Goal: Navigation & Orientation: Find specific page/section

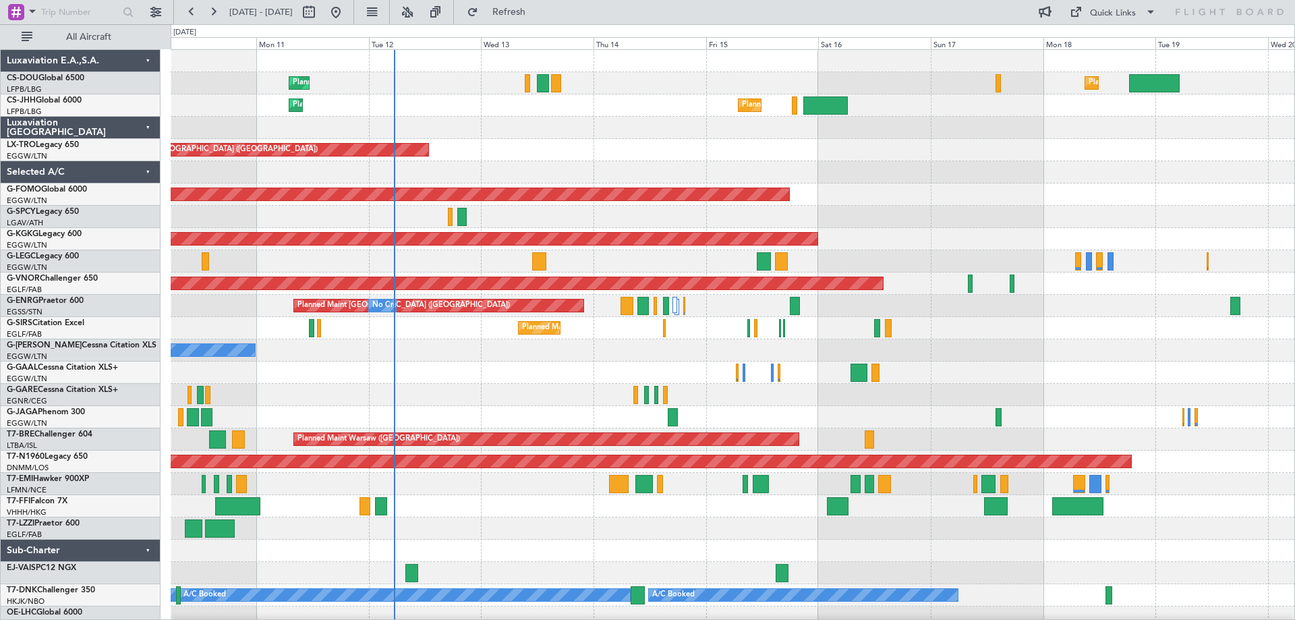
click at [846, 163] on div "Planned Maint Paris (Le Bourget) Planned Maint London (Luton) No Crew Planned M…" at bounding box center [733, 339] width 1124 height 579
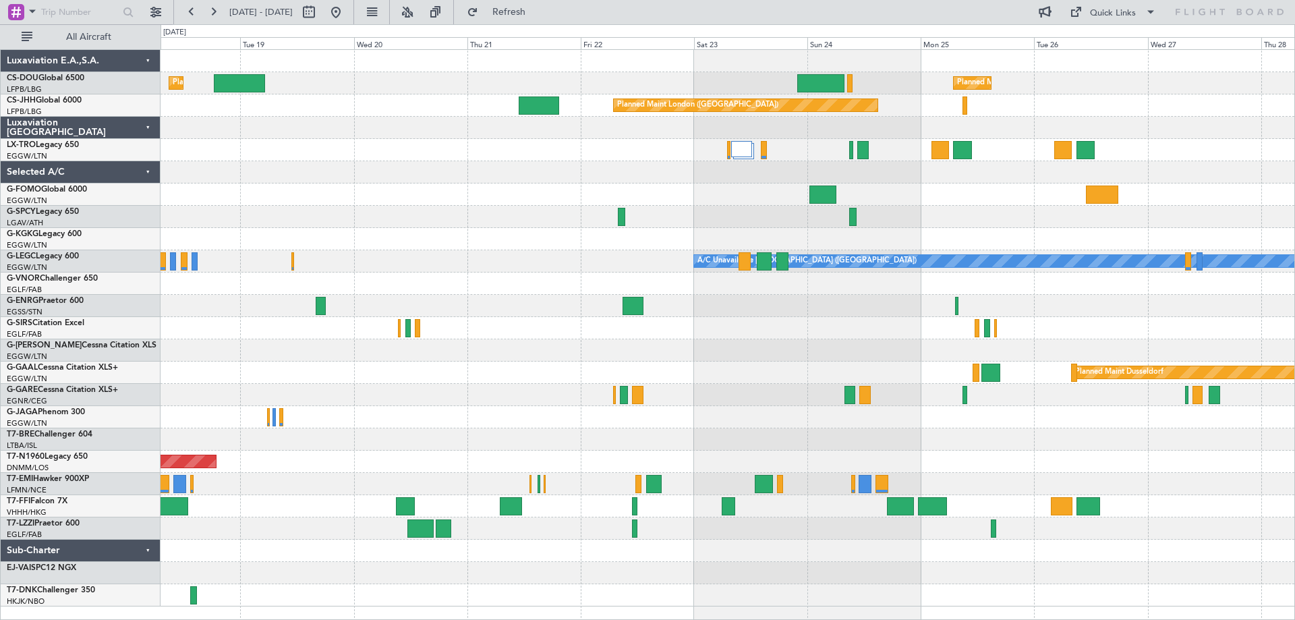
click at [148, 218] on div "Planned Maint London (Luton) Planned Maint Paris (Le Bourget) Planned Maint Lon…" at bounding box center [647, 322] width 1295 height 596
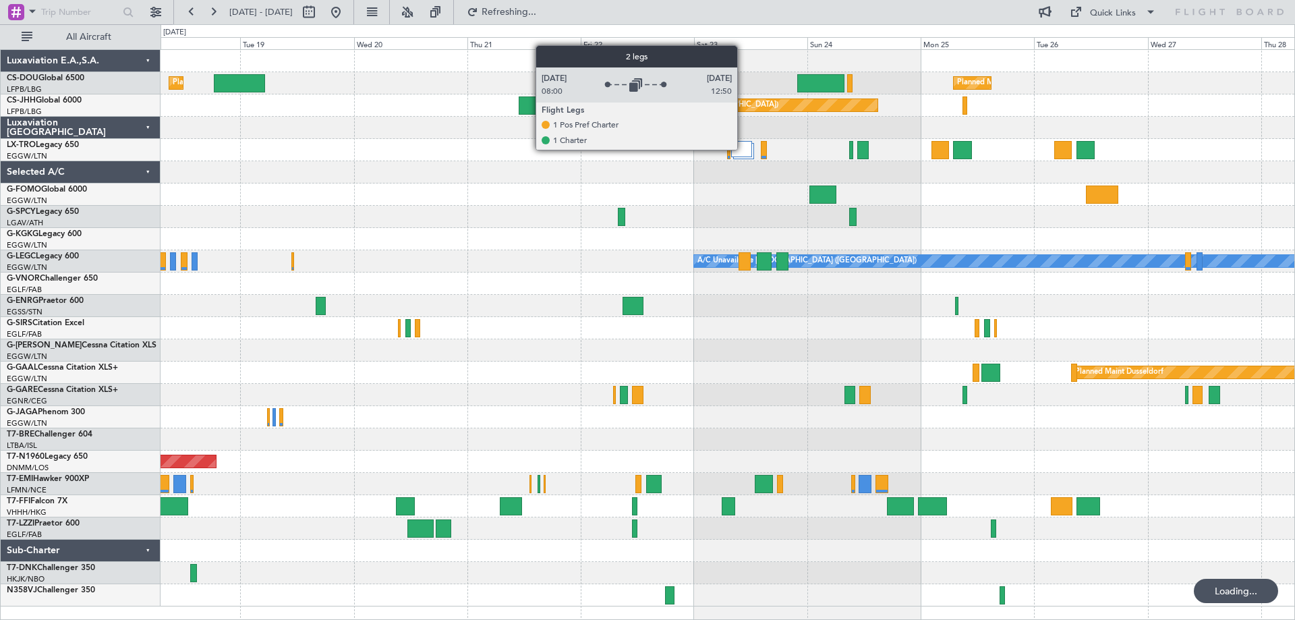
click at [743, 149] on div at bounding box center [741, 149] width 21 height 16
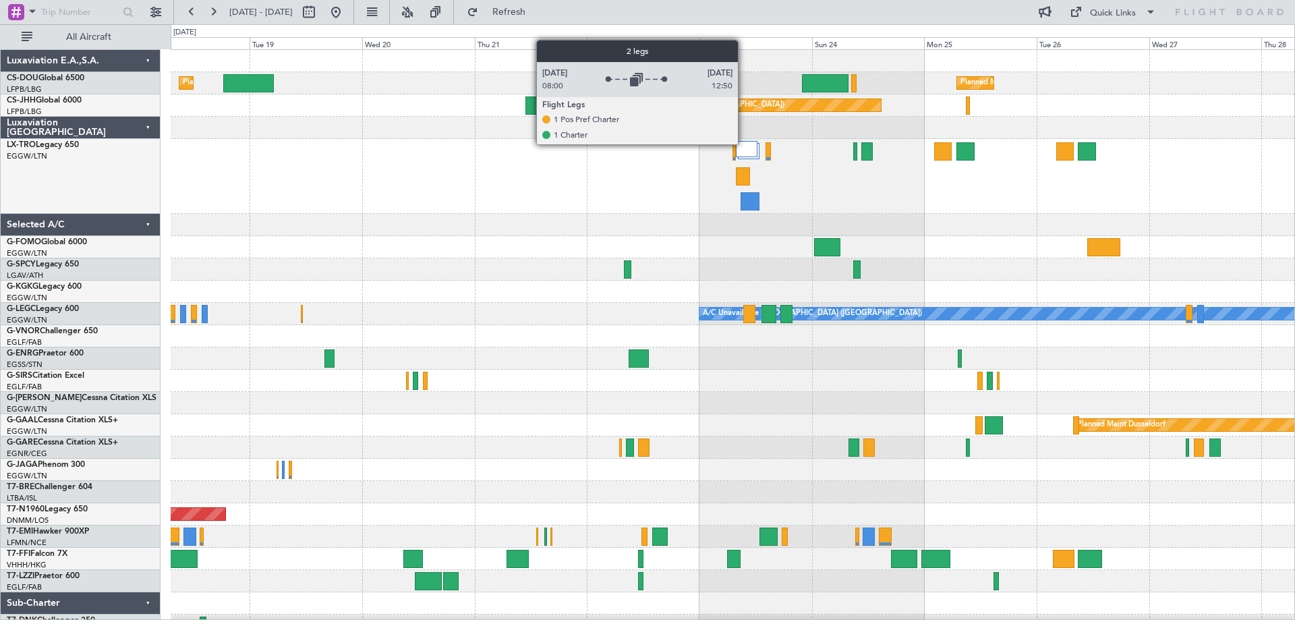
click at [744, 144] on div at bounding box center [746, 149] width 21 height 16
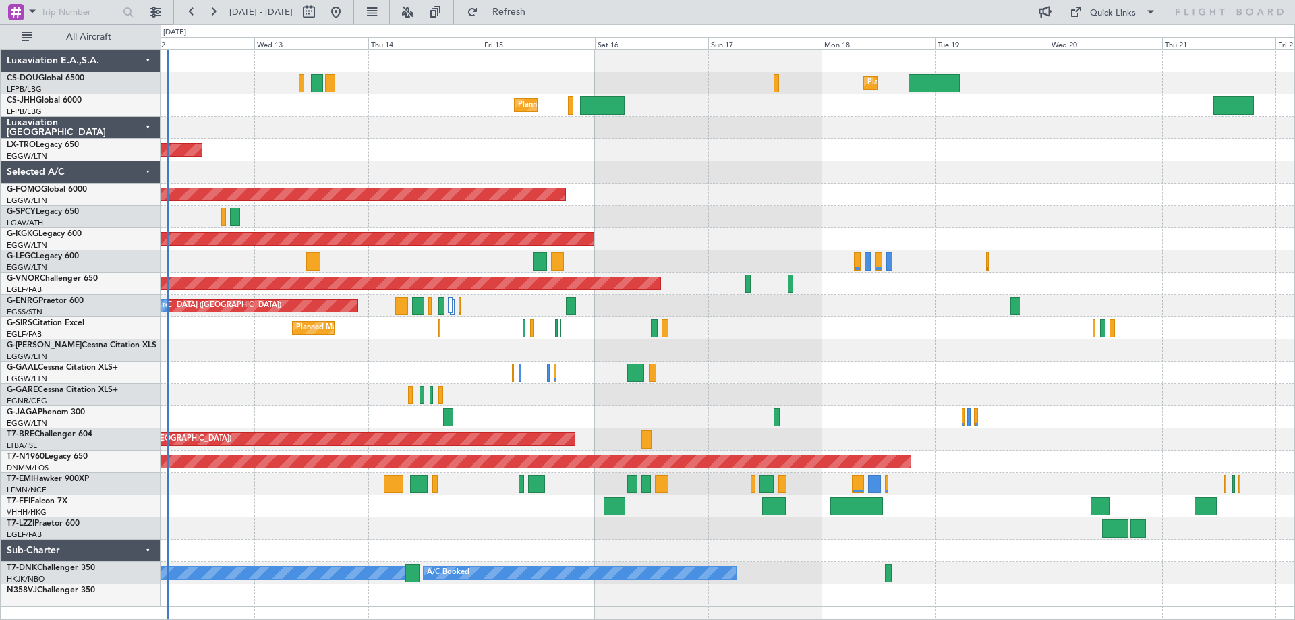
click at [1029, 193] on div "Planned Maint London (Luton) Planned Maint Paris (Le Bourget) No Crew Planned M…" at bounding box center [728, 328] width 1134 height 556
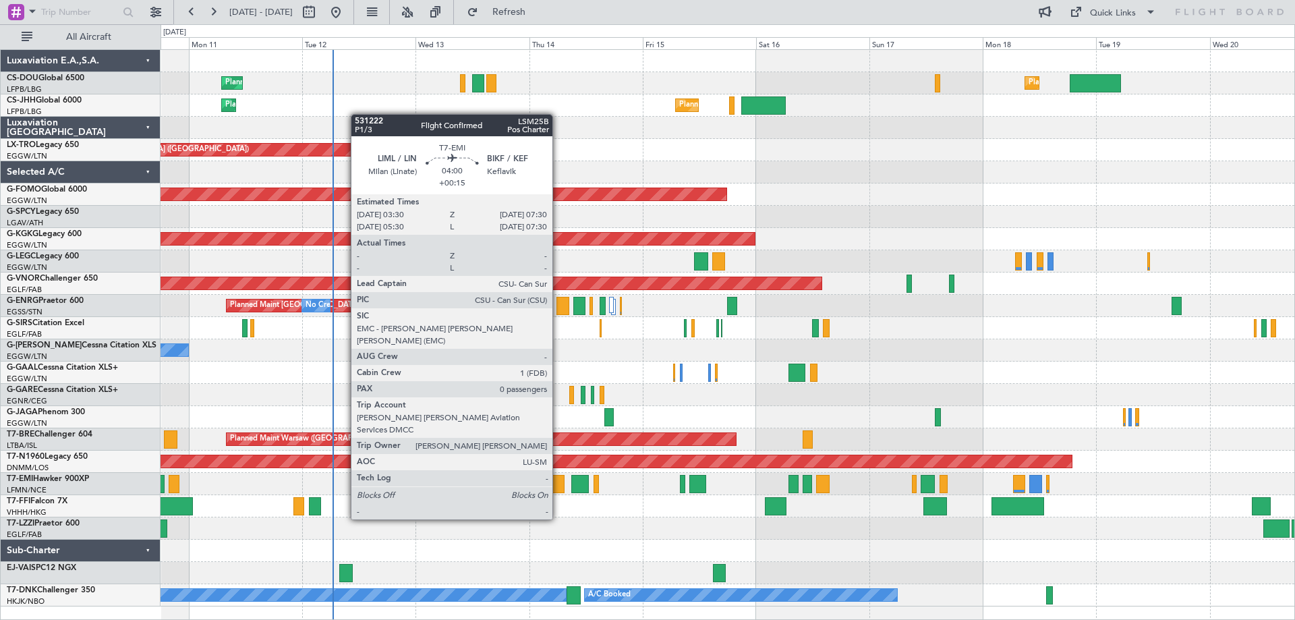
click at [559, 482] on div at bounding box center [555, 484] width 20 height 18
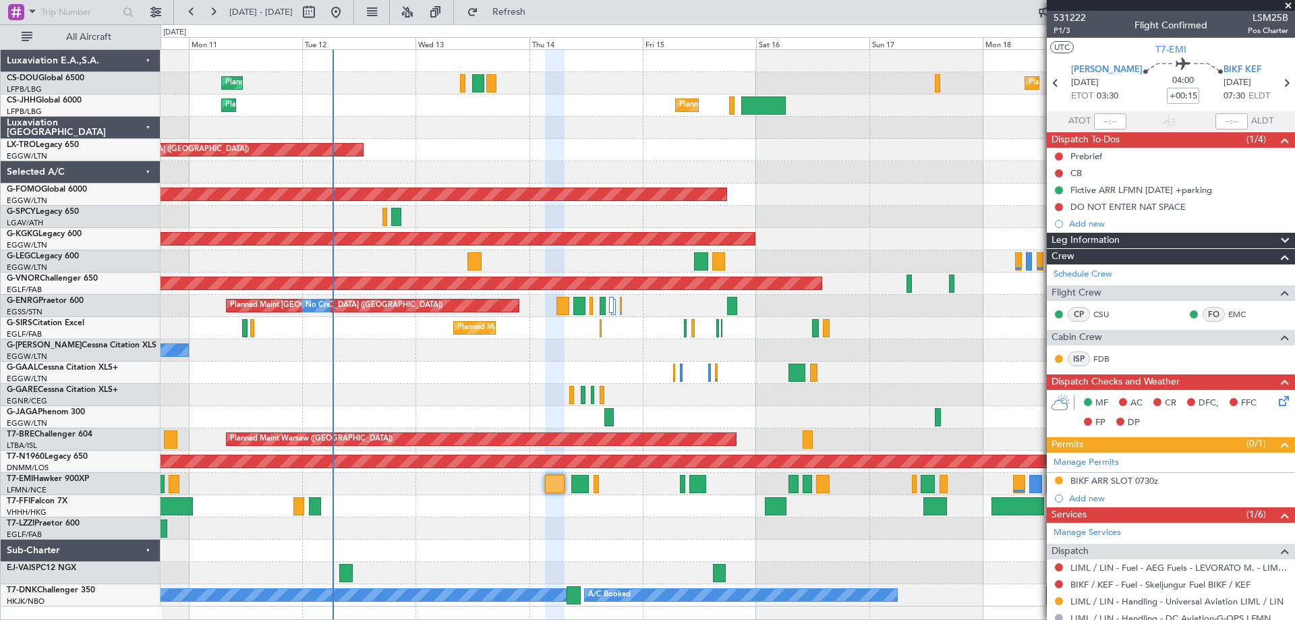
scroll to position [144, 0]
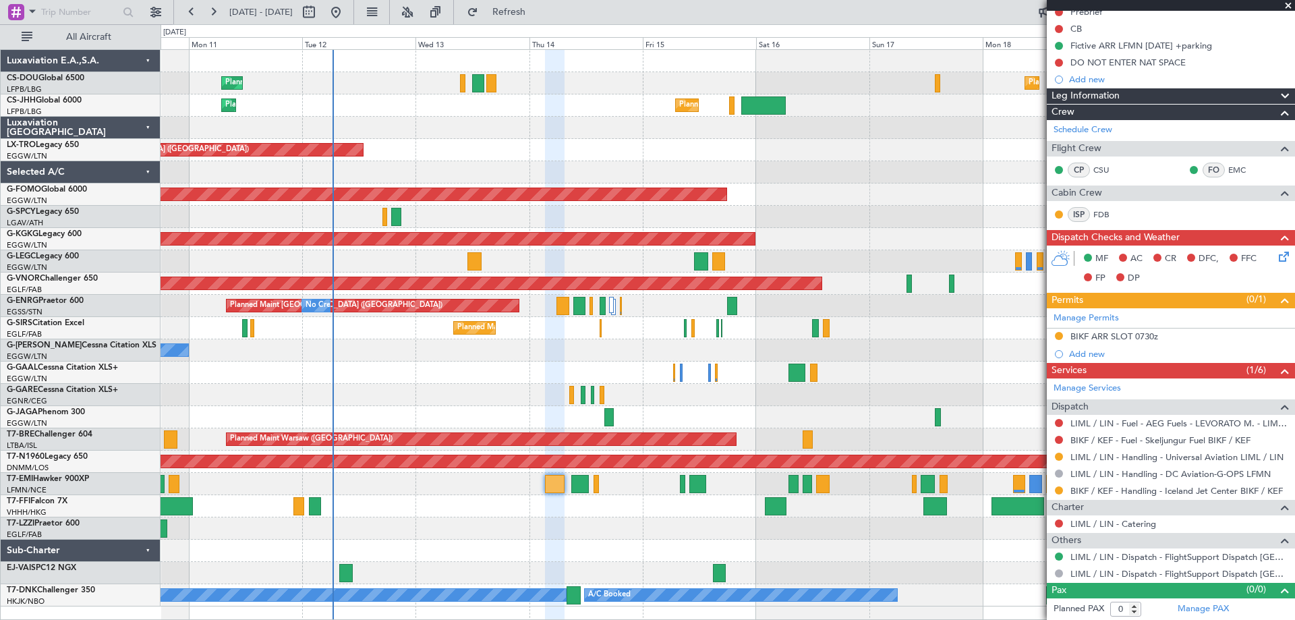
click at [1288, 5] on span at bounding box center [1288, 6] width 13 height 12
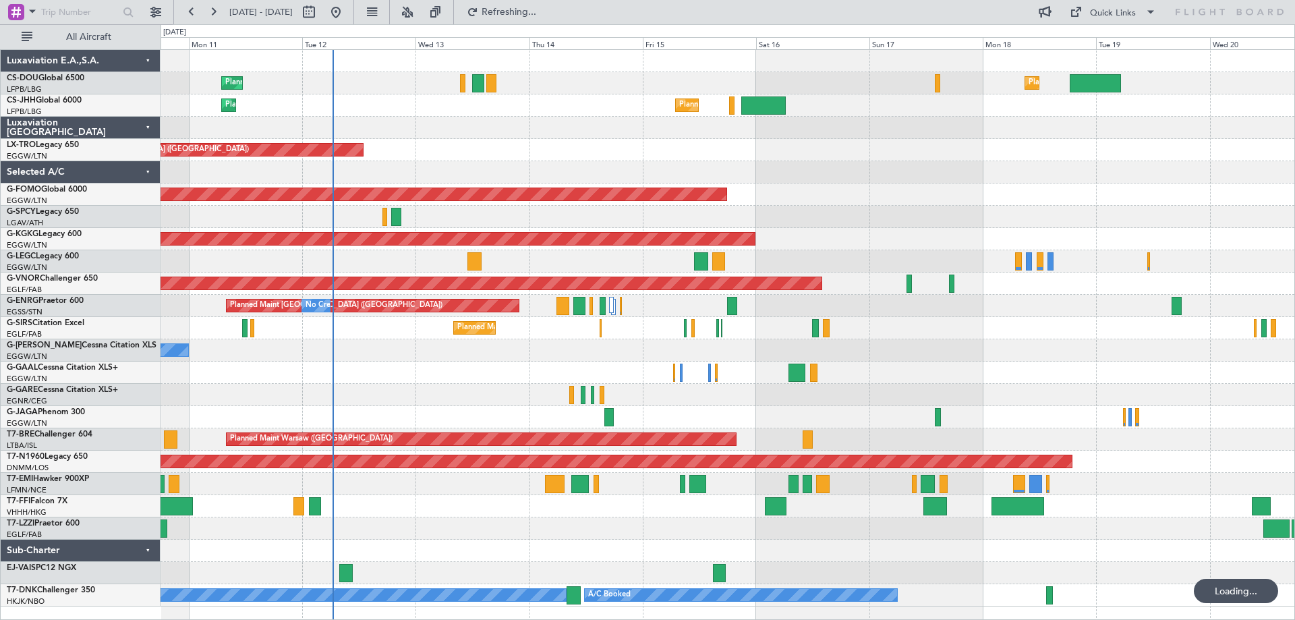
scroll to position [0, 0]
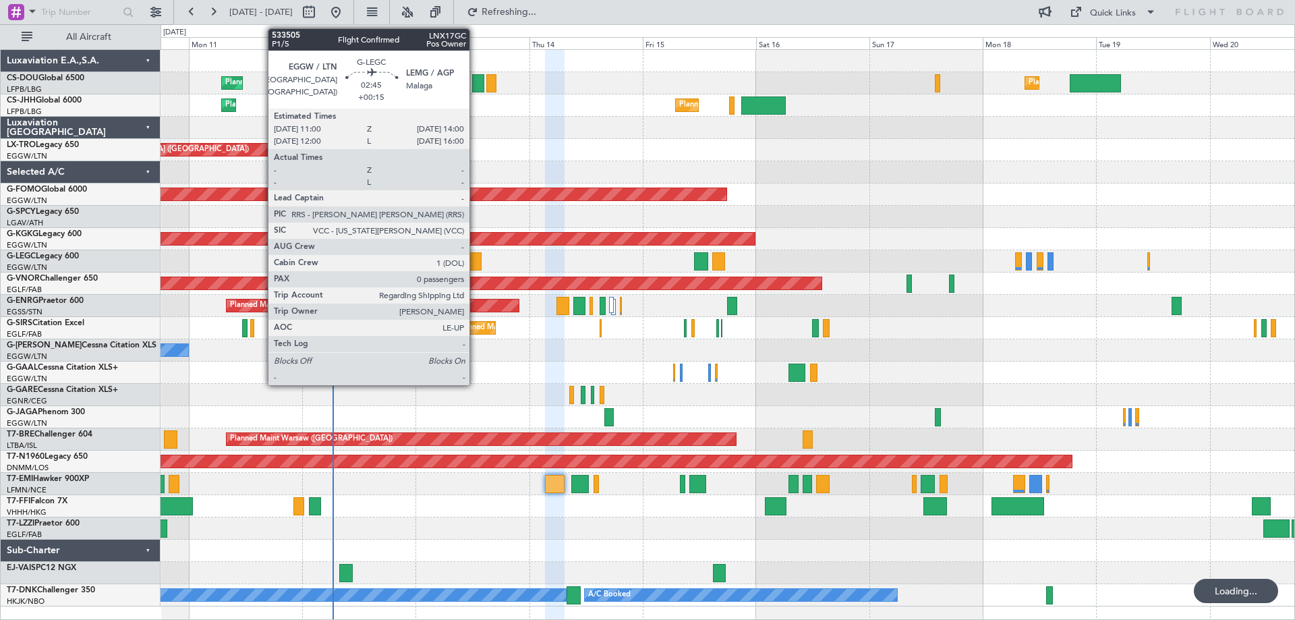
click at [476, 261] on div at bounding box center [474, 261] width 15 height 18
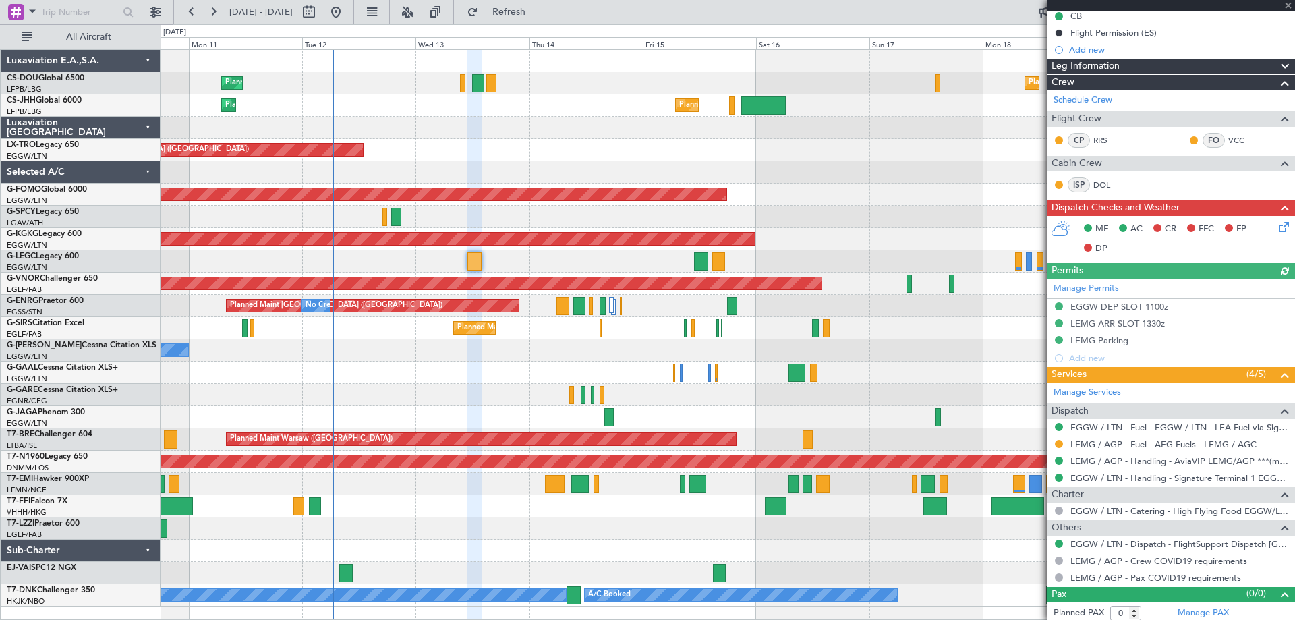
scroll to position [144, 0]
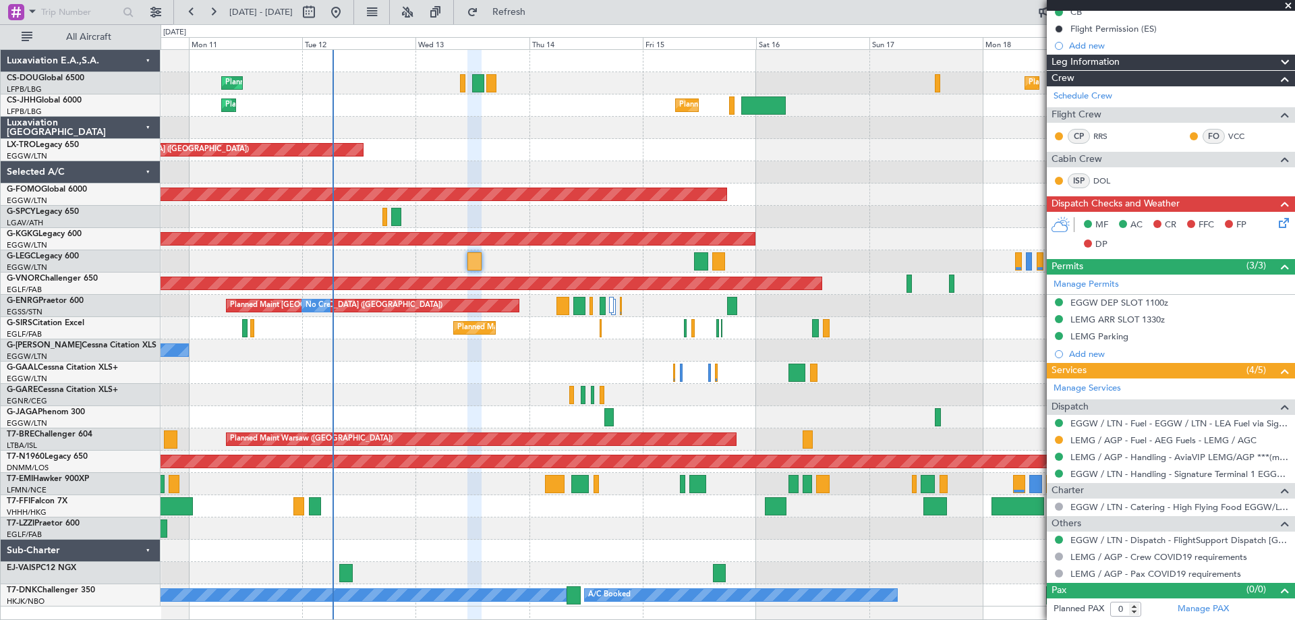
click at [1289, 3] on span at bounding box center [1288, 6] width 13 height 12
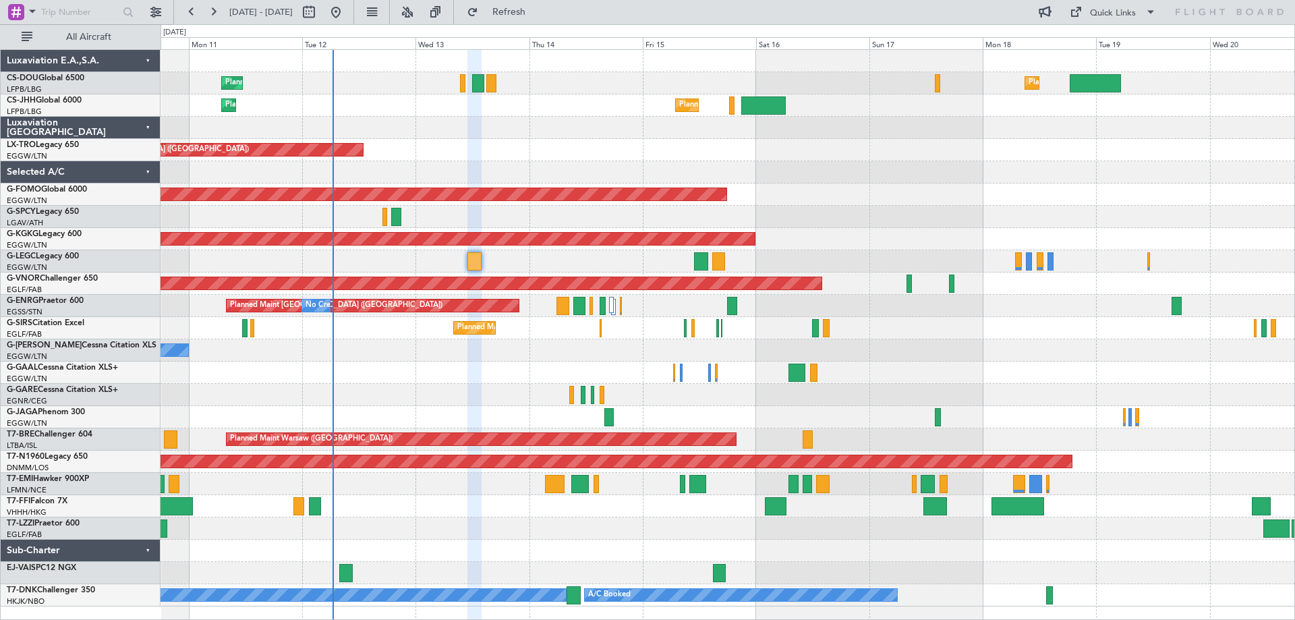
scroll to position [0, 0]
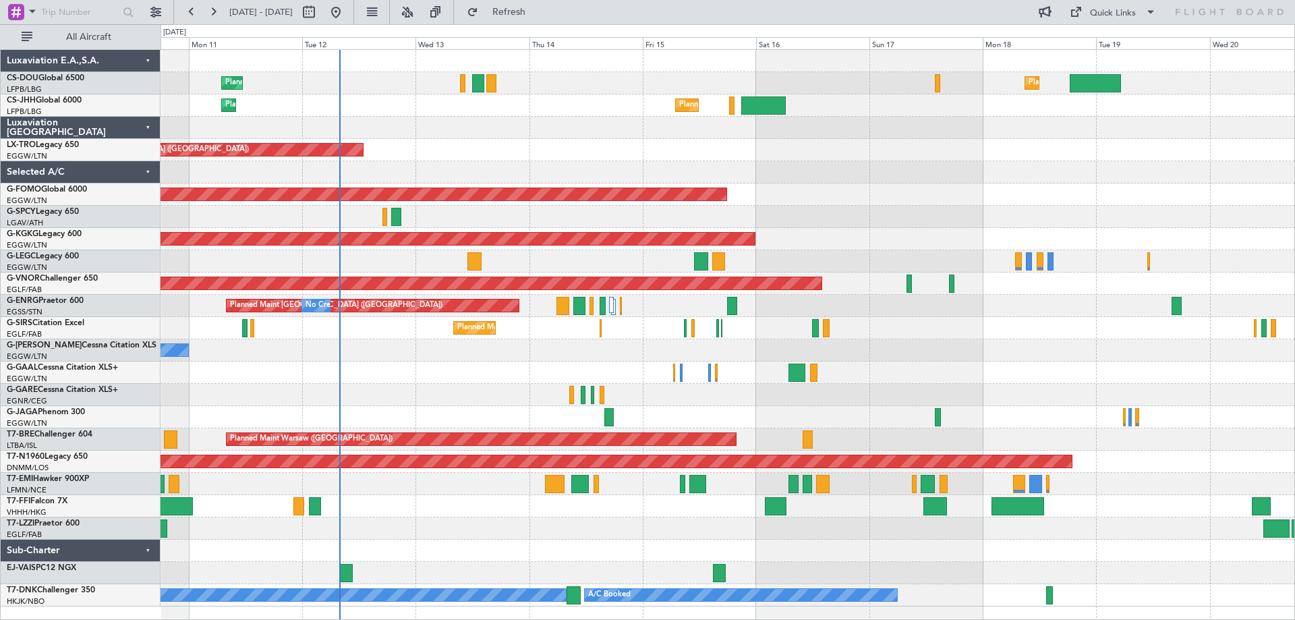
click at [841, 153] on div "Unplanned Maint [GEOGRAPHIC_DATA] ([GEOGRAPHIC_DATA]) Planned Maint" at bounding box center [728, 150] width 1134 height 22
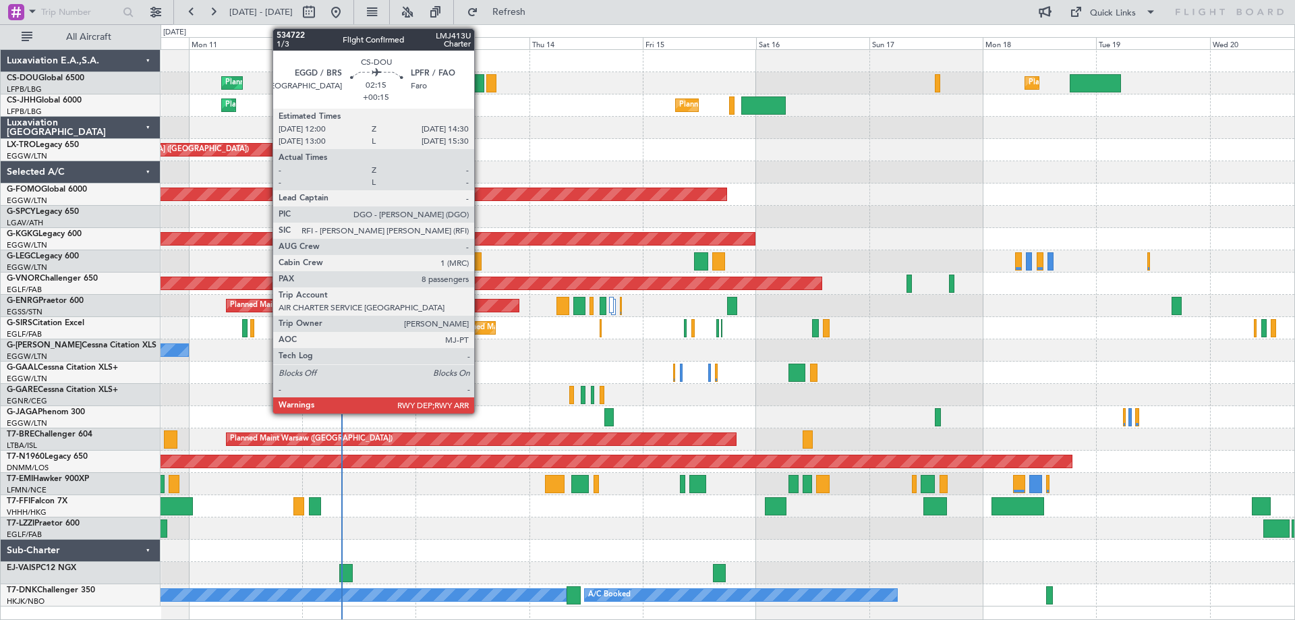
click at [480, 87] on div at bounding box center [478, 83] width 12 height 18
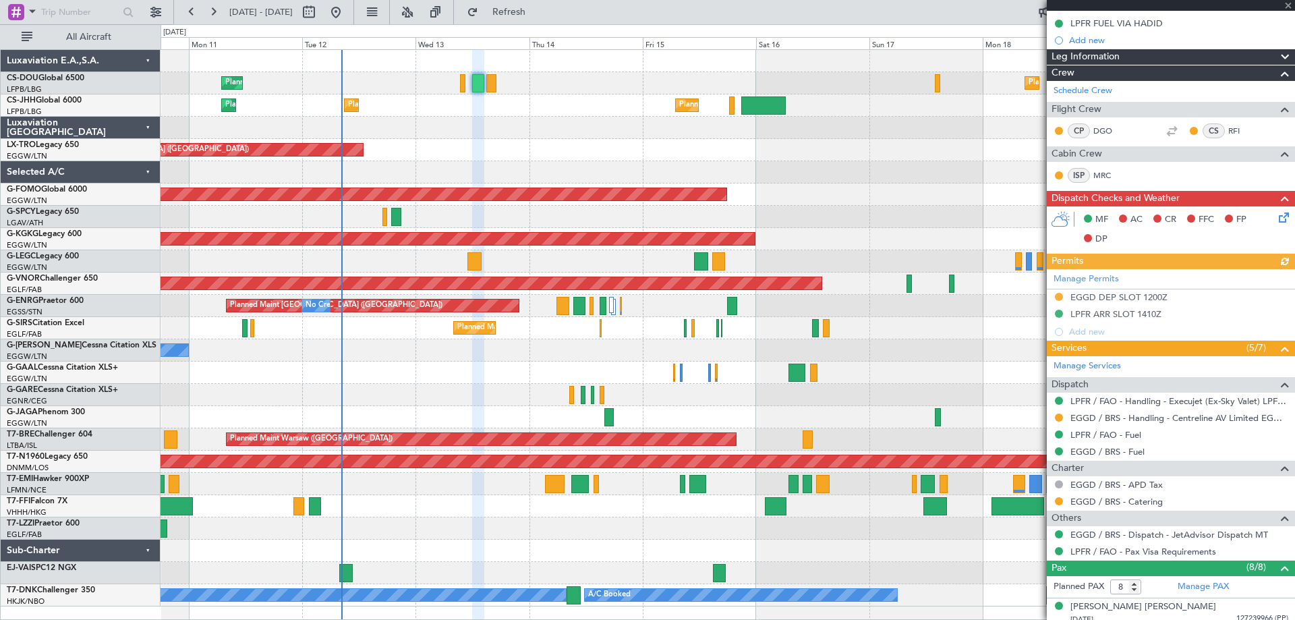
scroll to position [438, 0]
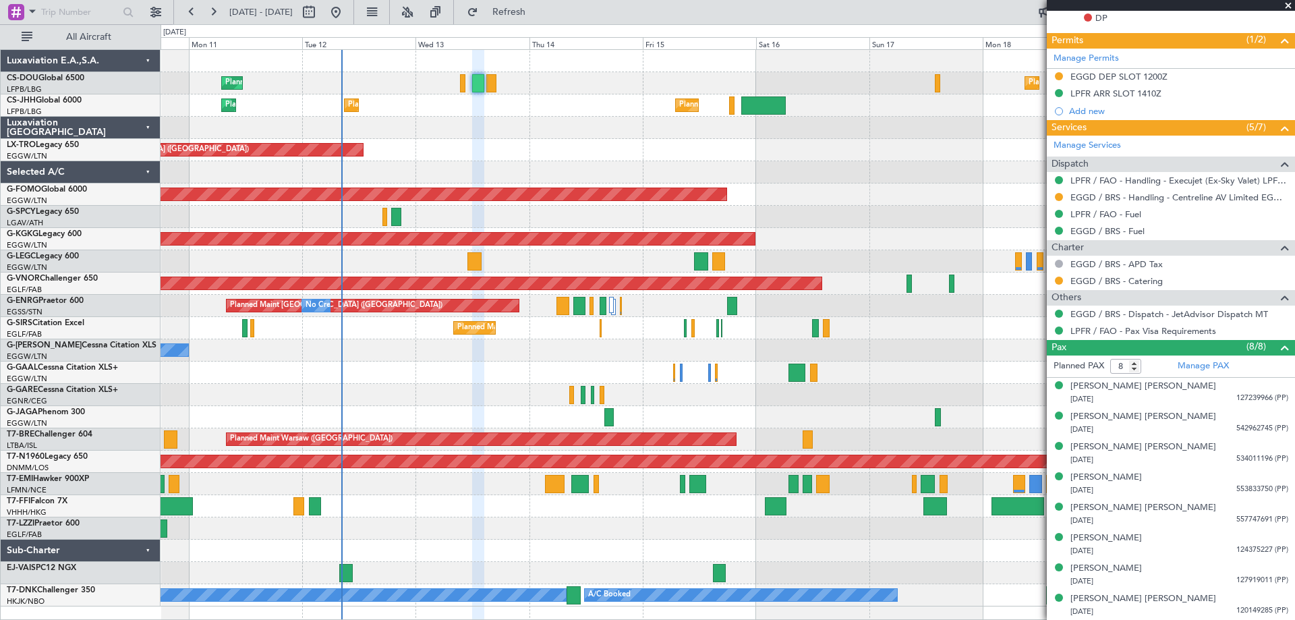
click at [1288, 6] on span at bounding box center [1288, 6] width 13 height 12
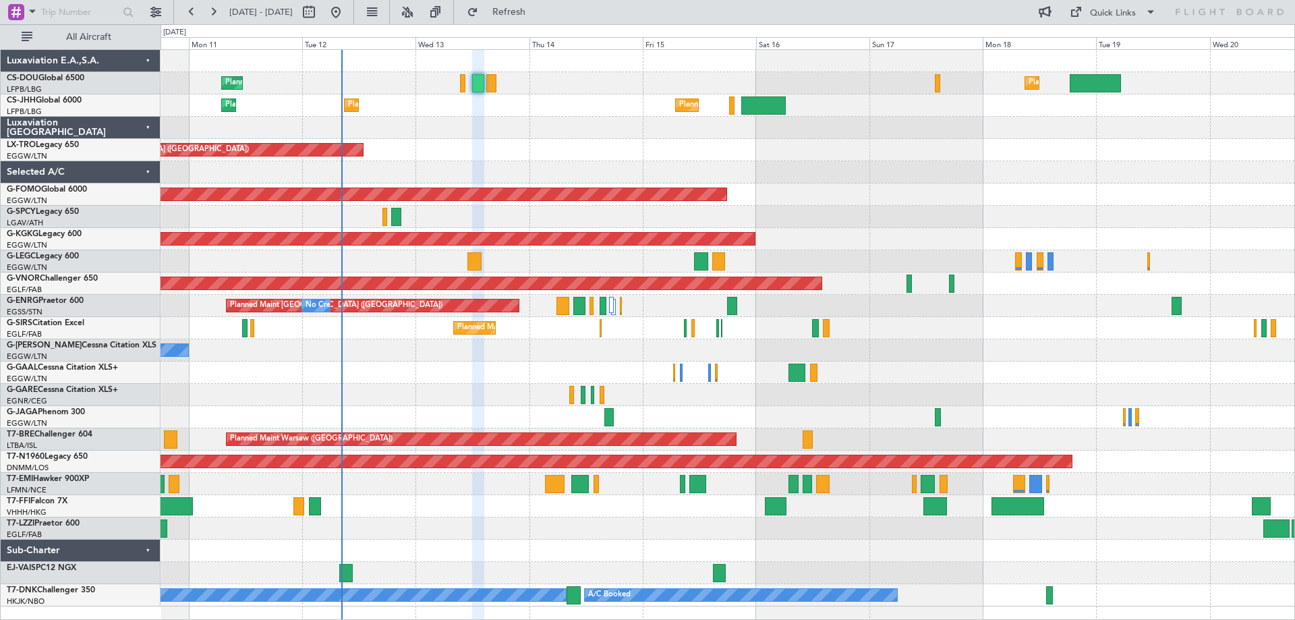
type input "0"
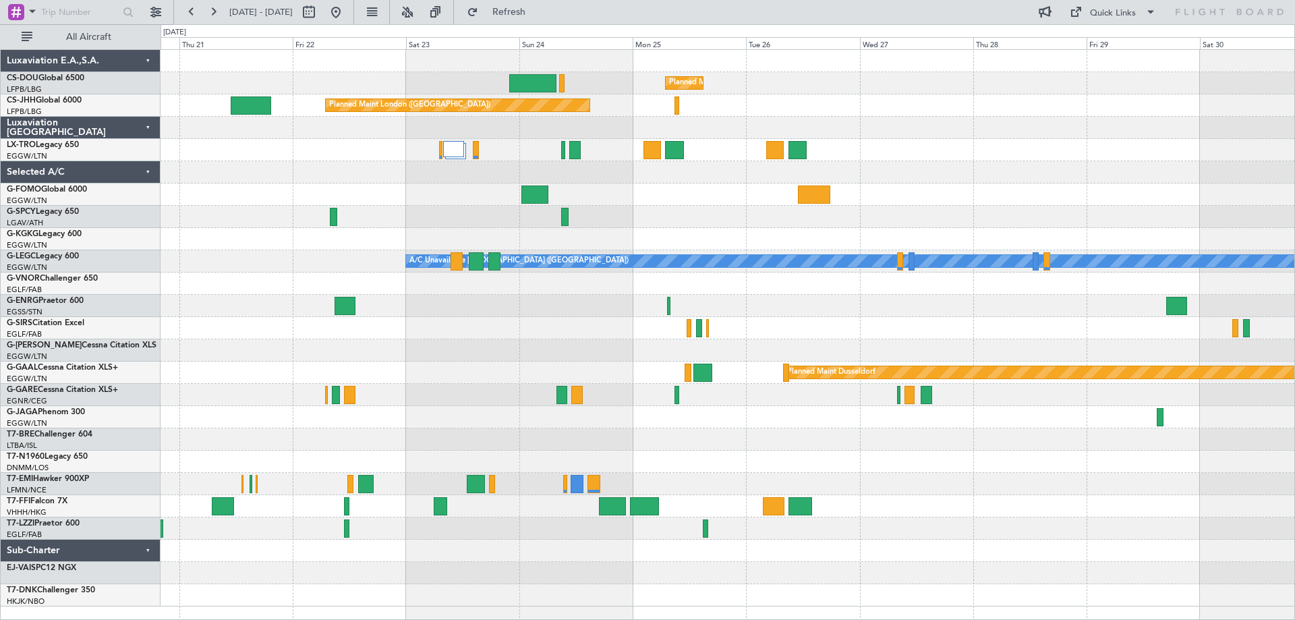
click at [136, 382] on div "Planned Maint Paris (Le Bourget) Planned Maint London (Luton) Planned Maint Lon…" at bounding box center [647, 322] width 1295 height 596
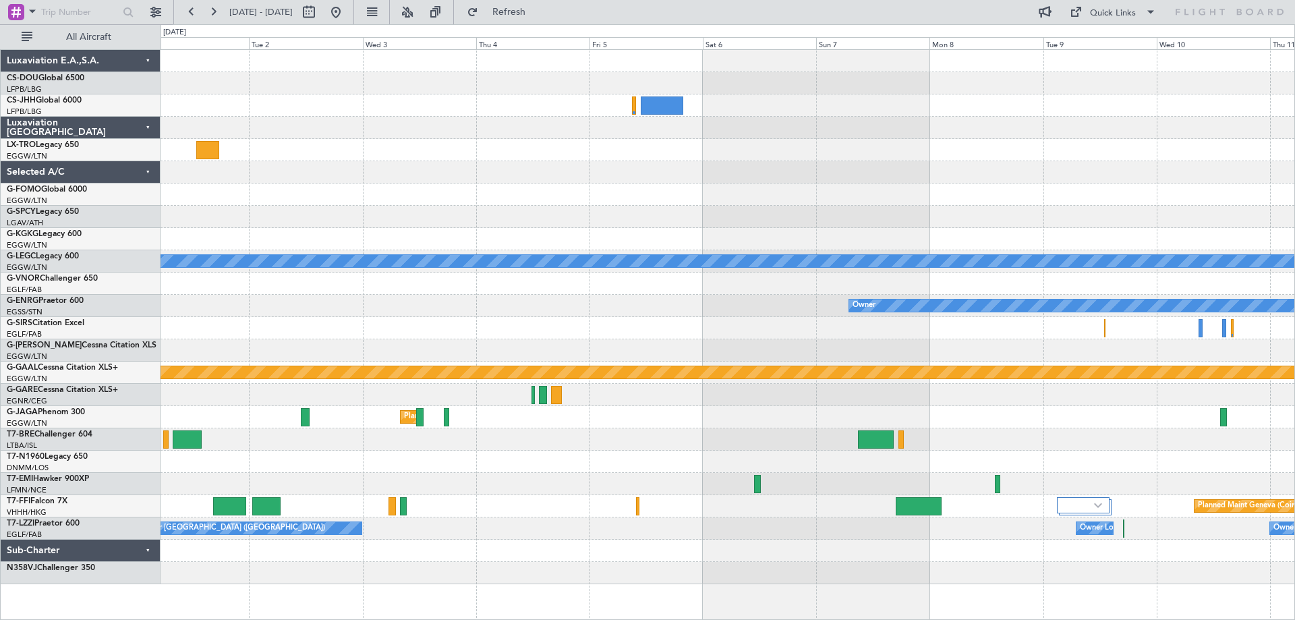
click at [262, 418] on div "A/C Unavailable London (Luton) Owner Planned Maint Dusseldorf Planned Maint Lon…" at bounding box center [728, 317] width 1134 height 534
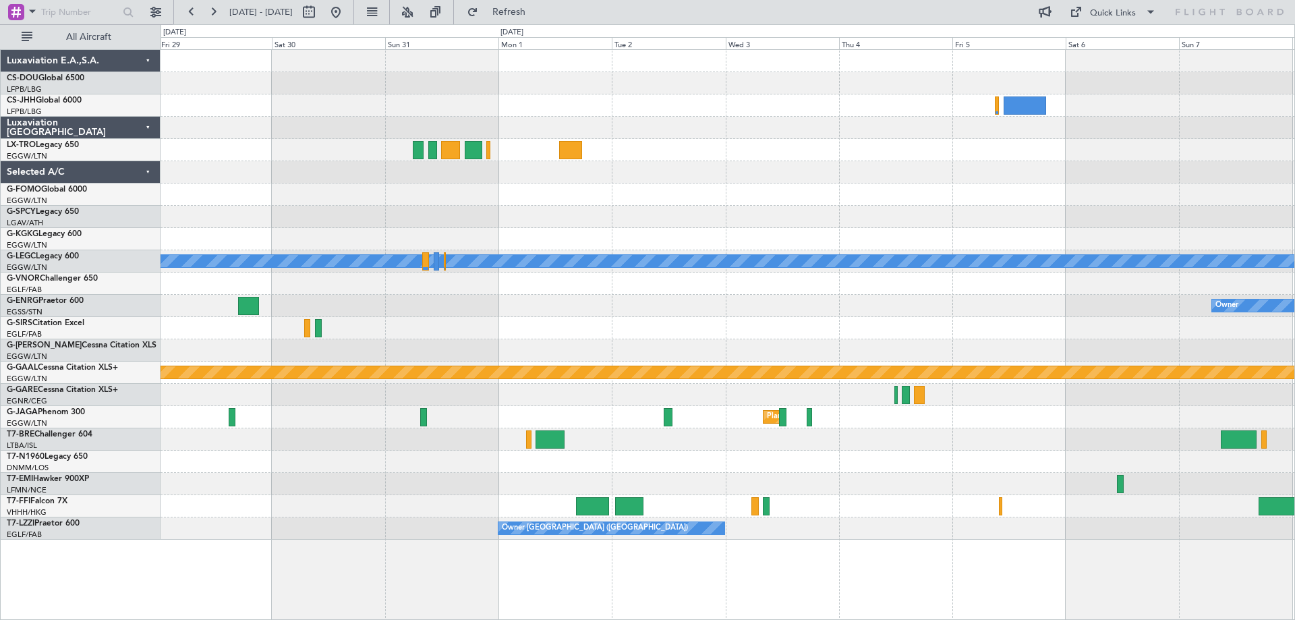
click at [725, 382] on div "A/C Unavailable London (Luton) Owner Planned Maint Dusseldorf Planned Maint Lon…" at bounding box center [728, 295] width 1134 height 490
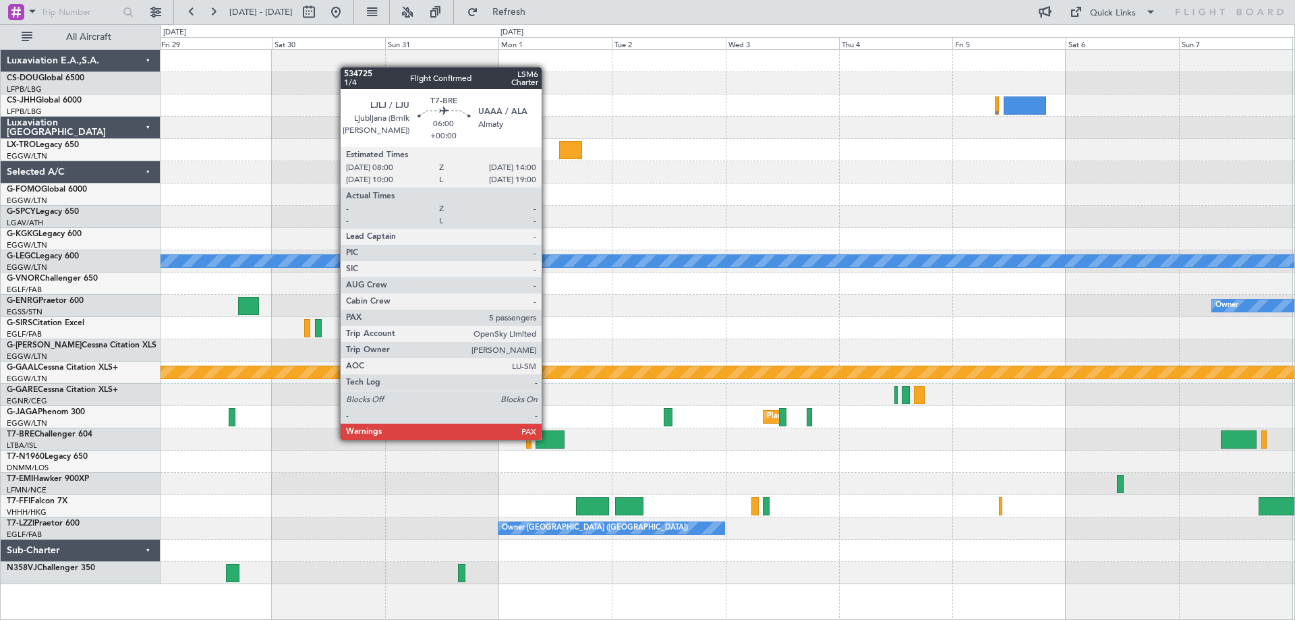
click at [548, 438] on div at bounding box center [550, 439] width 29 height 18
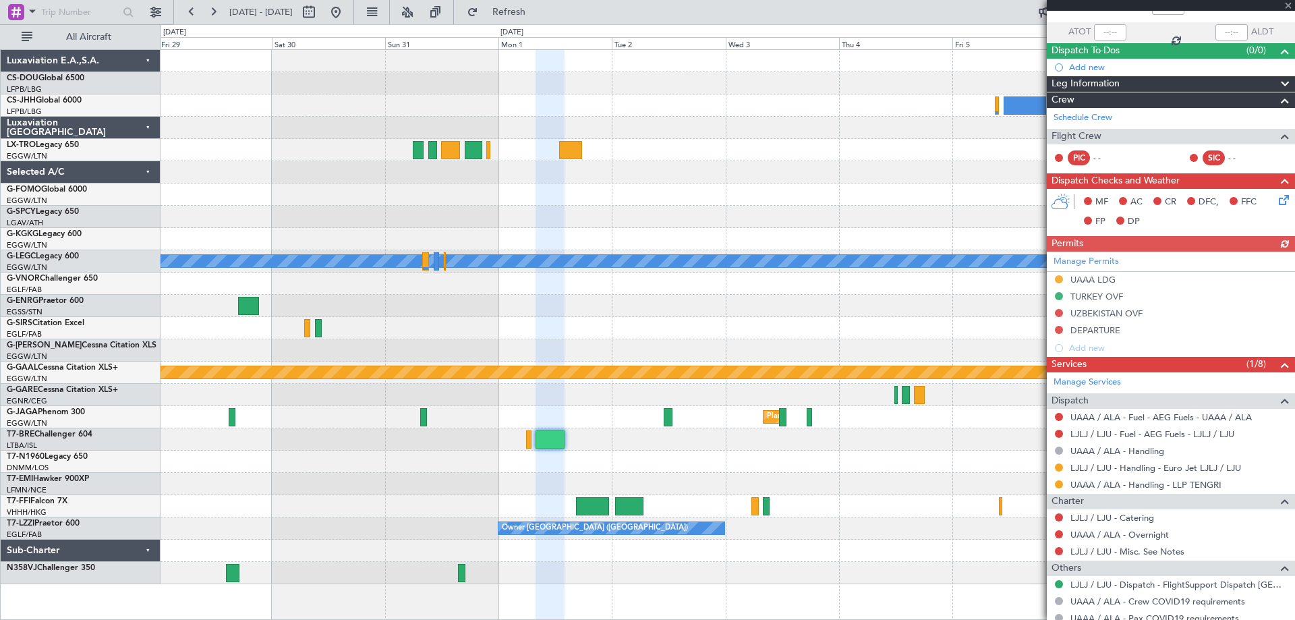
scroll to position [302, 0]
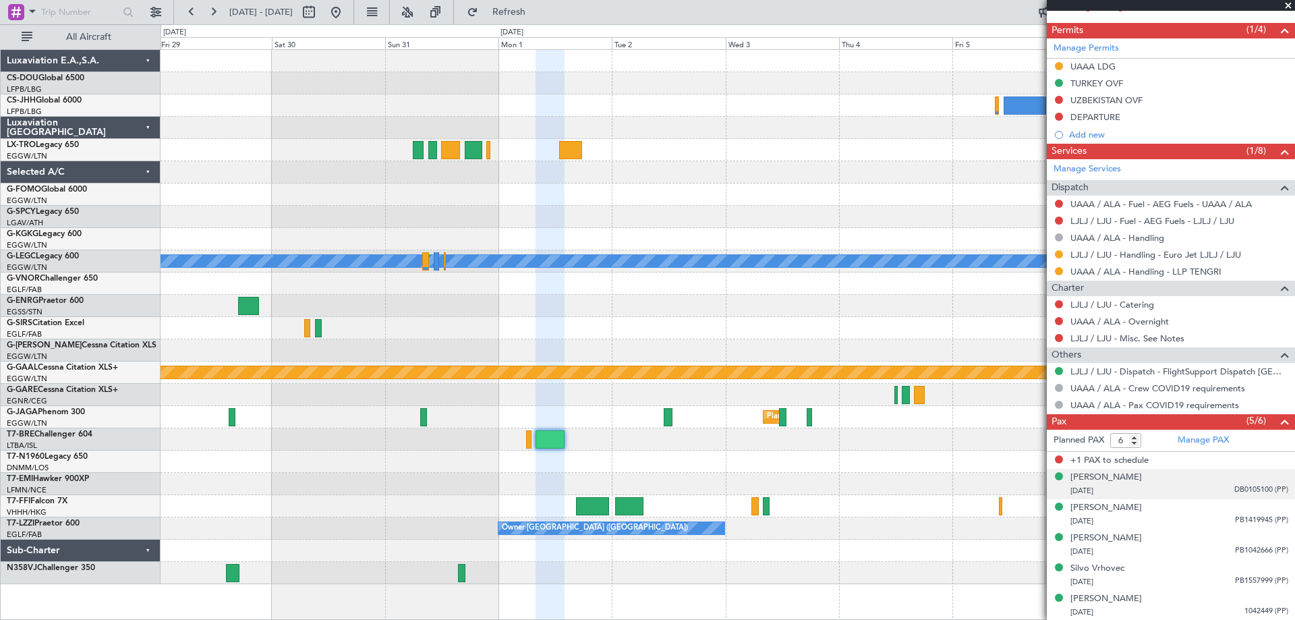
click at [1237, 487] on span "DB0105100 (PP)" at bounding box center [1261, 489] width 54 height 11
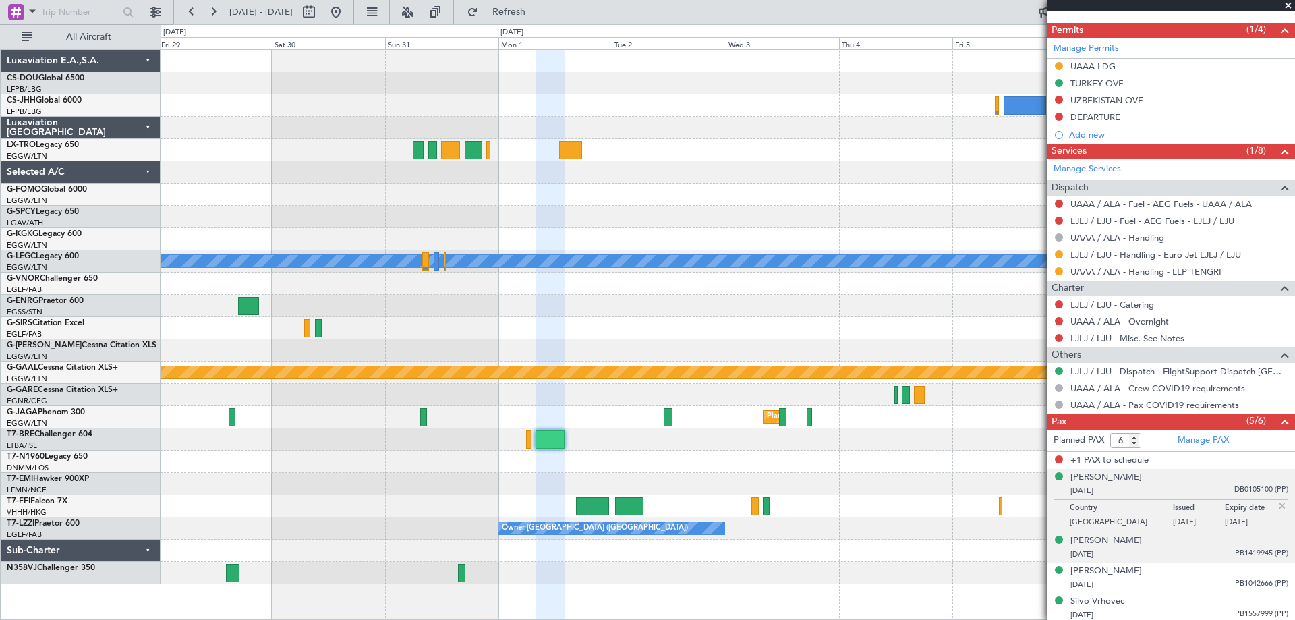
click at [1240, 551] on span "PB1419945 (PP)" at bounding box center [1261, 553] width 53 height 11
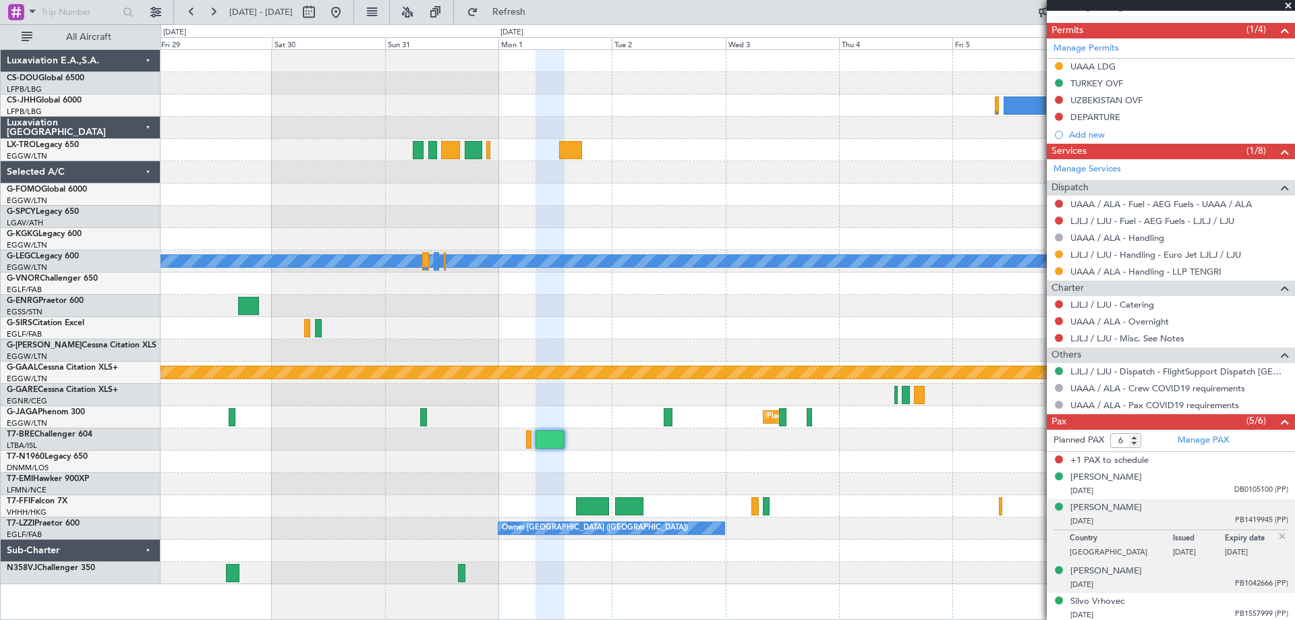
click at [1235, 585] on span "PB1042666 (PP)" at bounding box center [1261, 583] width 53 height 11
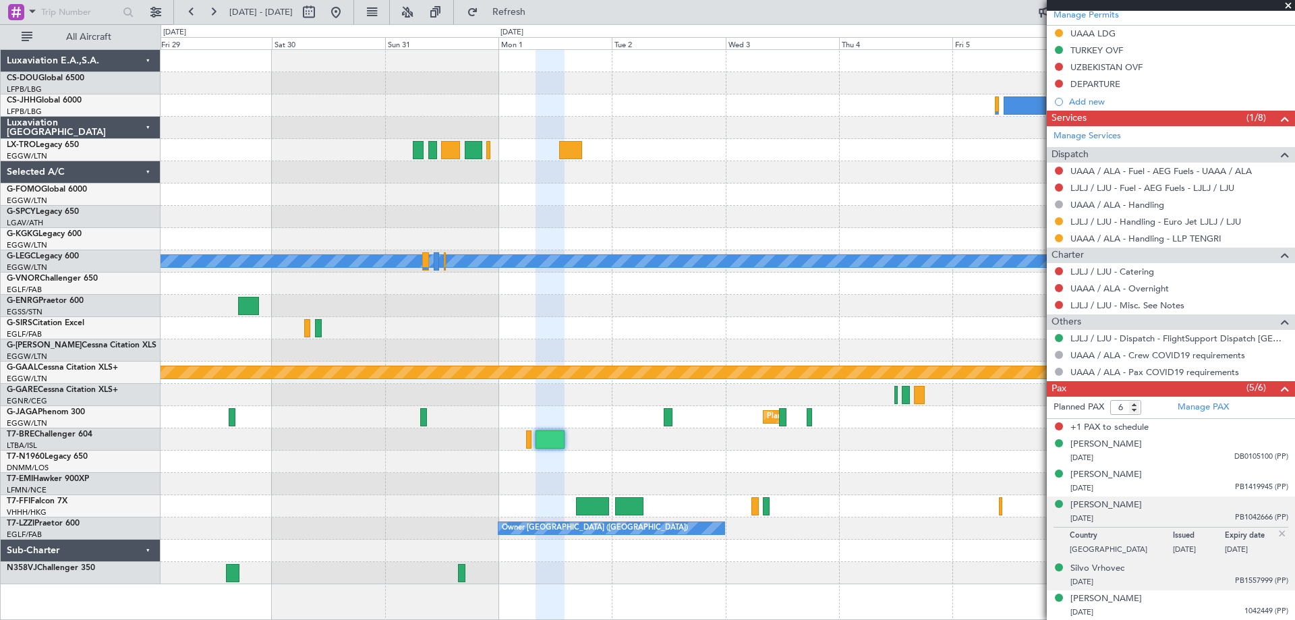
click at [1259, 581] on span "PB1557999 (PP)" at bounding box center [1261, 580] width 53 height 11
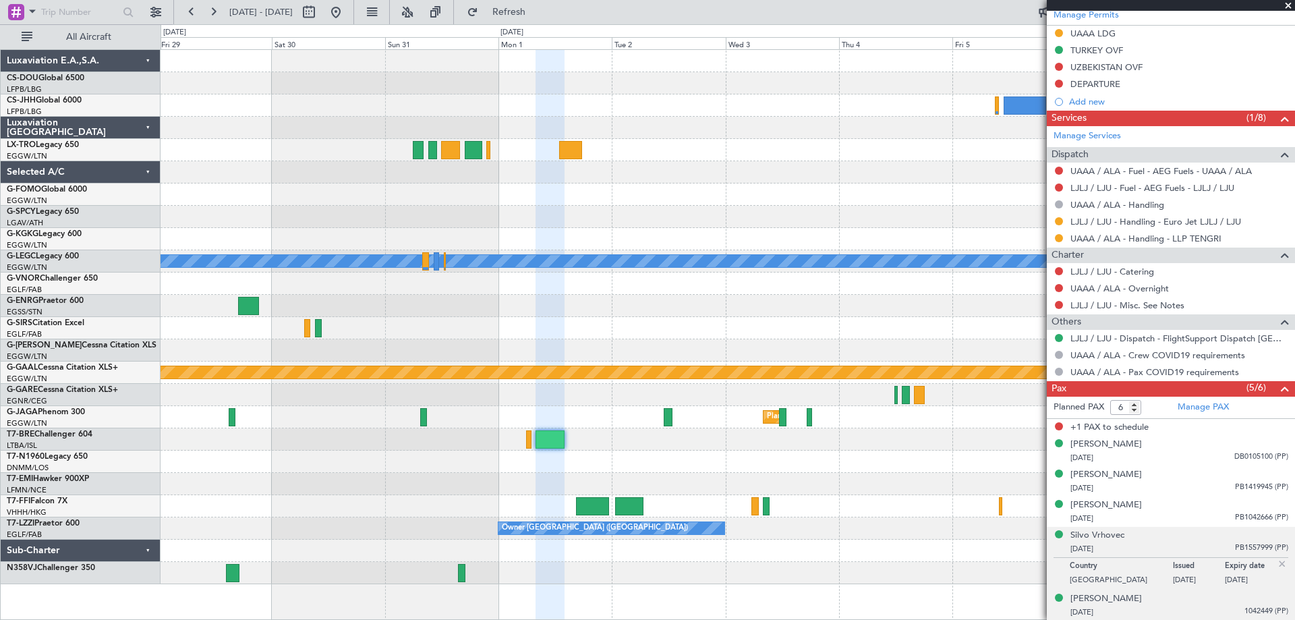
click at [1245, 614] on span "1042449 (PP)" at bounding box center [1267, 611] width 44 height 11
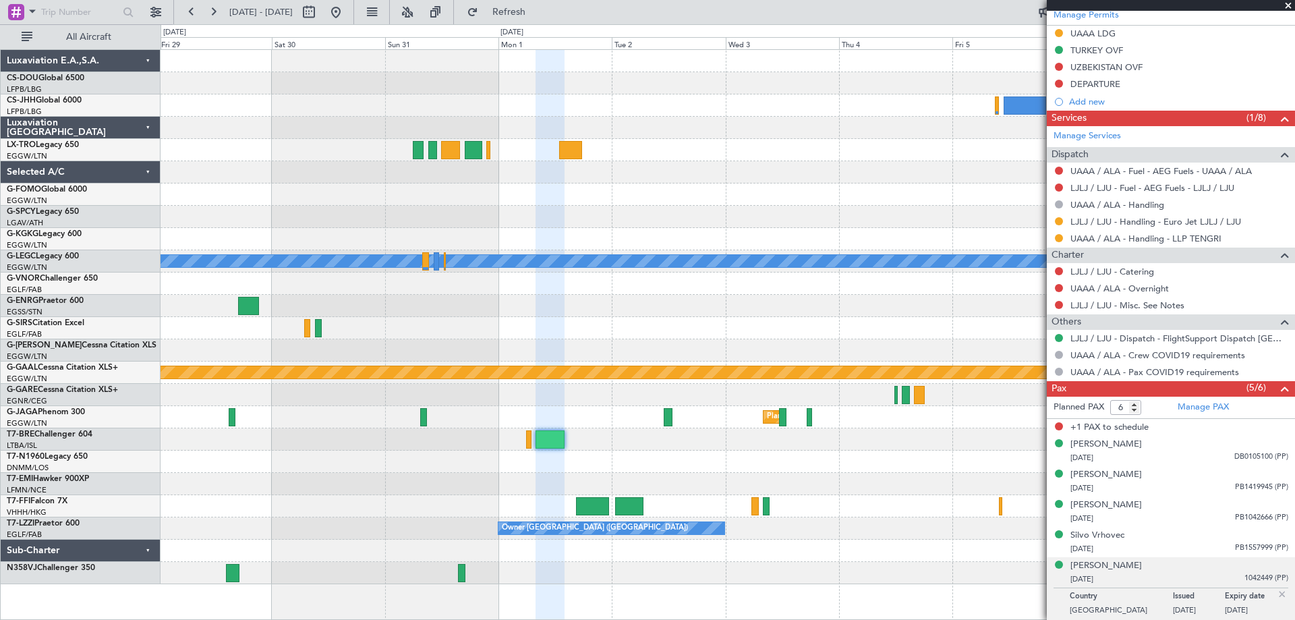
click at [1288, 8] on span at bounding box center [1288, 6] width 13 height 12
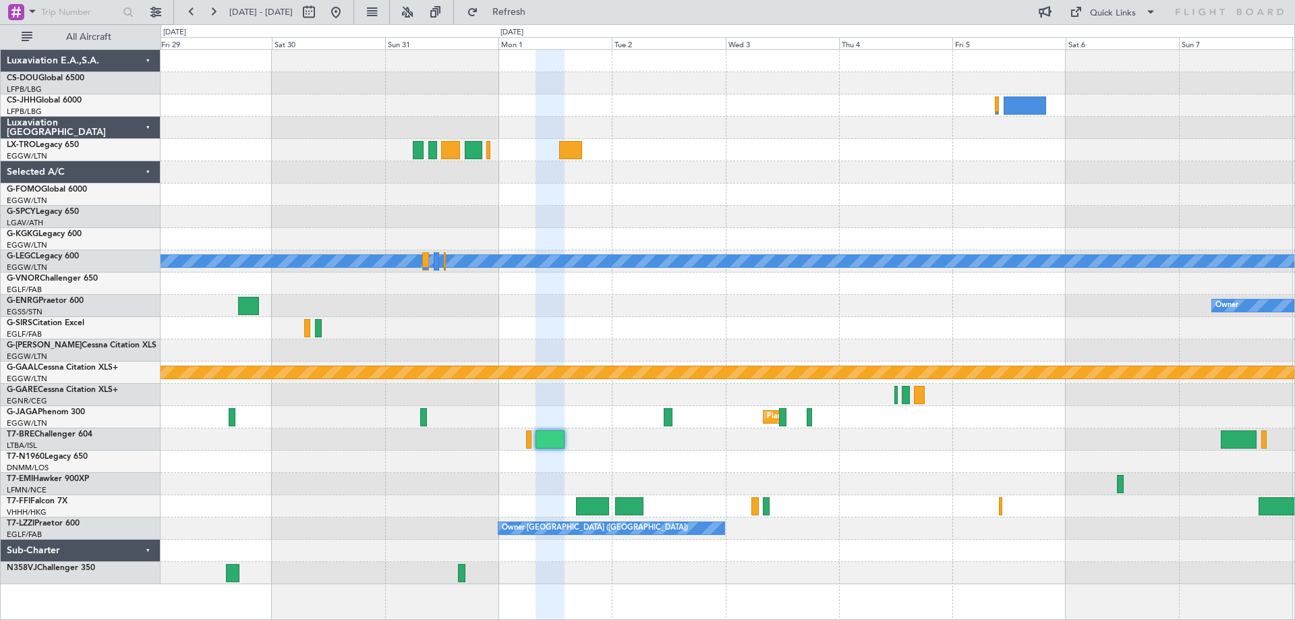
type input "0"
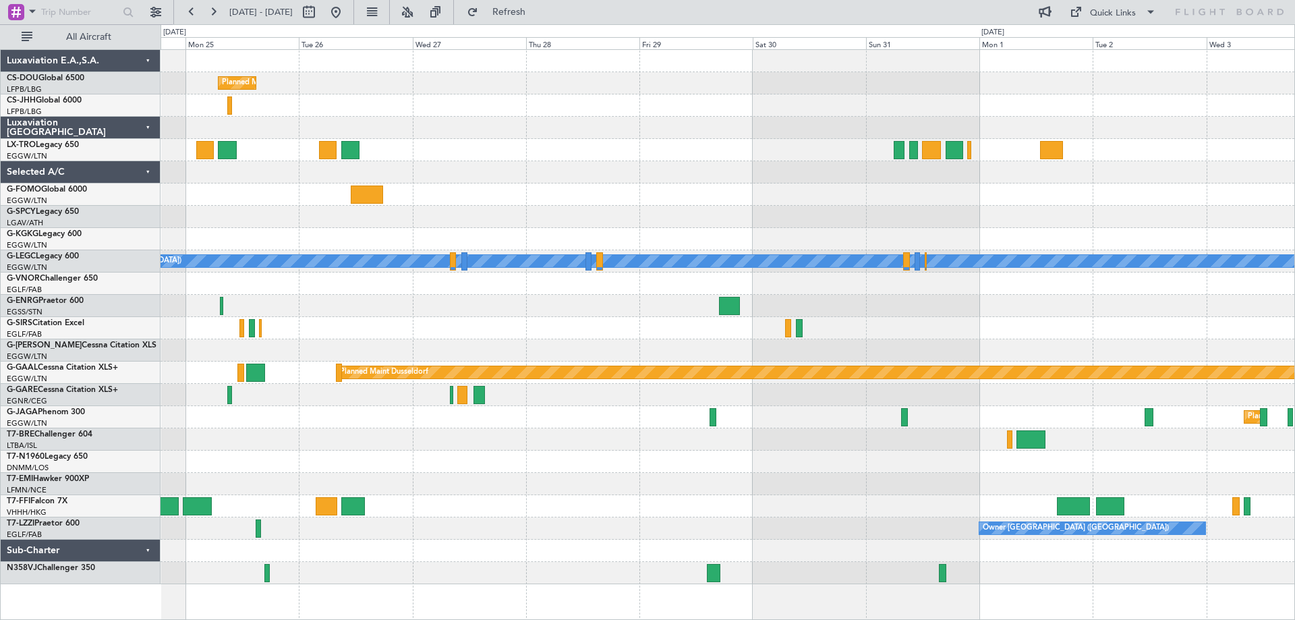
click at [830, 451] on div at bounding box center [728, 462] width 1134 height 22
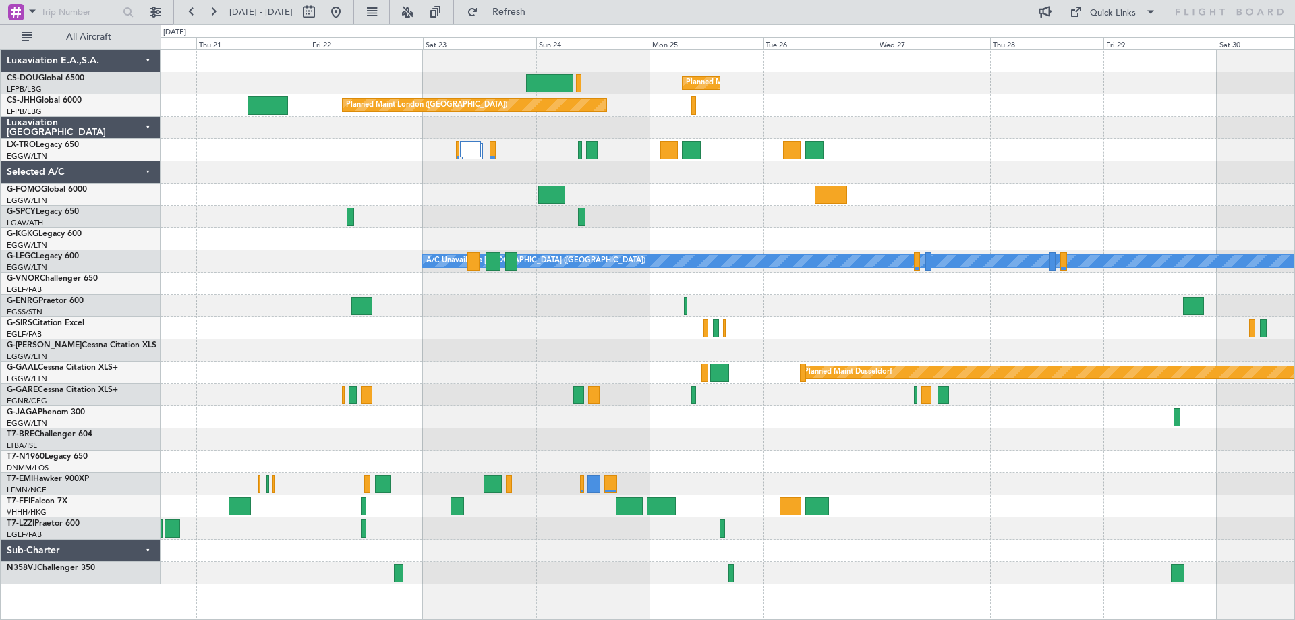
click at [827, 459] on div "Planned Maint [GEOGRAPHIC_DATA] ([GEOGRAPHIC_DATA])" at bounding box center [728, 462] width 1134 height 22
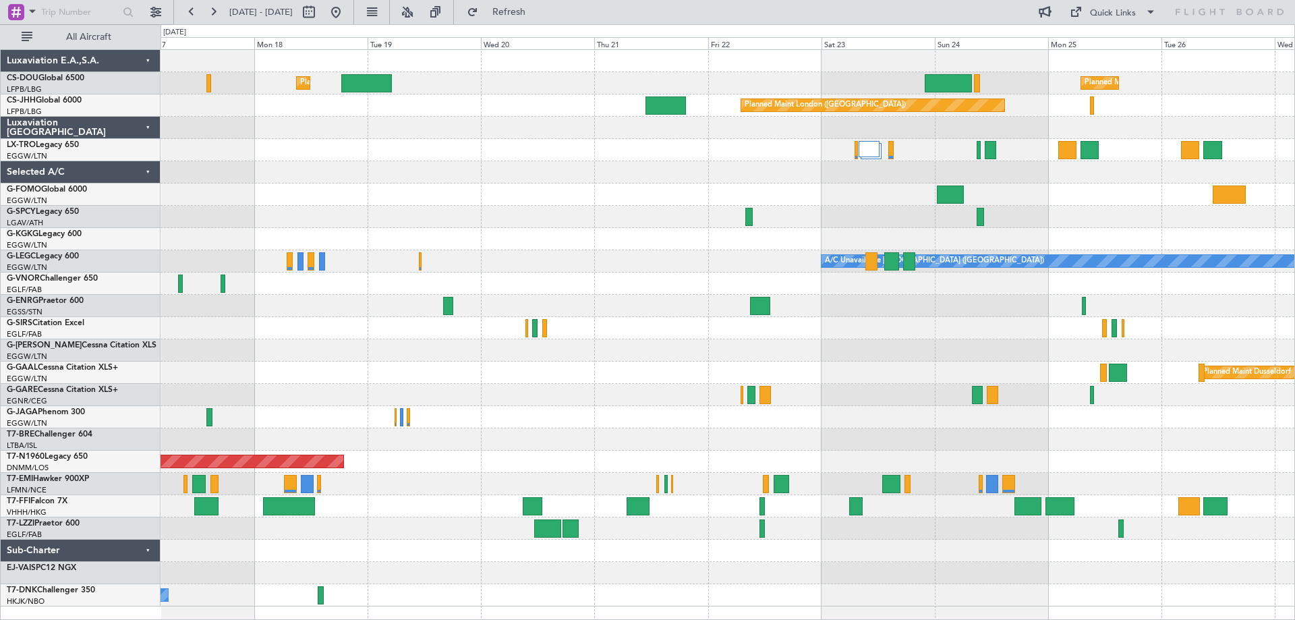
click at [407, 336] on div "Planned Maint London (Luton) Planned Maint Paris (Le Bourget) Planned Maint Lon…" at bounding box center [728, 328] width 1134 height 556
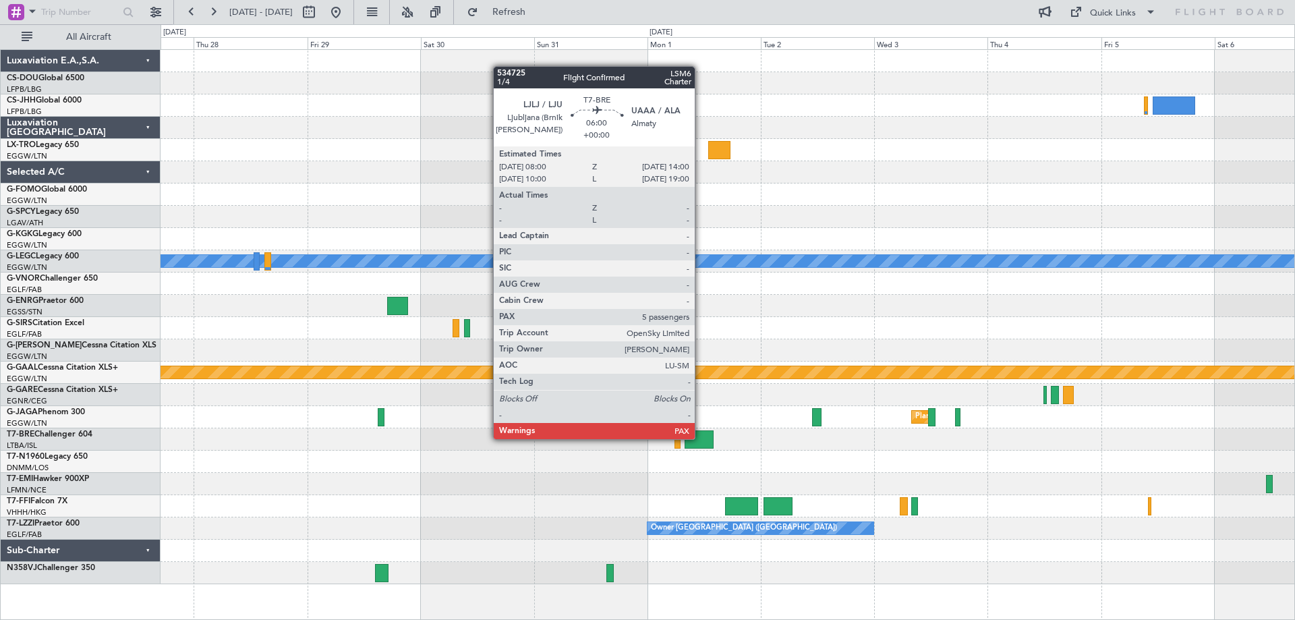
click at [701, 438] on div at bounding box center [699, 439] width 29 height 18
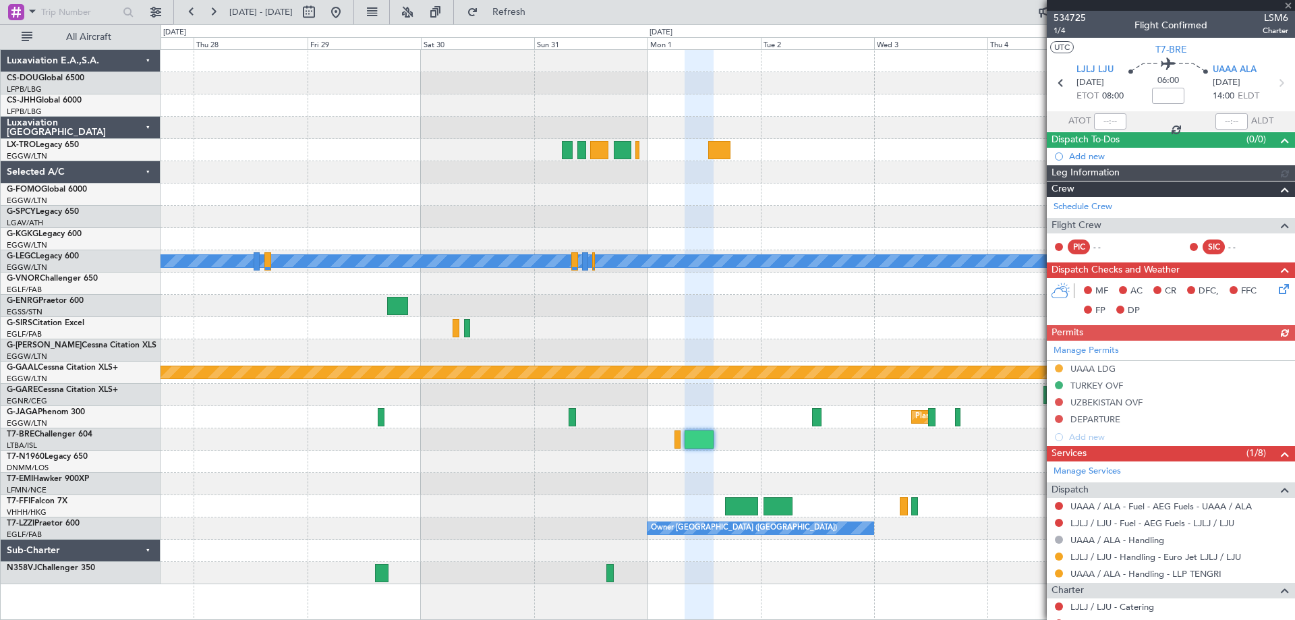
scroll to position [302, 0]
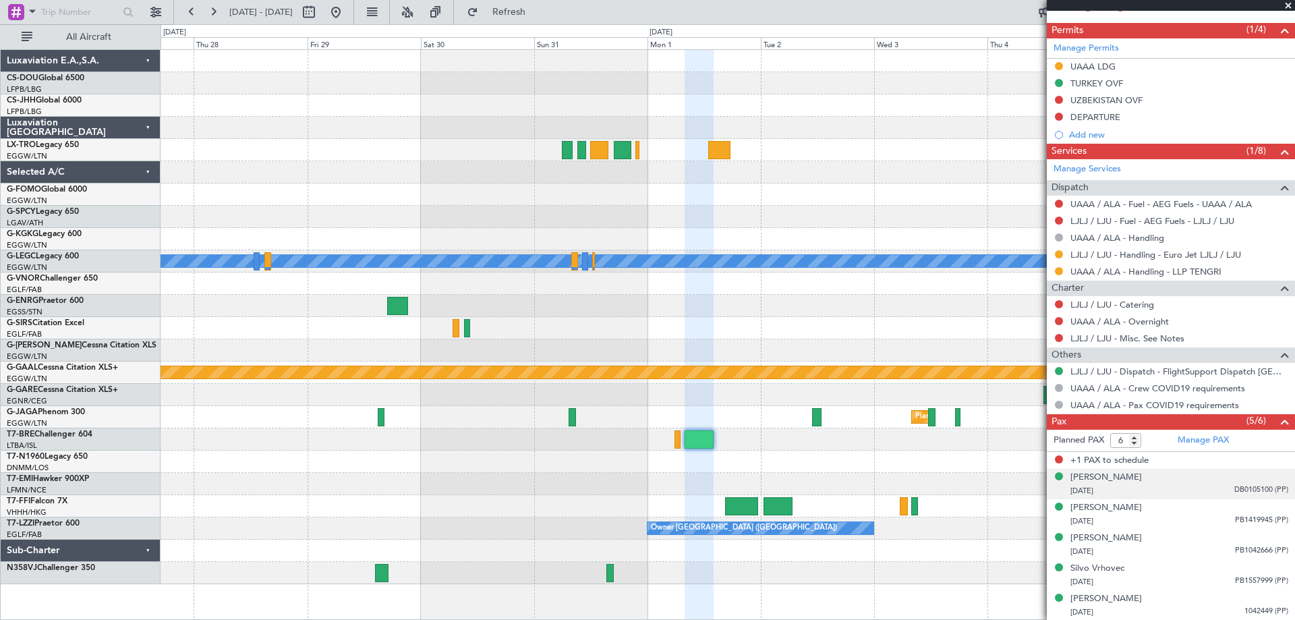
click at [1234, 491] on span "DB0105100 (PP)" at bounding box center [1261, 489] width 54 height 11
click at [1251, 490] on span "DB0105100 (PP)" at bounding box center [1261, 489] width 54 height 11
click at [1246, 488] on span "DB0105100 (PP)" at bounding box center [1261, 489] width 54 height 11
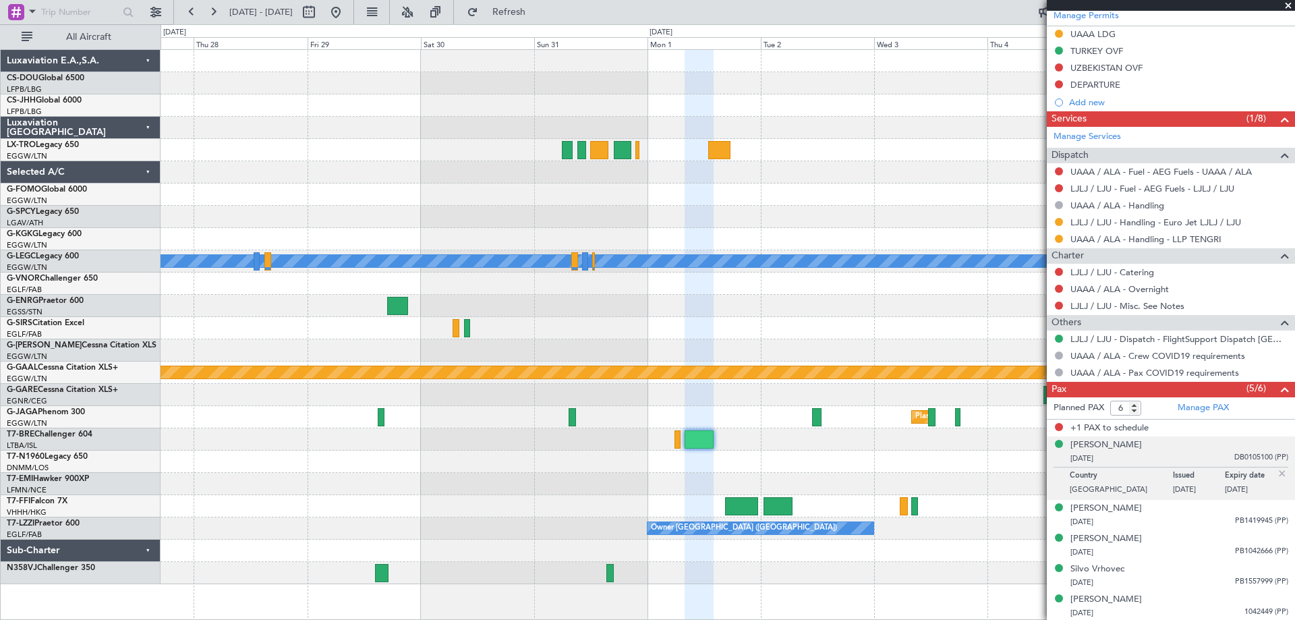
scroll to position [335, 0]
click at [1286, 4] on span at bounding box center [1288, 6] width 13 height 12
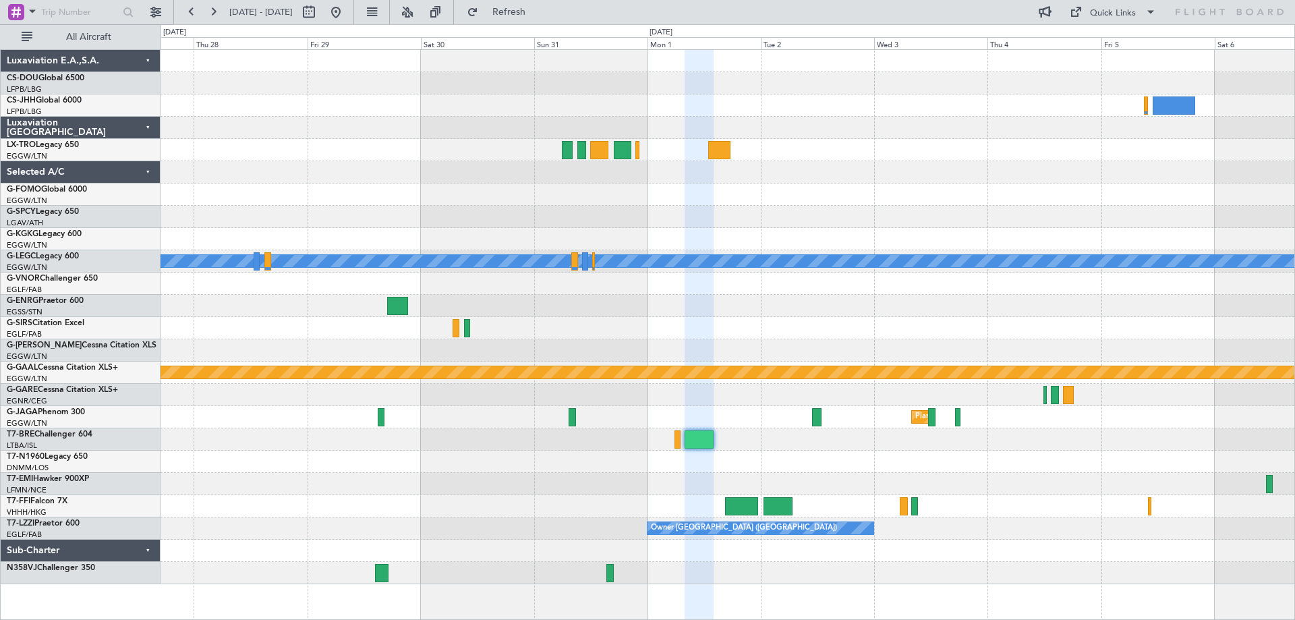
type input "0"
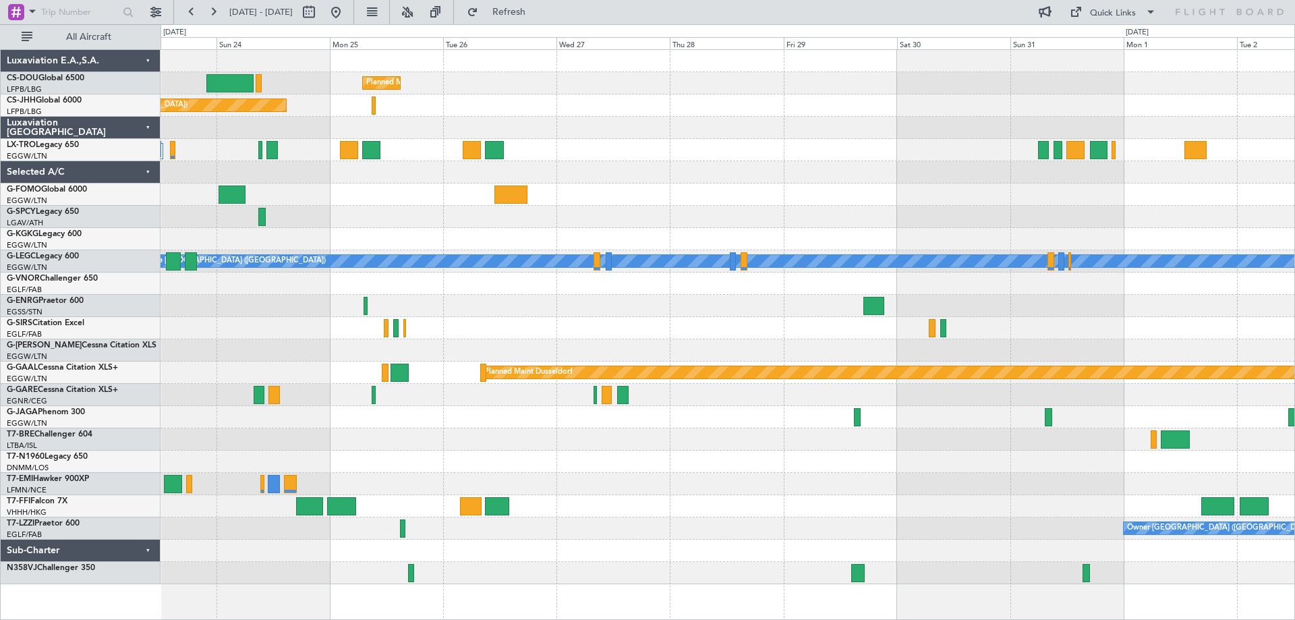
click at [936, 152] on div "Planned Maint [GEOGRAPHIC_DATA] ([GEOGRAPHIC_DATA]) Planned Maint [GEOGRAPHIC_D…" at bounding box center [728, 317] width 1134 height 534
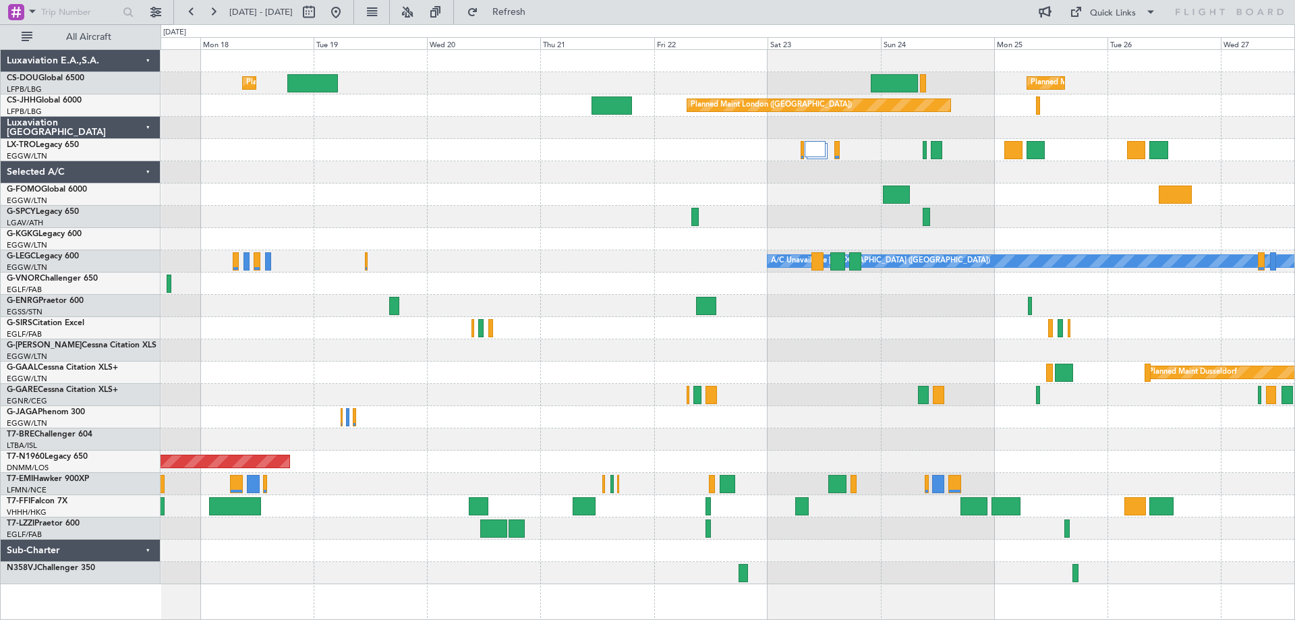
click at [929, 302] on div "Planned Maint [GEOGRAPHIC_DATA] ([GEOGRAPHIC_DATA]) Planned Maint [GEOGRAPHIC_D…" at bounding box center [728, 317] width 1134 height 534
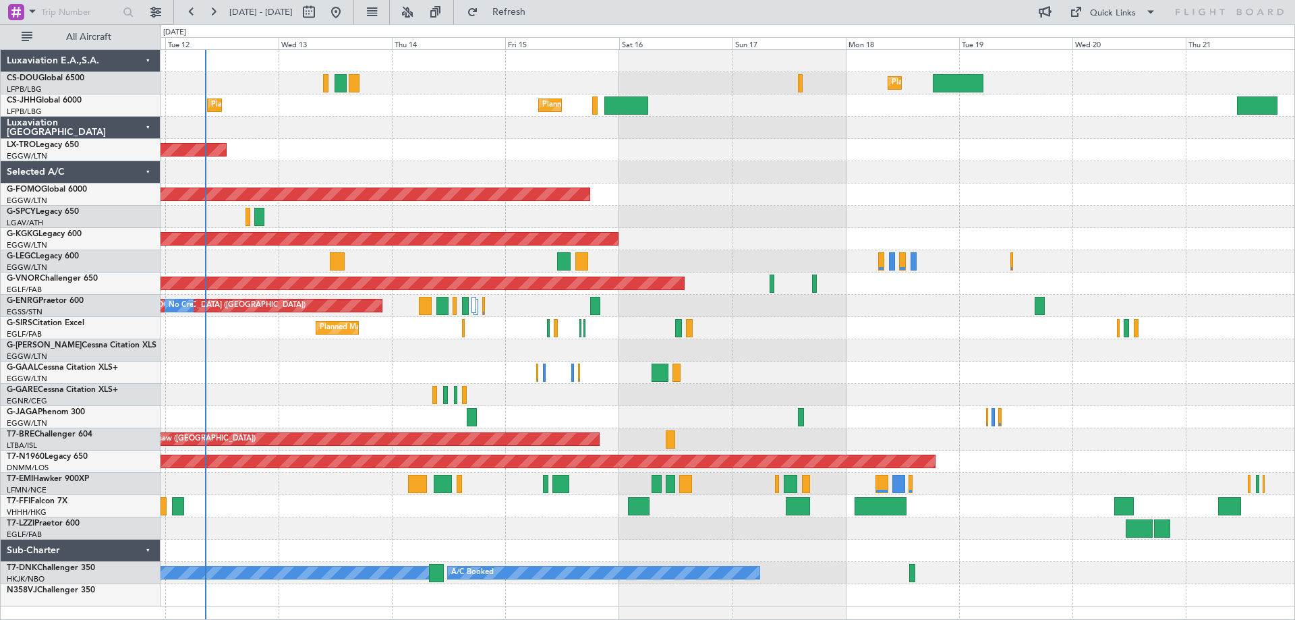
click at [871, 334] on div "Planned Maint London (Luton) Planned Maint Paris (Le Bourget) No Crew Planned M…" at bounding box center [728, 328] width 1134 height 556
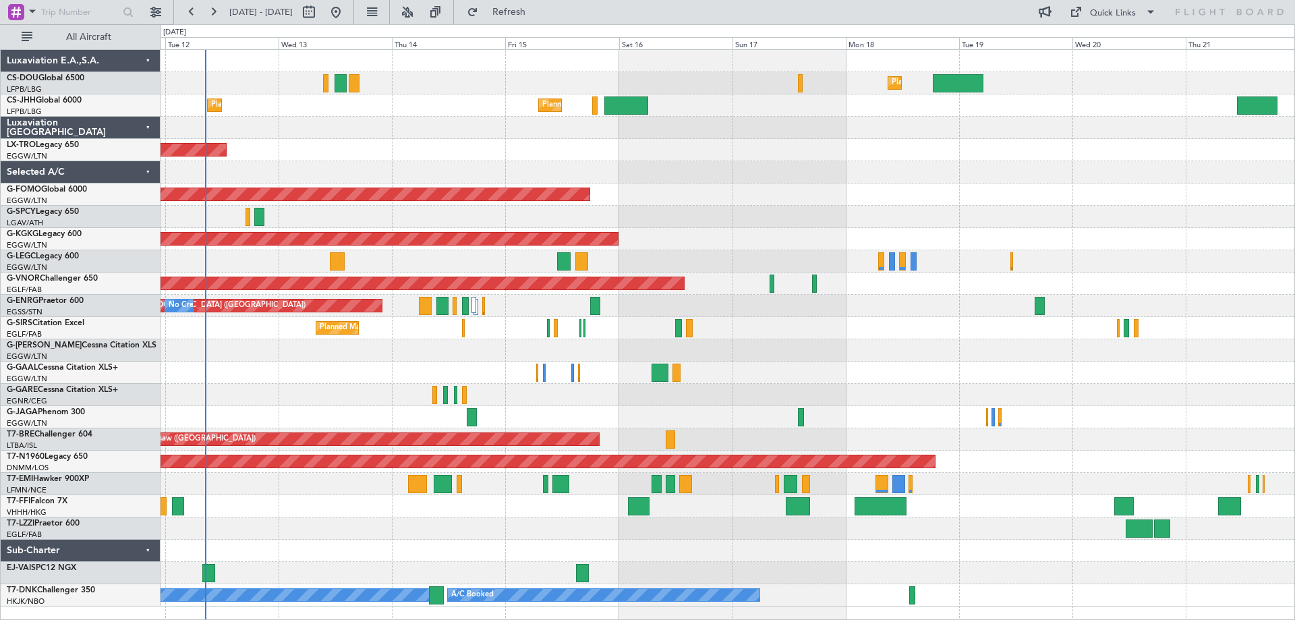
click at [447, 140] on div "Unplanned Maint [GEOGRAPHIC_DATA] ([GEOGRAPHIC_DATA])" at bounding box center [728, 150] width 1134 height 22
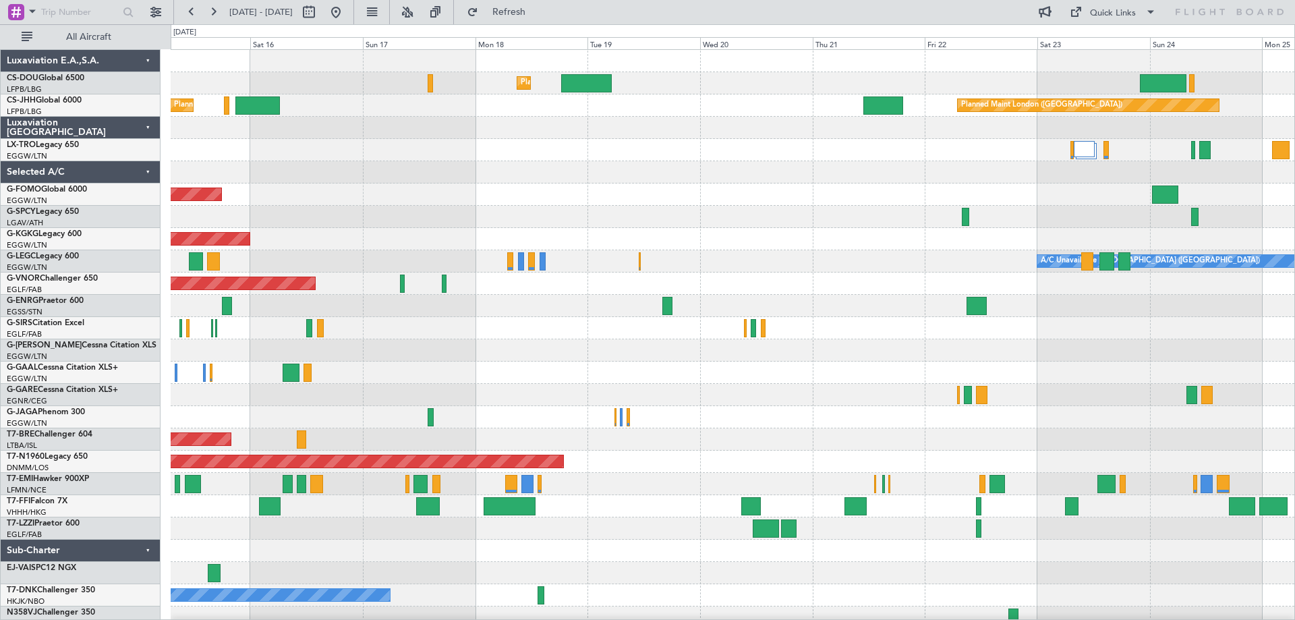
click at [248, 168] on div at bounding box center [733, 172] width 1124 height 22
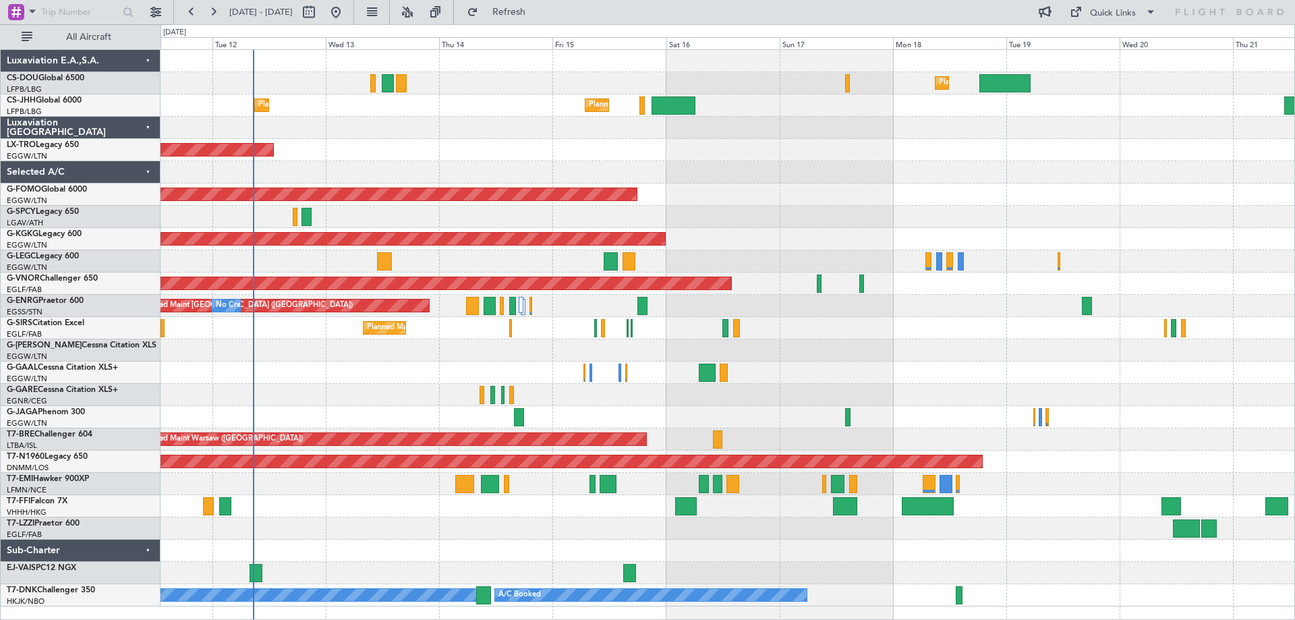
click at [495, 111] on div "Planned Maint Paris (Le Bourget) Planned Maint Paris (Le Bourget) Planned Maint…" at bounding box center [728, 105] width 1134 height 22
click at [955, 161] on div "Unplanned Maint [GEOGRAPHIC_DATA] ([GEOGRAPHIC_DATA])" at bounding box center [728, 150] width 1134 height 22
click at [386, 362] on div "No Crew" at bounding box center [728, 373] width 1134 height 22
click at [380, 140] on div "Unplanned Maint [GEOGRAPHIC_DATA] ([GEOGRAPHIC_DATA])" at bounding box center [728, 150] width 1134 height 22
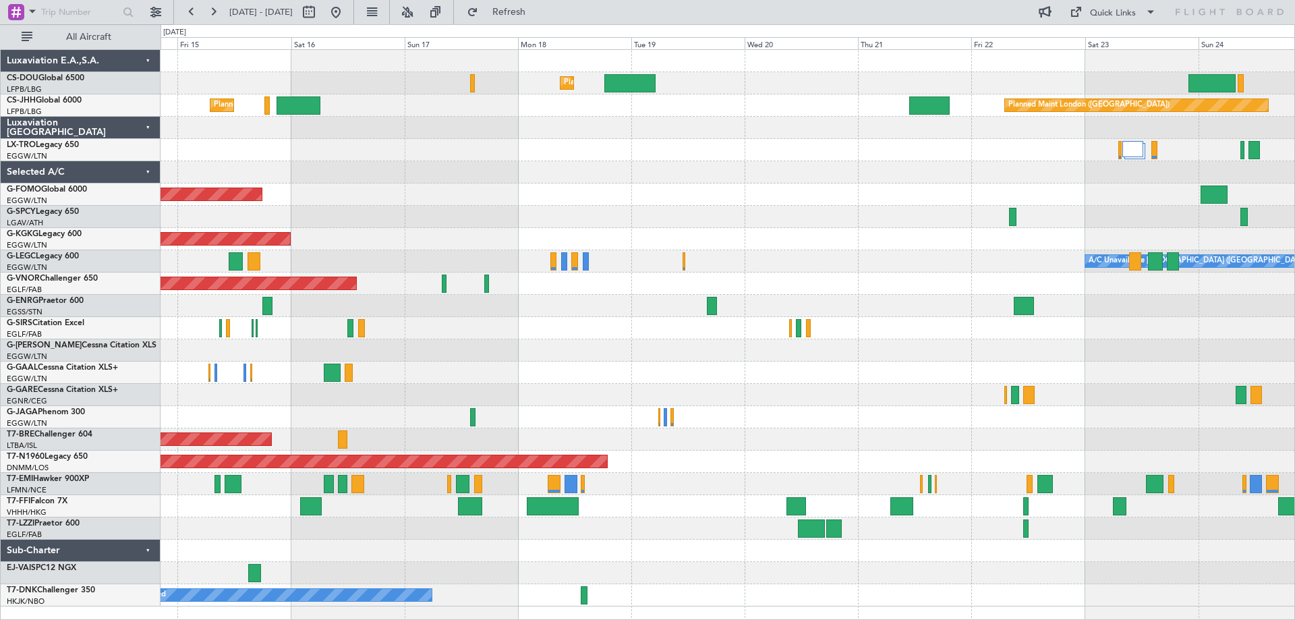
click at [662, 209] on div "Planned Maint London (Luton) Planned Maint Paris (Le Bourget) Planned Maint Par…" at bounding box center [728, 328] width 1134 height 556
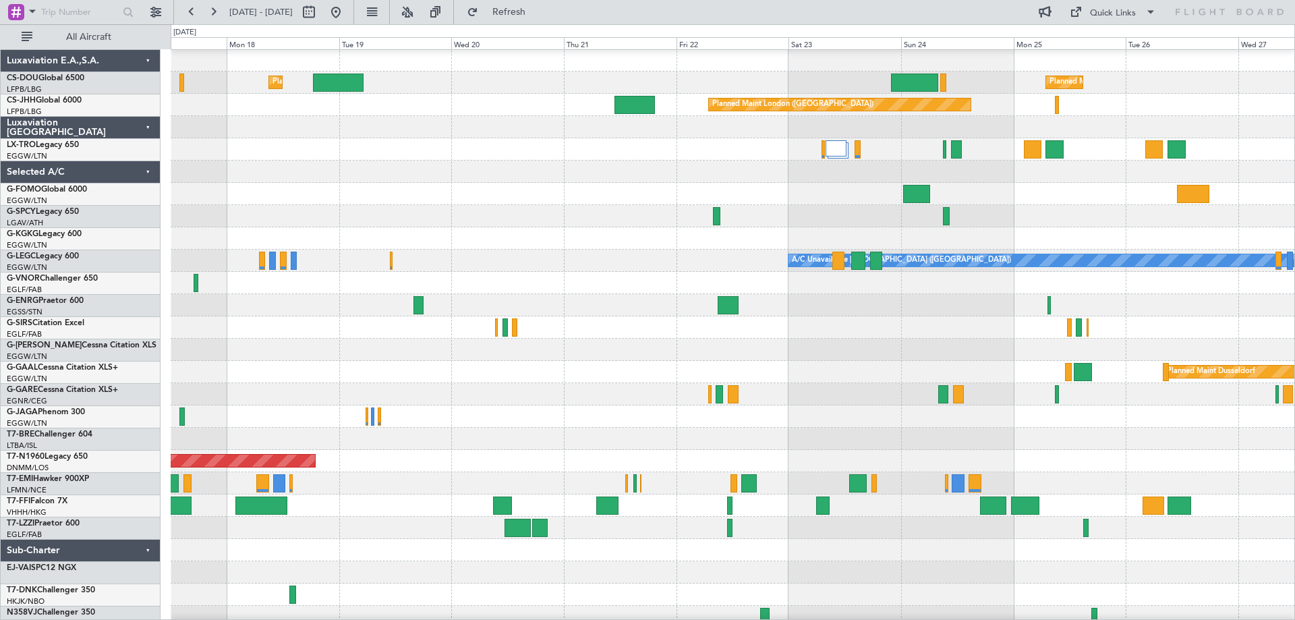
scroll to position [1, 0]
click at [797, 196] on div "Planned Maint Windsor Locks ([PERSON_NAME] Intl)" at bounding box center [733, 194] width 1124 height 22
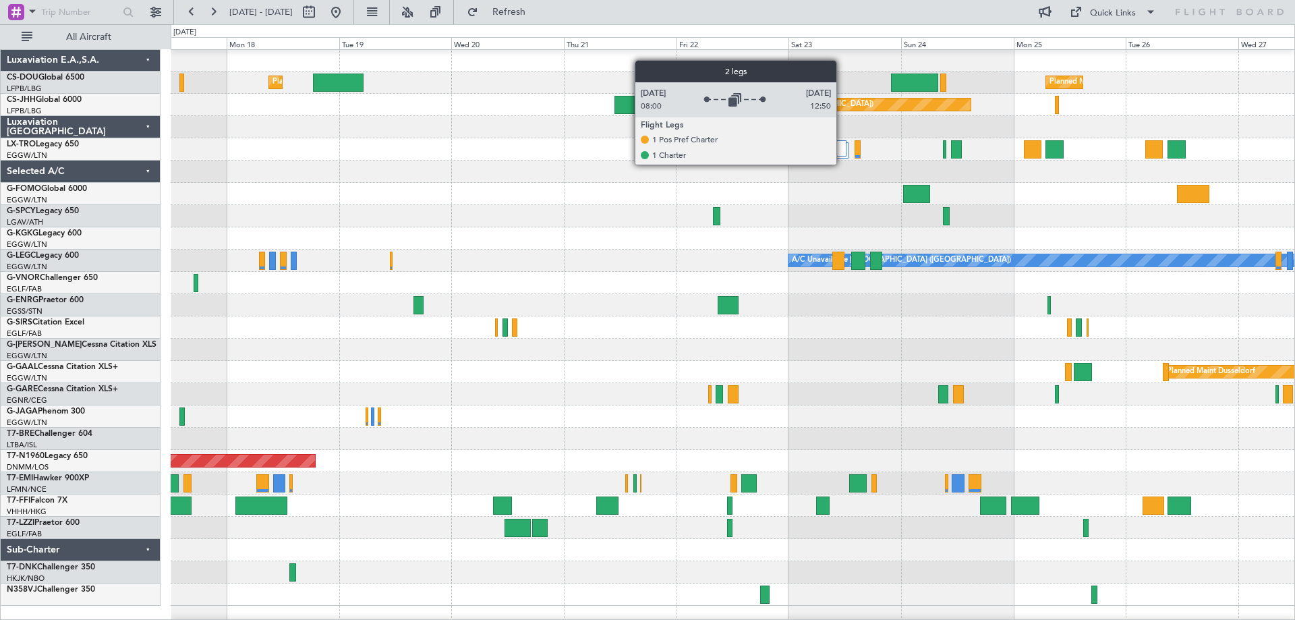
scroll to position [0, 0]
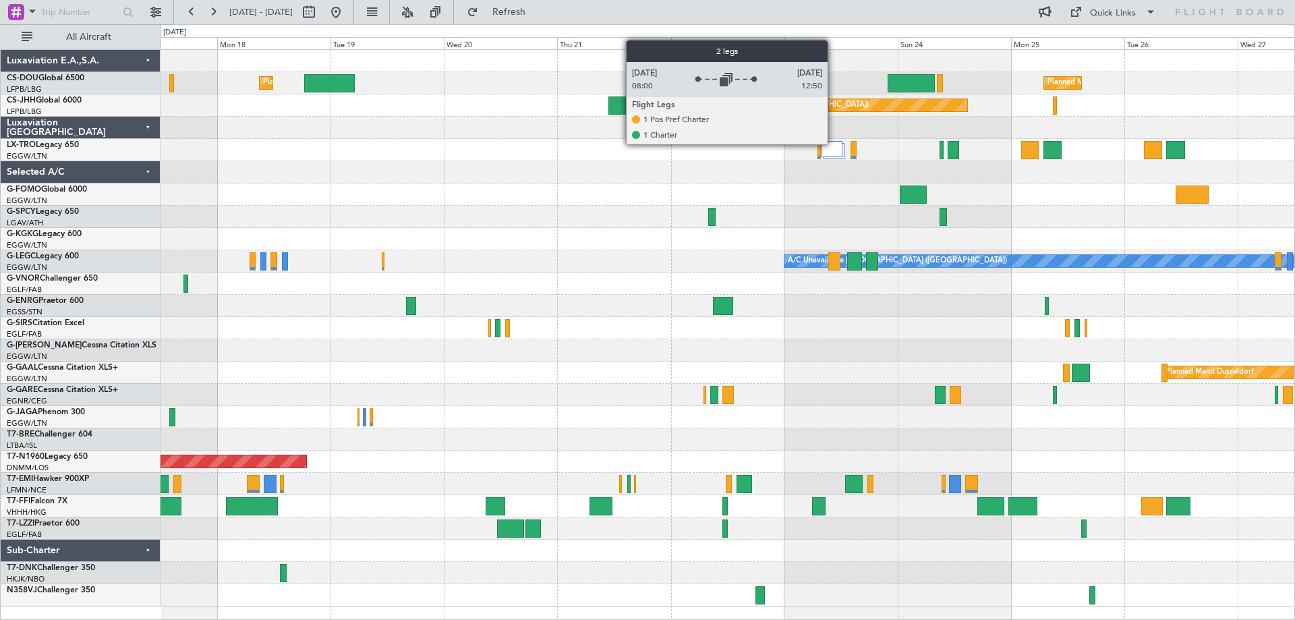
click at [834, 144] on div at bounding box center [832, 149] width 21 height 16
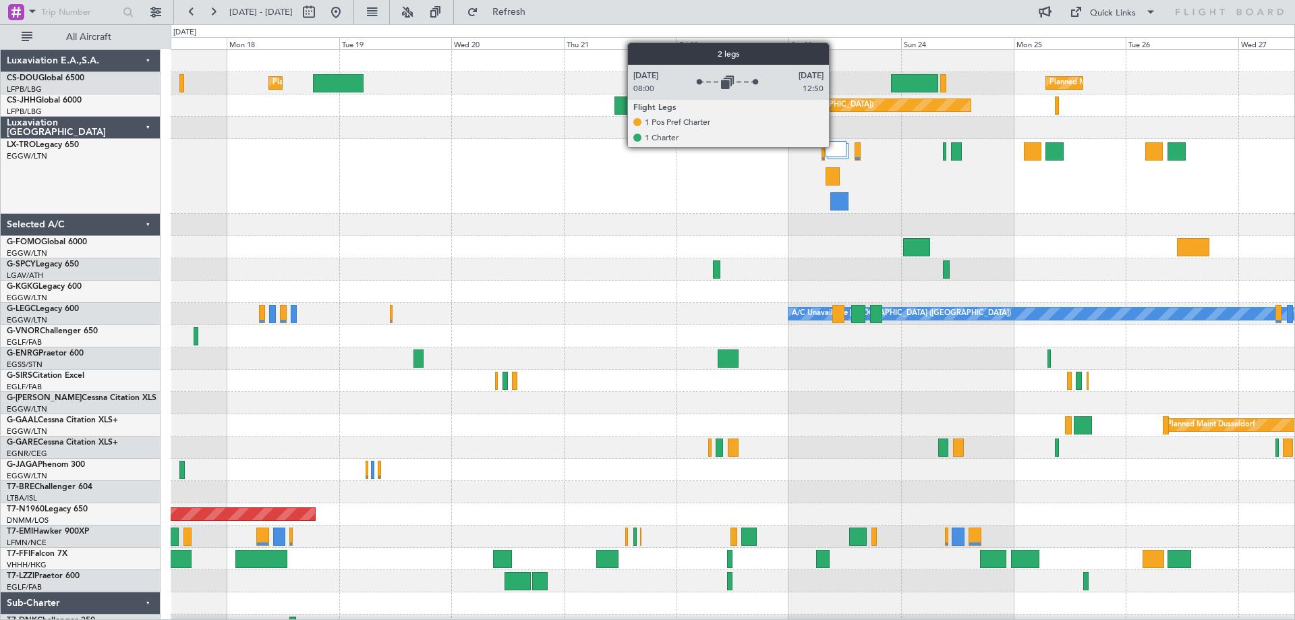
click at [835, 146] on div at bounding box center [836, 149] width 21 height 16
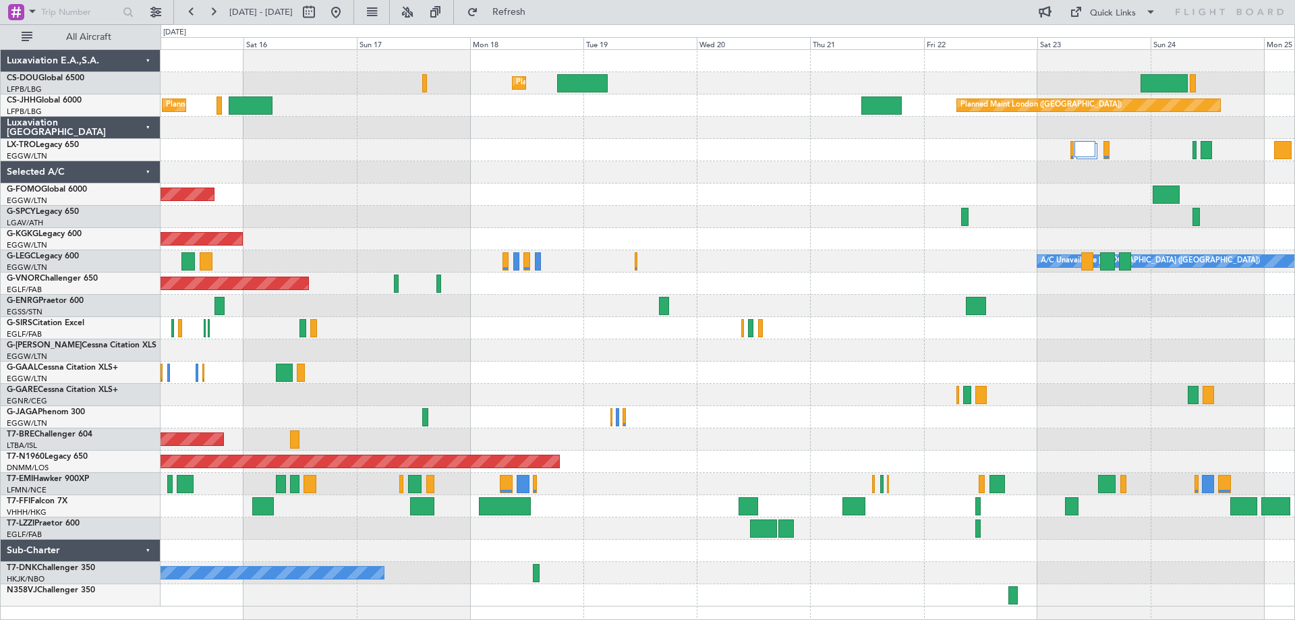
click at [866, 166] on div at bounding box center [728, 172] width 1134 height 22
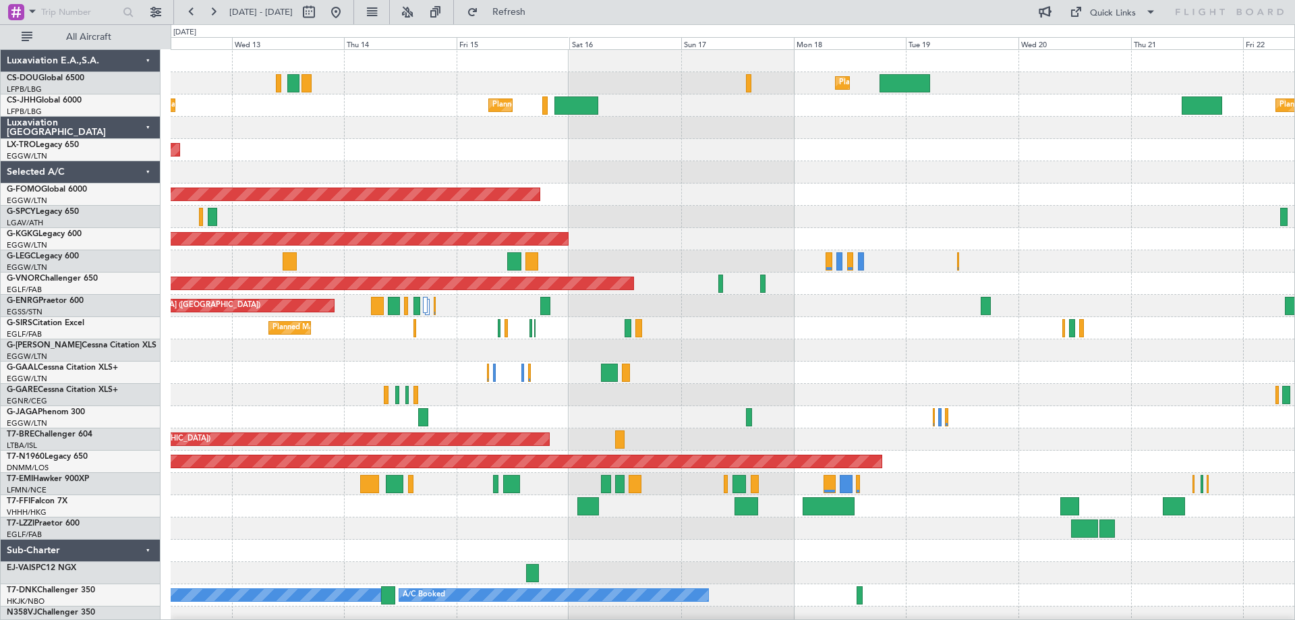
click at [954, 165] on div at bounding box center [733, 172] width 1124 height 22
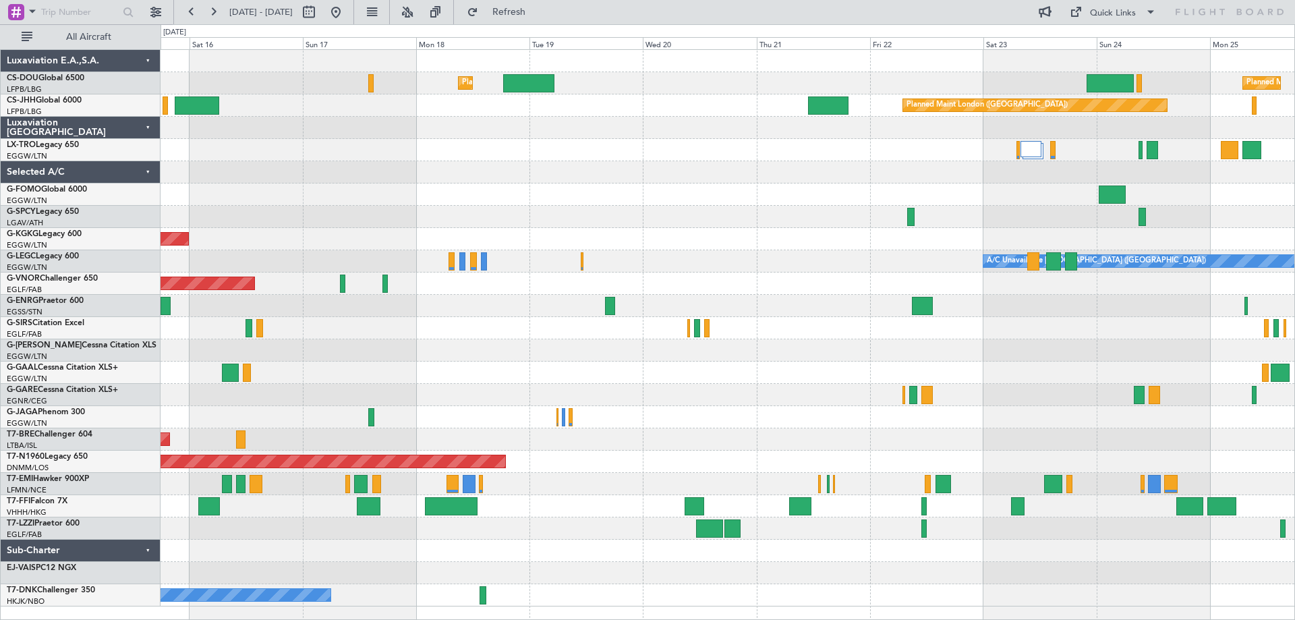
click at [564, 339] on div "Planned Maint [GEOGRAPHIC_DATA] ([GEOGRAPHIC_DATA]) Planned Maint [GEOGRAPHIC_D…" at bounding box center [728, 328] width 1134 height 556
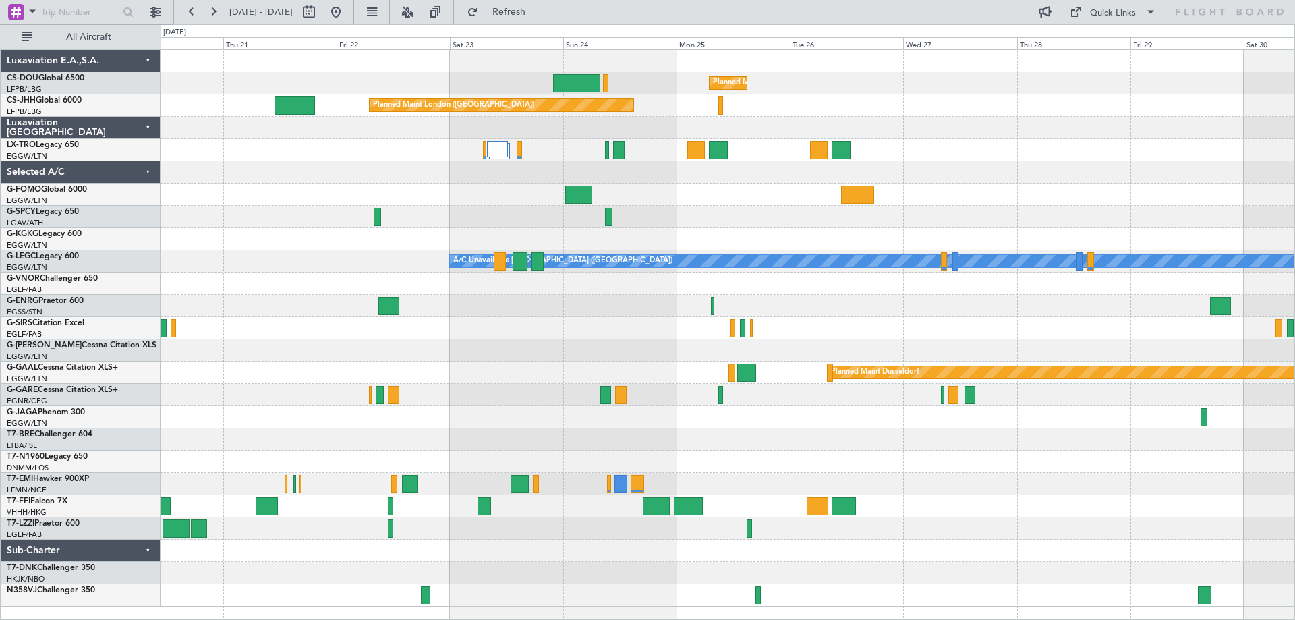
click at [573, 335] on div "Planned Maint Paris (Le Bourget) Planned Maint London (Luton) Planned Maint Lon…" at bounding box center [728, 328] width 1134 height 556
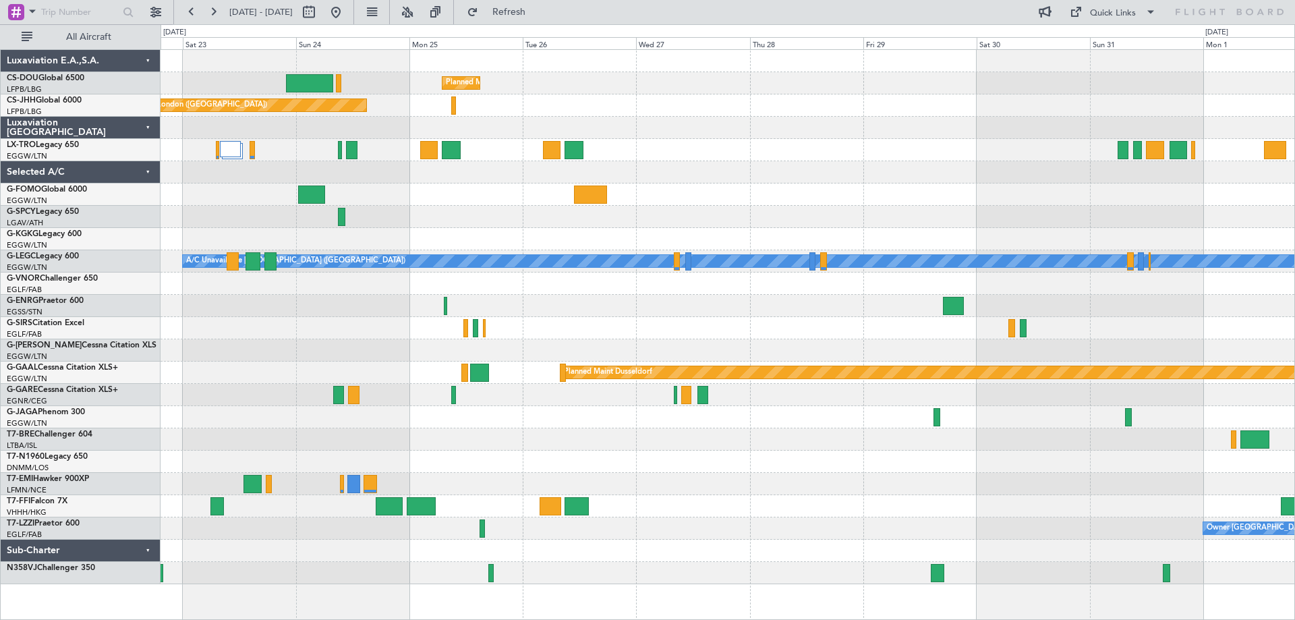
click at [666, 321] on div "Planned Maint [GEOGRAPHIC_DATA] ([GEOGRAPHIC_DATA]) Planned Maint [GEOGRAPHIC_D…" at bounding box center [728, 317] width 1134 height 534
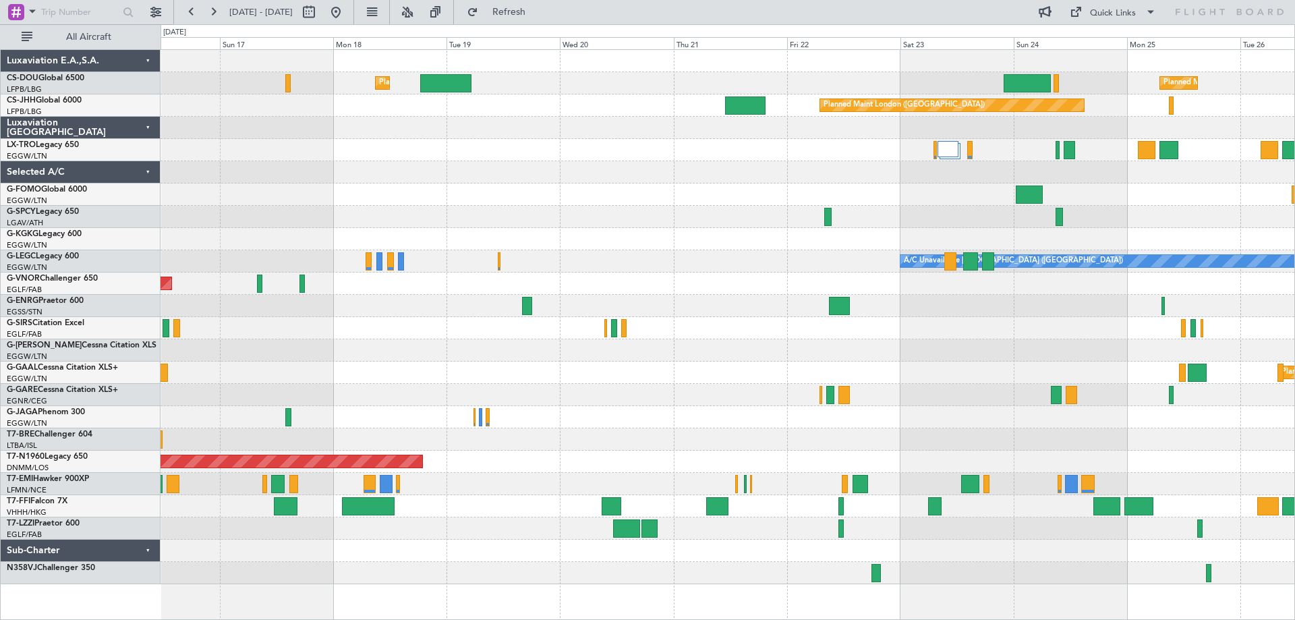
click at [1122, 252] on div "Planned Maint Paris (Le Bourget) Planned Maint London (Luton) Planned Maint Lon…" at bounding box center [728, 317] width 1134 height 534
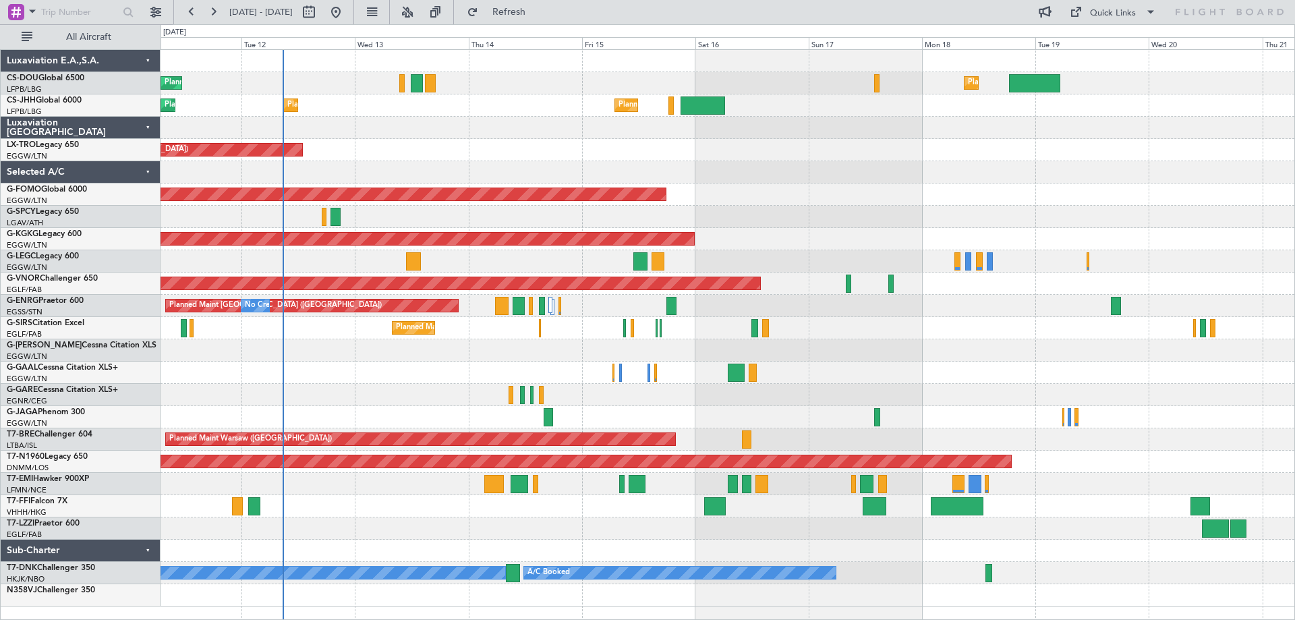
click at [965, 228] on div "Planned Maint [GEOGRAPHIC_DATA] ([GEOGRAPHIC_DATA]) Planned Maint [GEOGRAPHIC_D…" at bounding box center [728, 328] width 1134 height 556
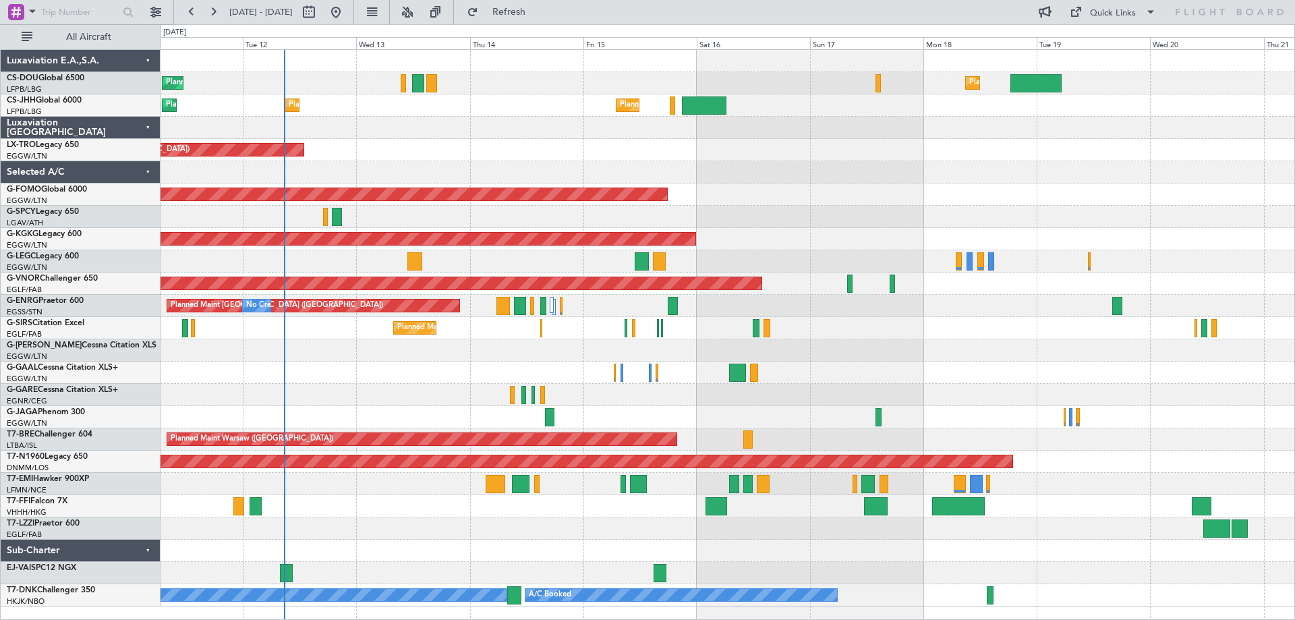
click at [744, 192] on div "Planned Maint Windsor Locks ([PERSON_NAME] Intl)" at bounding box center [728, 194] width 1134 height 22
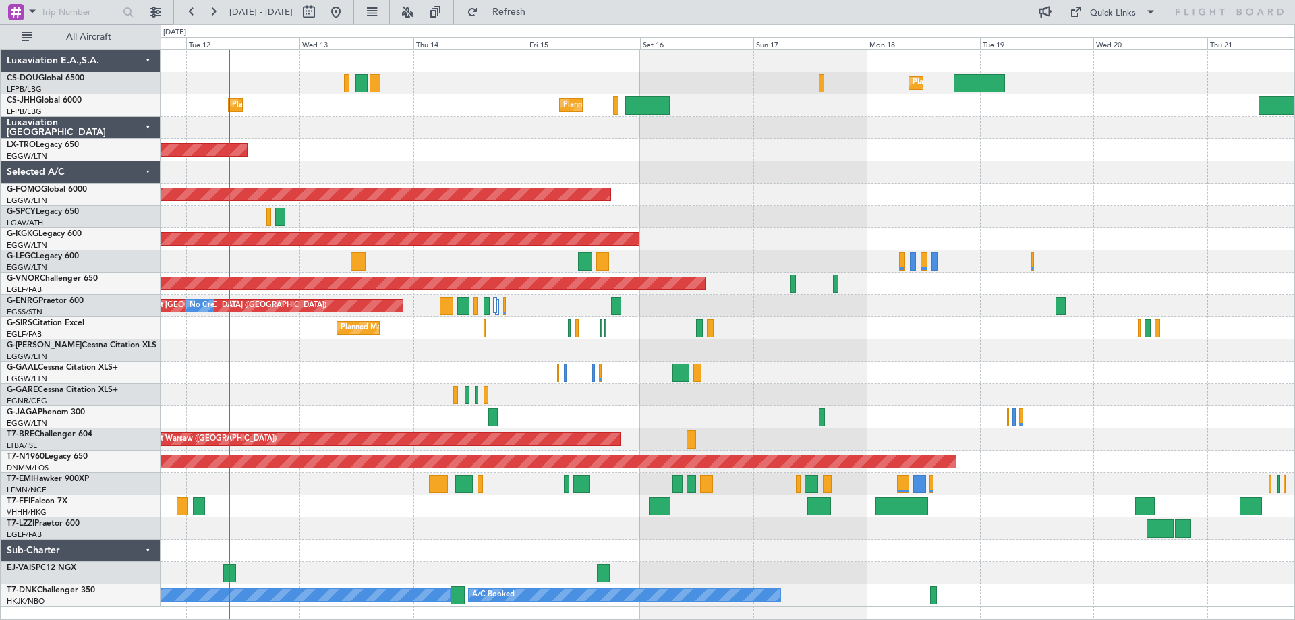
click at [809, 201] on div "Planned Maint Windsor Locks ([PERSON_NAME] Intl)" at bounding box center [728, 194] width 1134 height 22
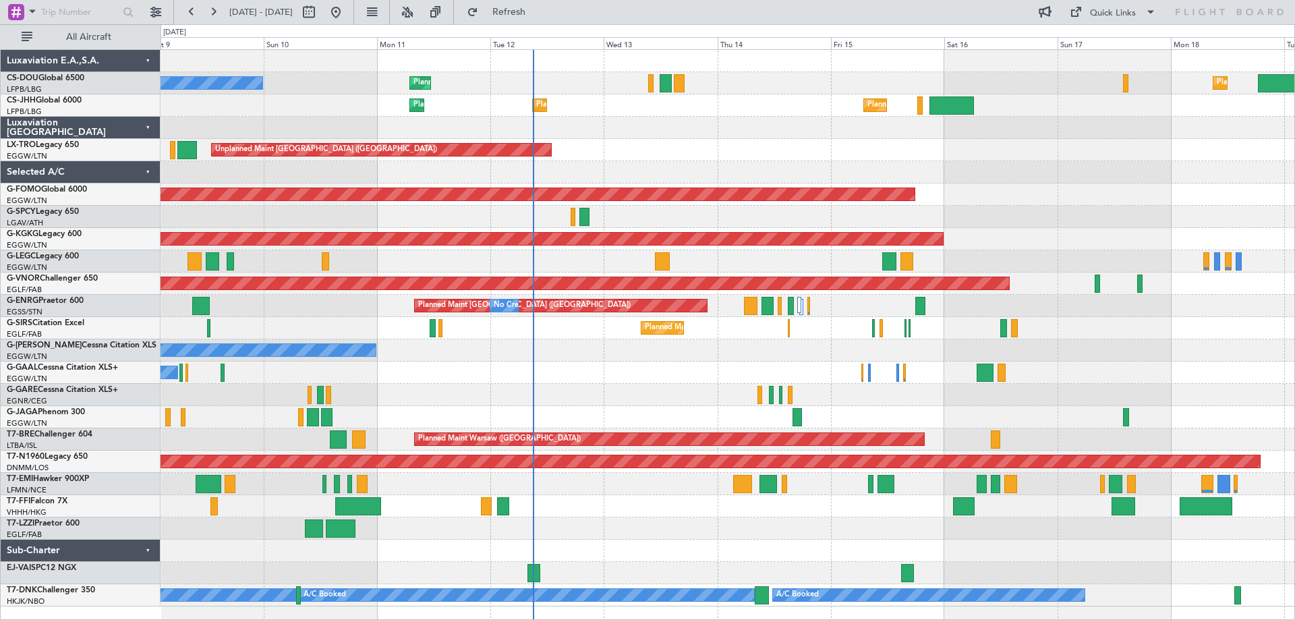
click at [660, 378] on div "No Crew" at bounding box center [728, 373] width 1134 height 22
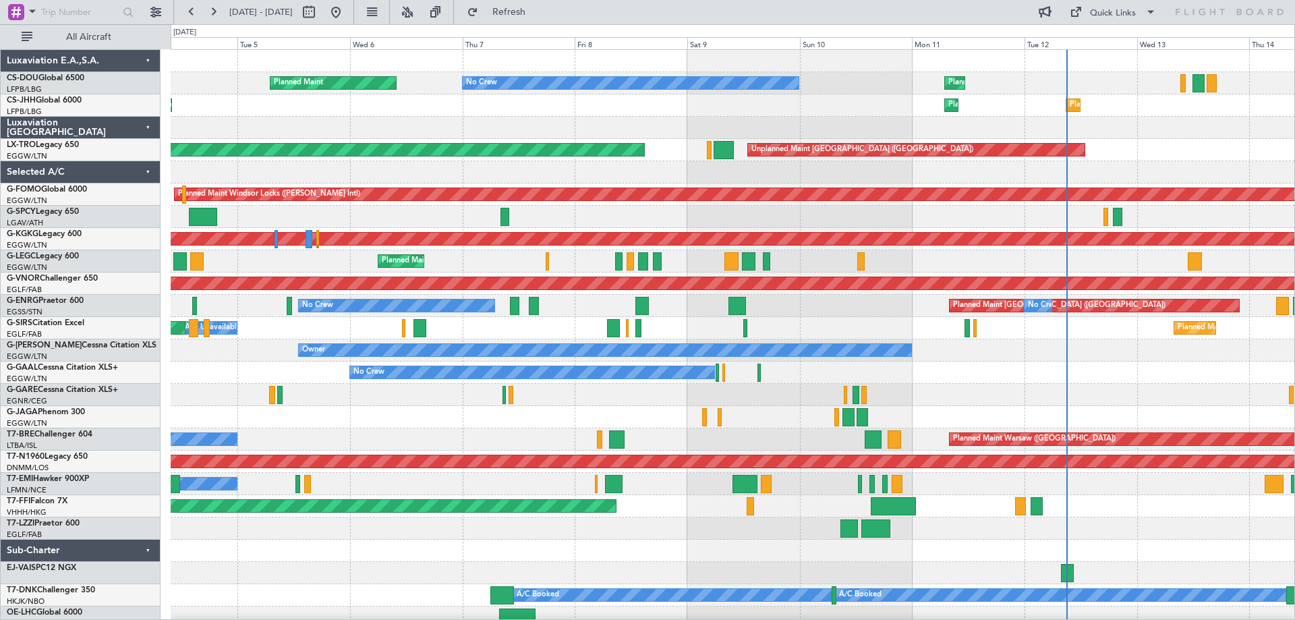
click at [994, 384] on div "Planned Maint Paris (Le Bourget) No Crew Planned Maint Planned Maint Paris (Le …" at bounding box center [733, 339] width 1124 height 579
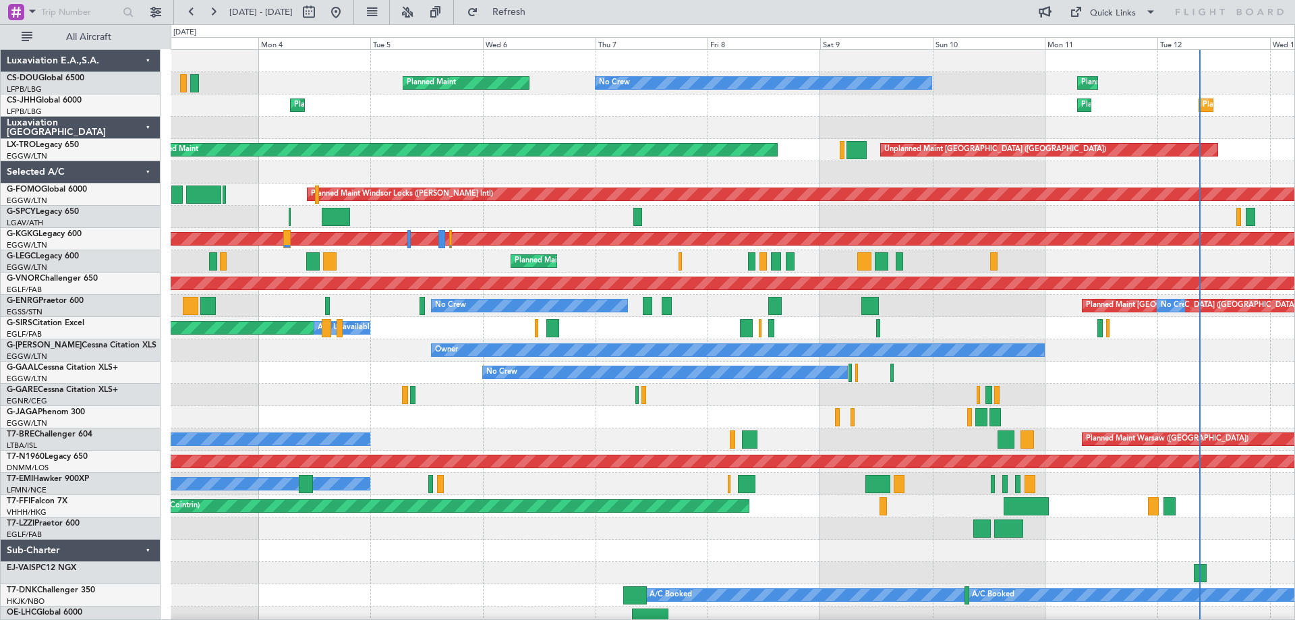
click at [779, 397] on div at bounding box center [733, 395] width 1124 height 22
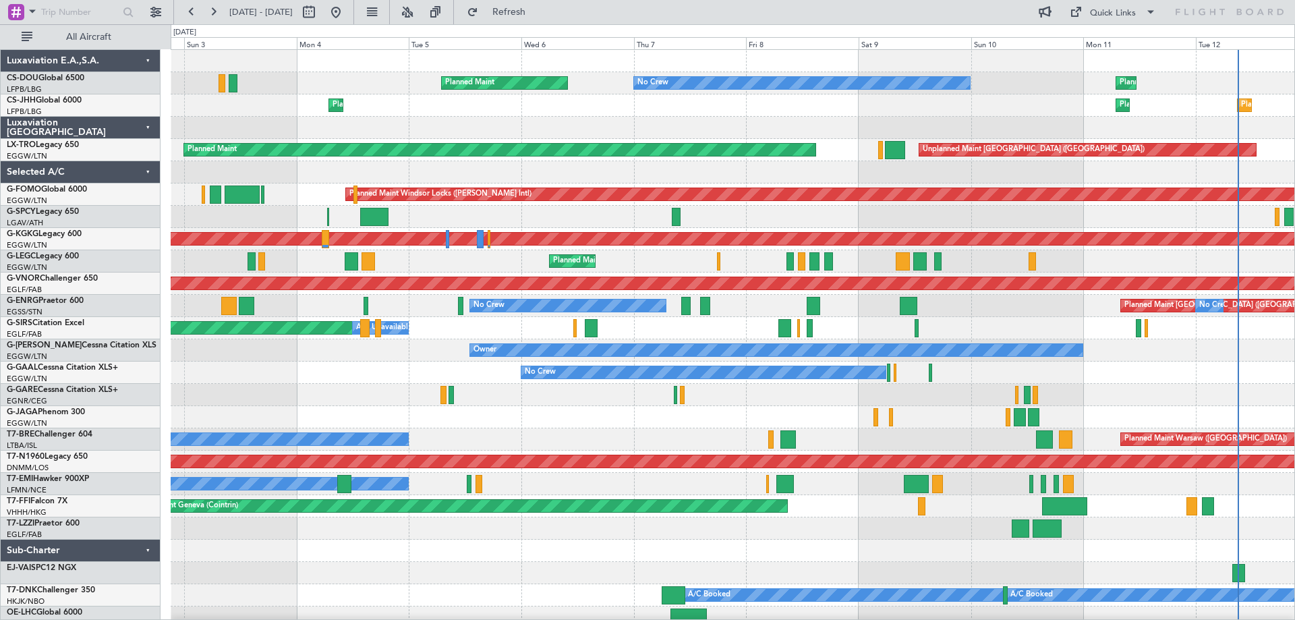
click at [749, 405] on div at bounding box center [733, 395] width 1124 height 22
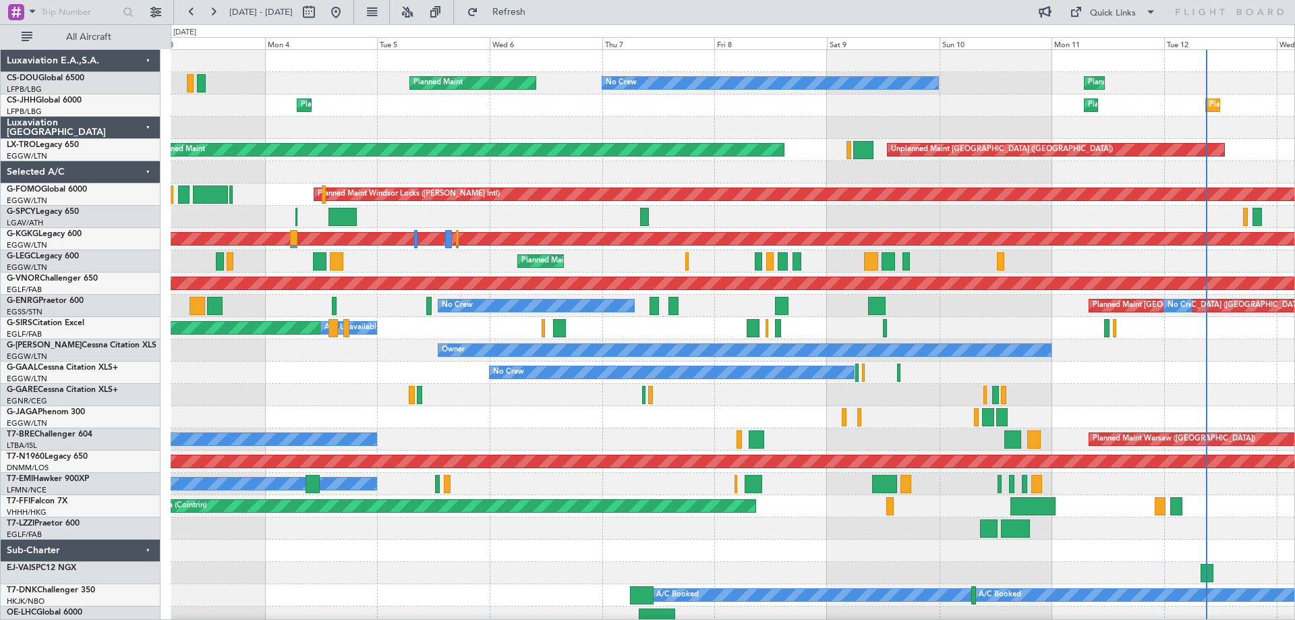
click at [1085, 392] on div at bounding box center [733, 395] width 1124 height 22
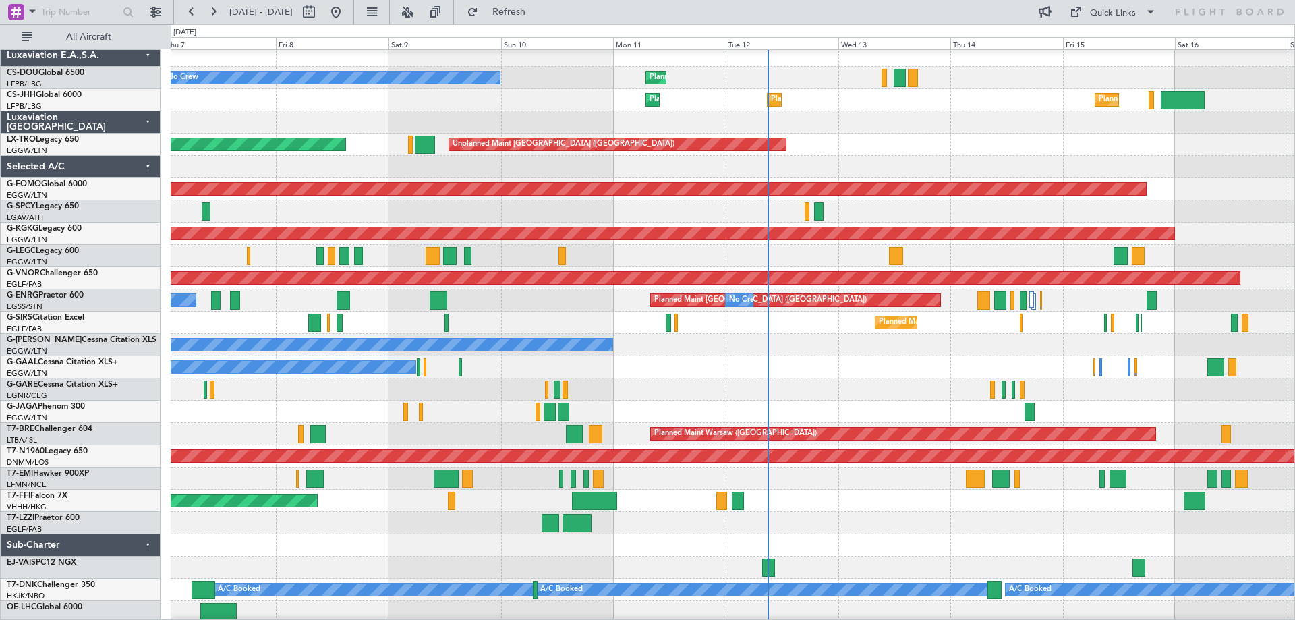
scroll to position [6, 0]
click at [707, 258] on div "Planned Maint [GEOGRAPHIC_DATA] ([GEOGRAPHIC_DATA])" at bounding box center [733, 256] width 1124 height 22
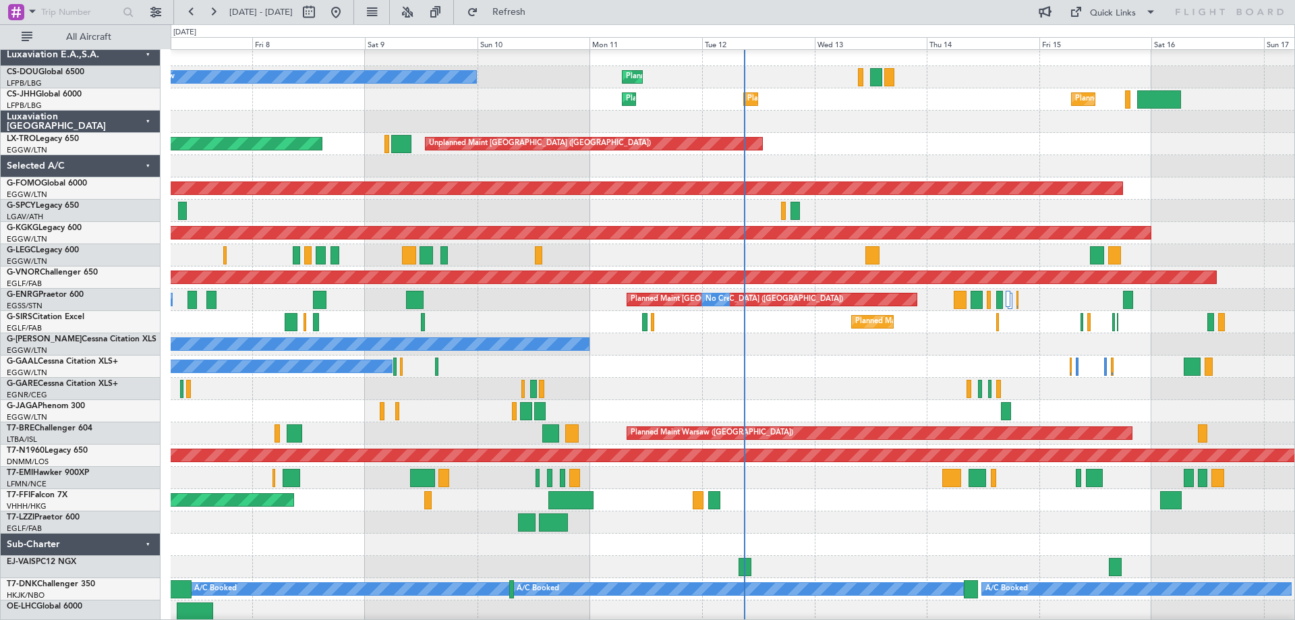
scroll to position [0, 0]
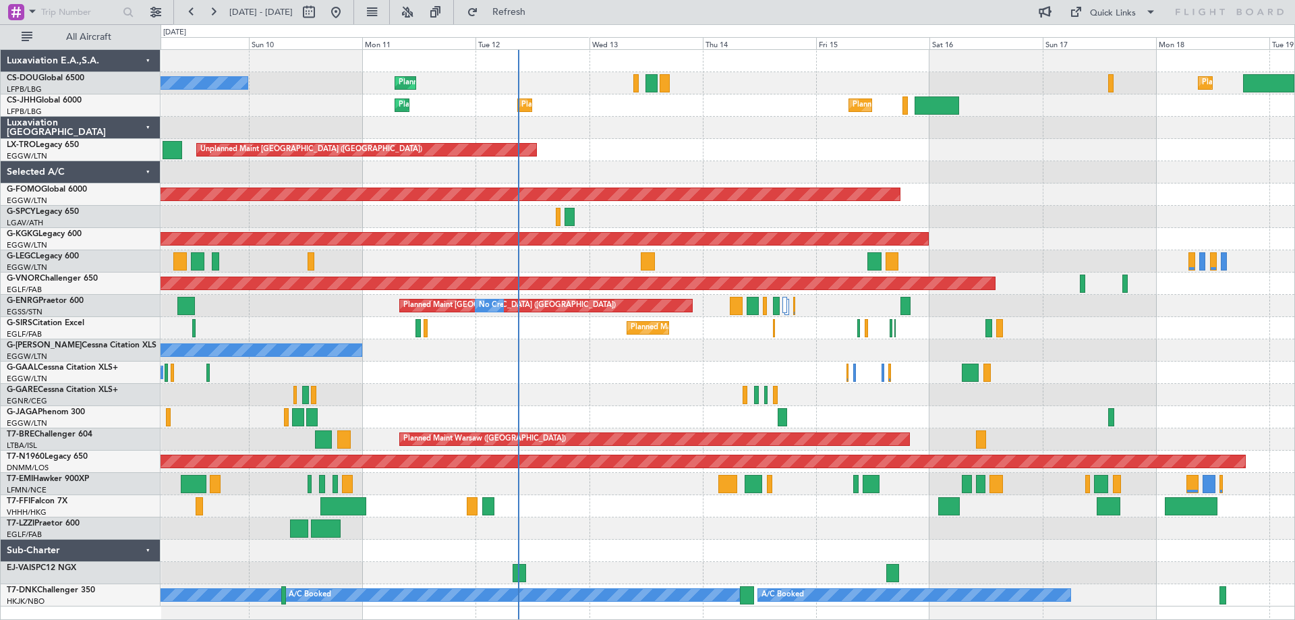
click at [731, 269] on div at bounding box center [728, 261] width 1134 height 22
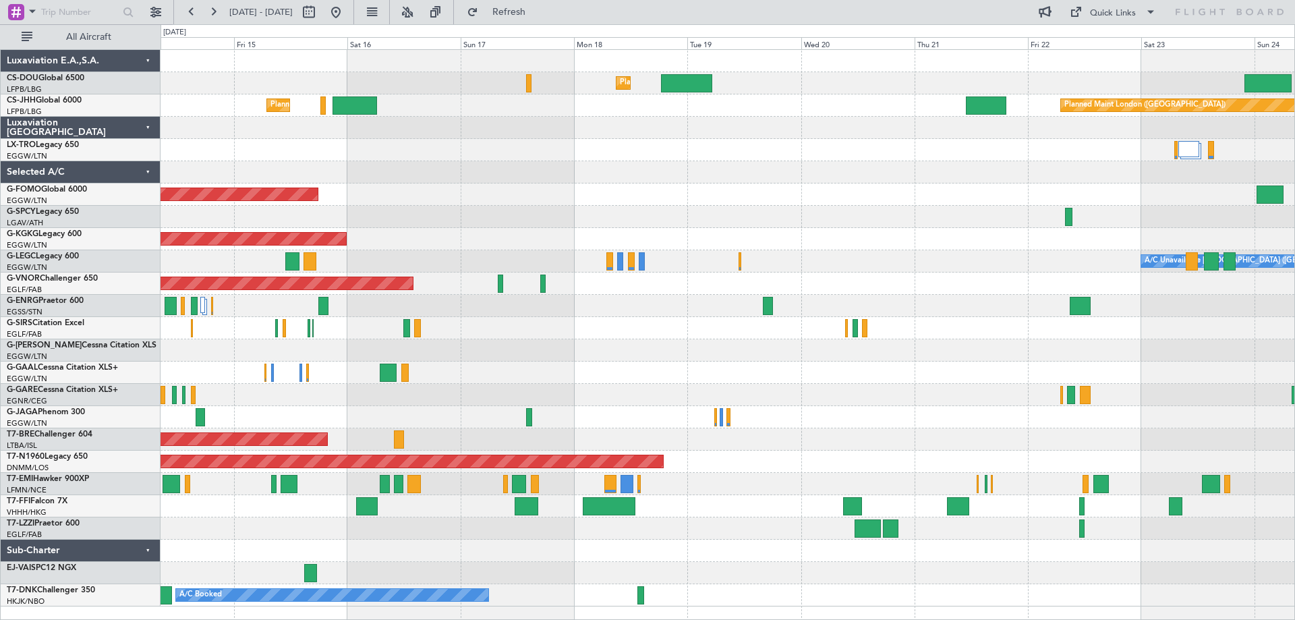
click at [657, 254] on div "Planned Maint [GEOGRAPHIC_DATA] ([GEOGRAPHIC_DATA]) Planned Maint [GEOGRAPHIC_D…" at bounding box center [728, 328] width 1134 height 556
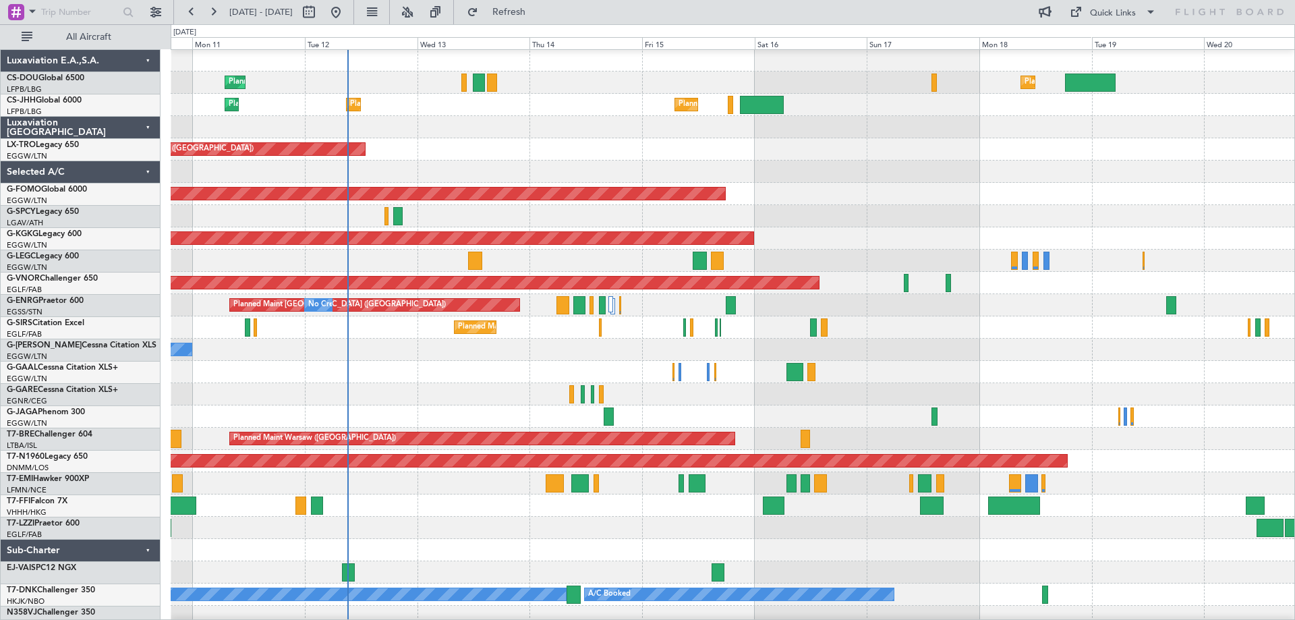
scroll to position [1, 0]
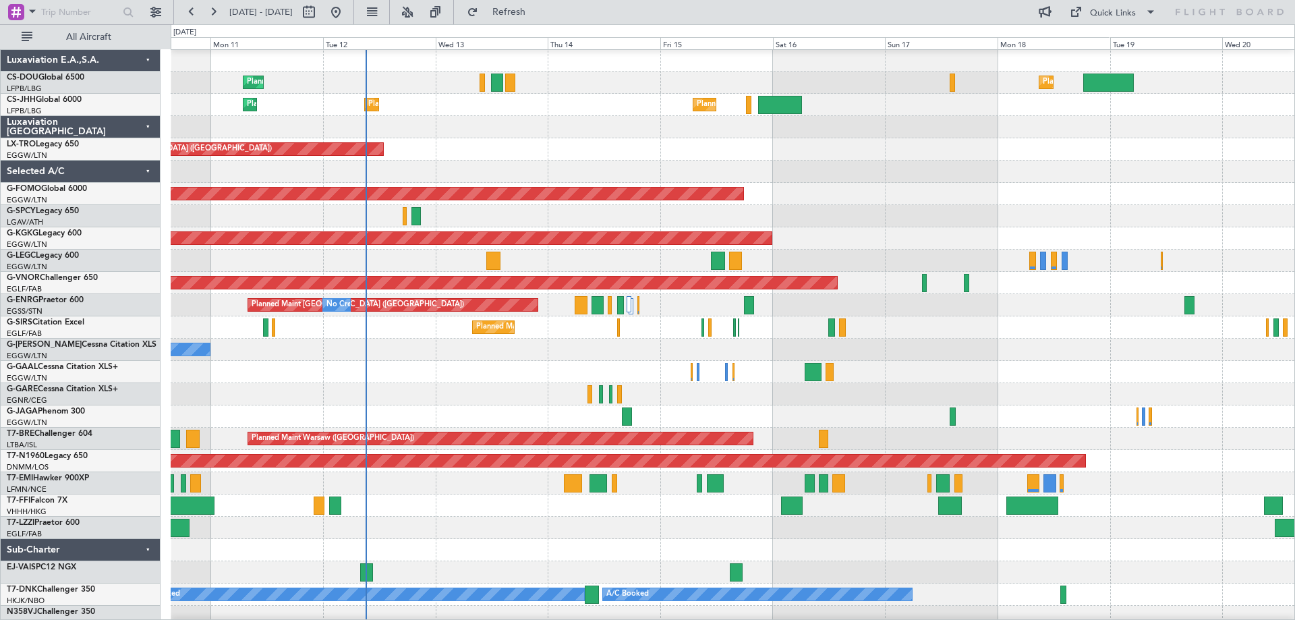
click at [920, 225] on div at bounding box center [733, 216] width 1124 height 22
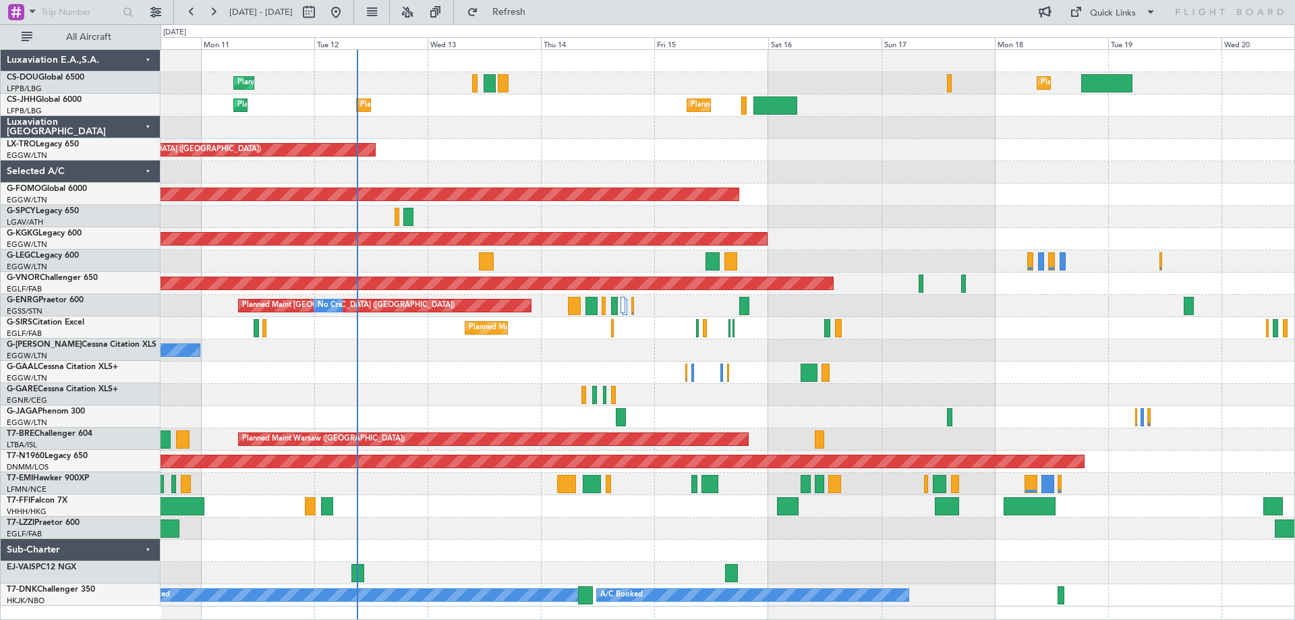
scroll to position [0, 0]
click at [938, 184] on div "Planned Maint Windsor Locks ([PERSON_NAME] Intl)" at bounding box center [728, 194] width 1134 height 22
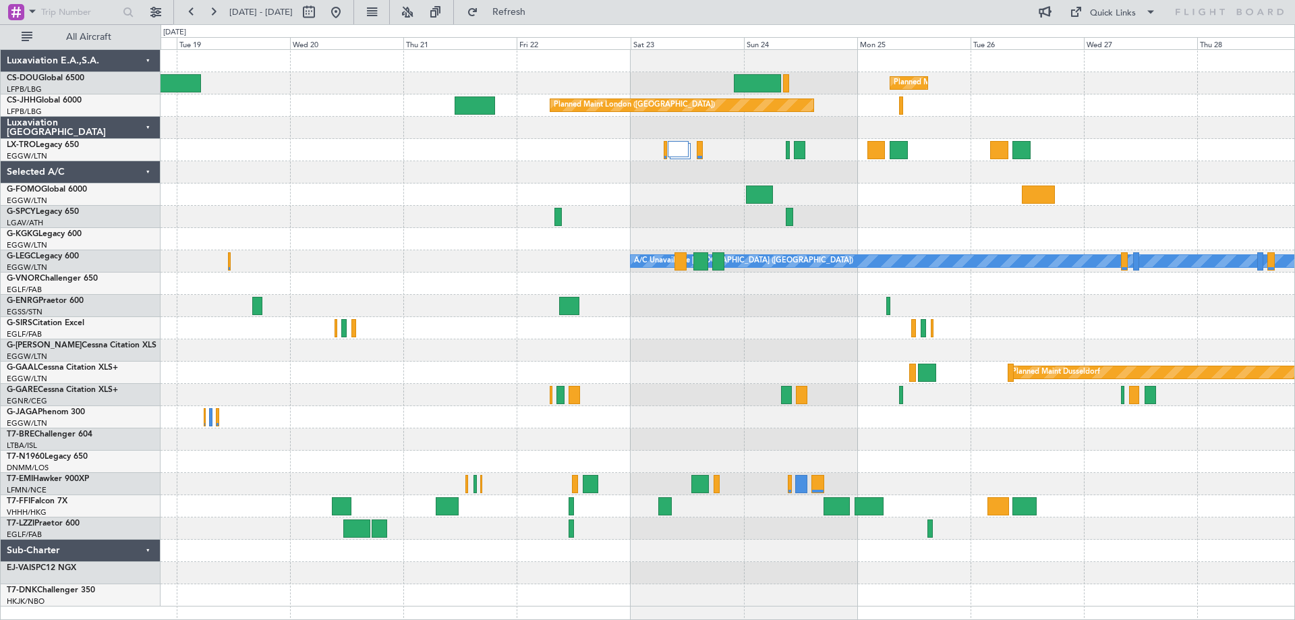
click at [277, 200] on div "Planned Maint [GEOGRAPHIC_DATA] ([GEOGRAPHIC_DATA]) Planned Maint [GEOGRAPHIC_D…" at bounding box center [728, 328] width 1134 height 556
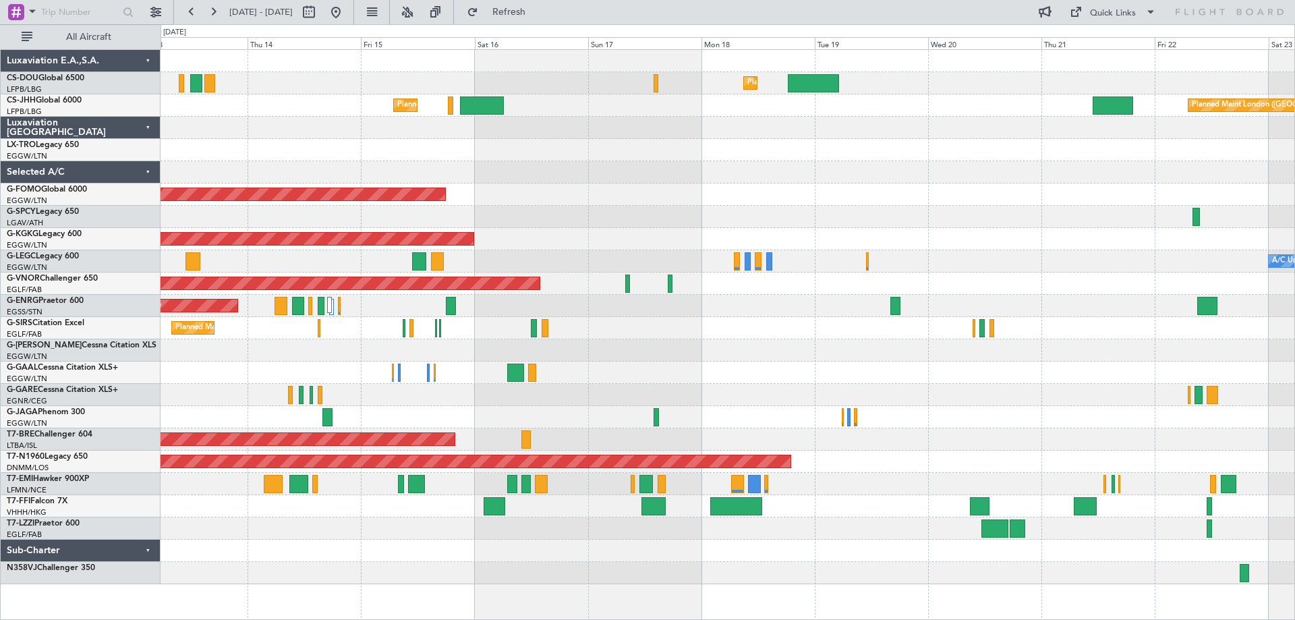
click at [929, 214] on div at bounding box center [728, 217] width 1134 height 22
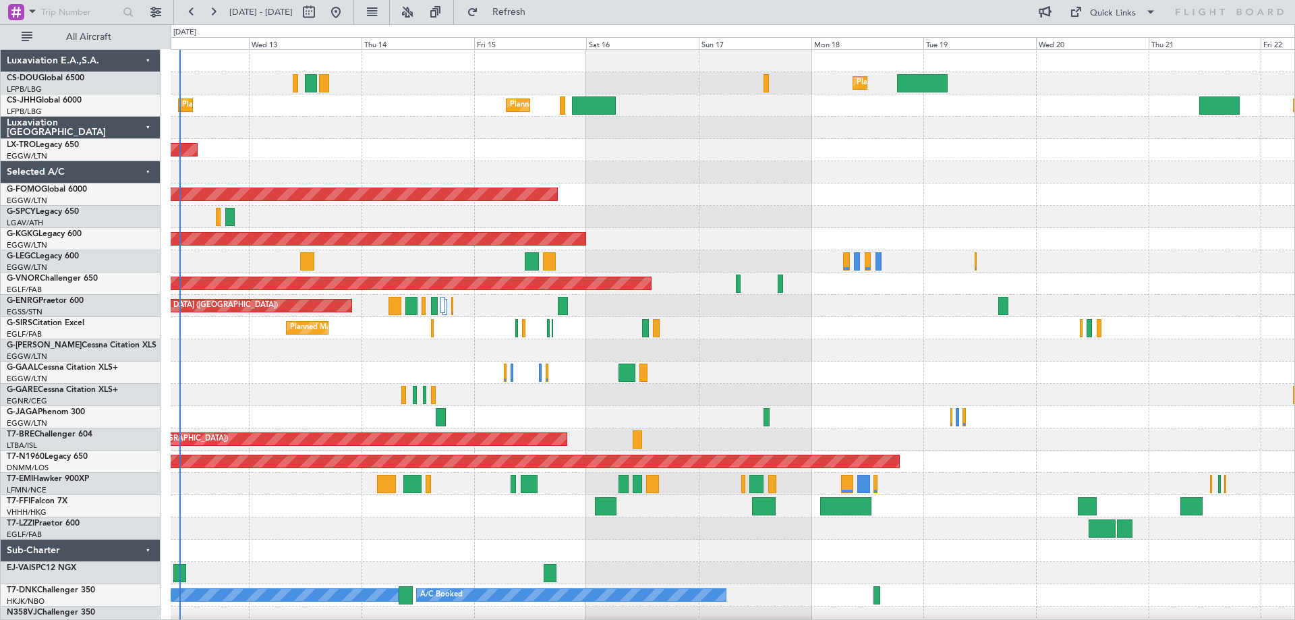
scroll to position [5, 0]
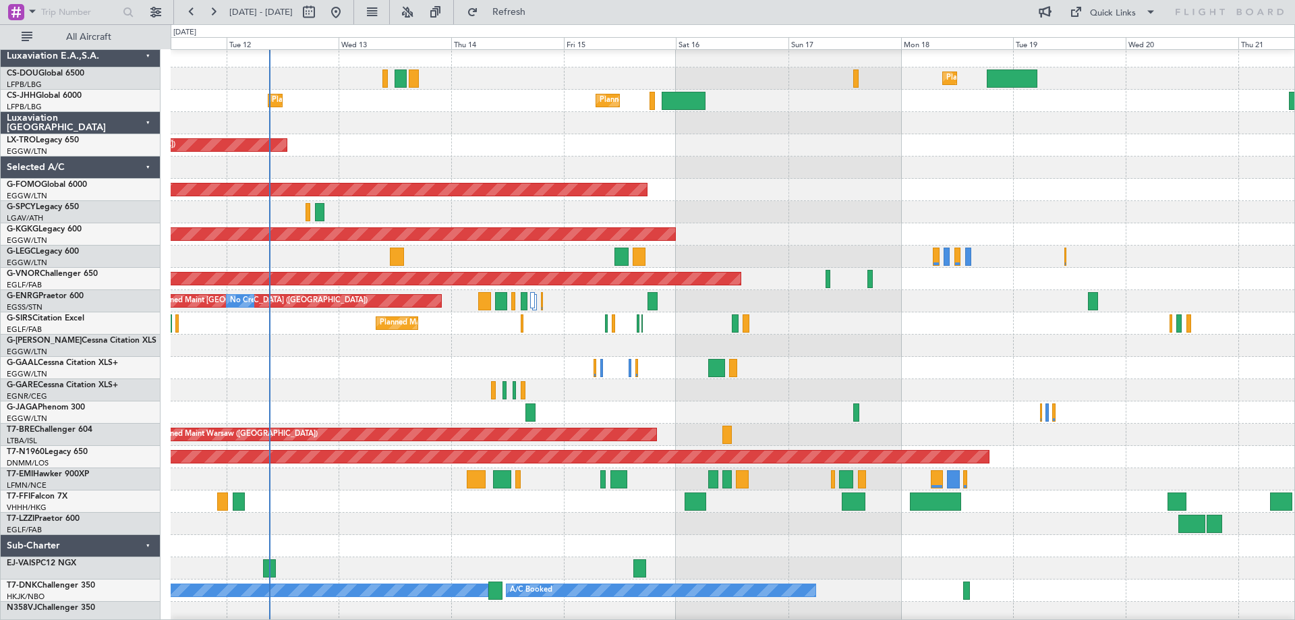
click at [761, 209] on div at bounding box center [733, 212] width 1124 height 22
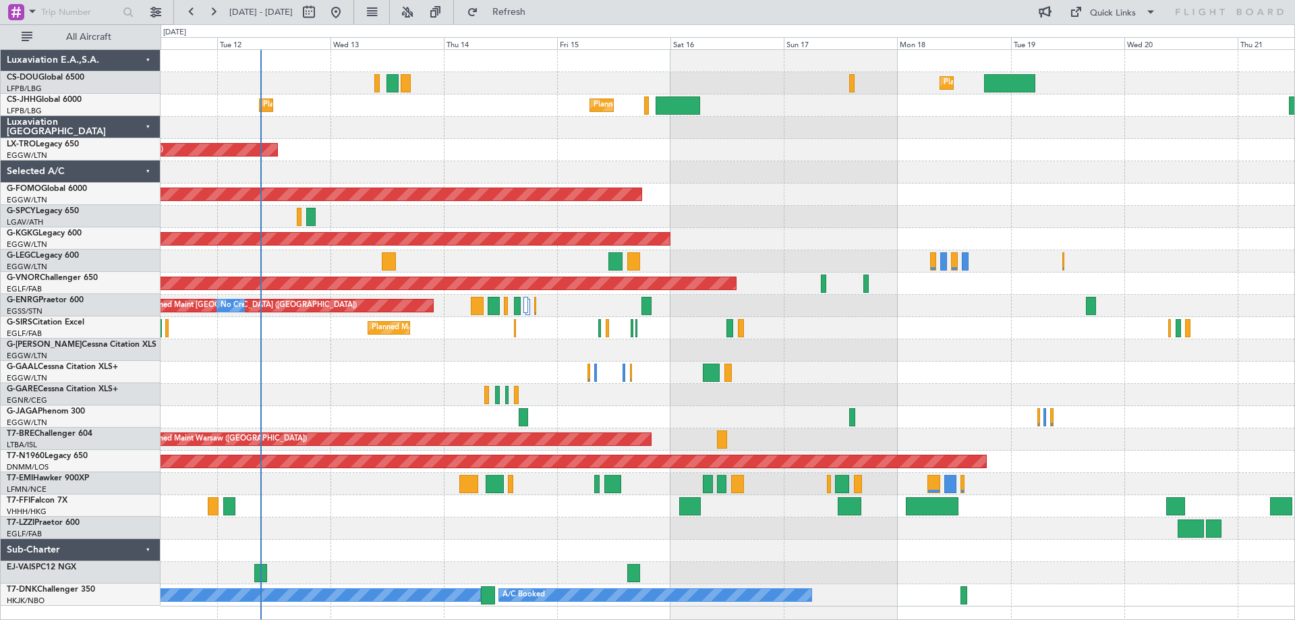
scroll to position [0, 0]
click at [762, 248] on div "Planned Maint [GEOGRAPHIC_DATA] ([GEOGRAPHIC_DATA]) Planned Maint [GEOGRAPHIC_D…" at bounding box center [728, 328] width 1134 height 556
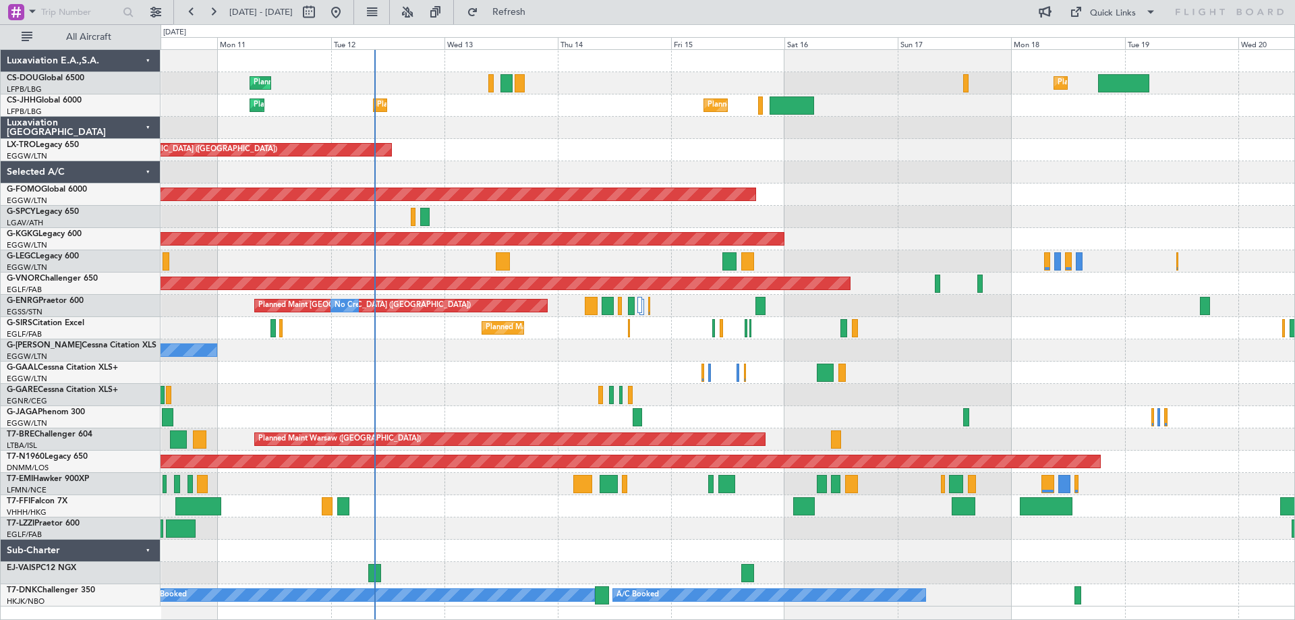
click at [498, 349] on div "Owner" at bounding box center [728, 350] width 1134 height 22
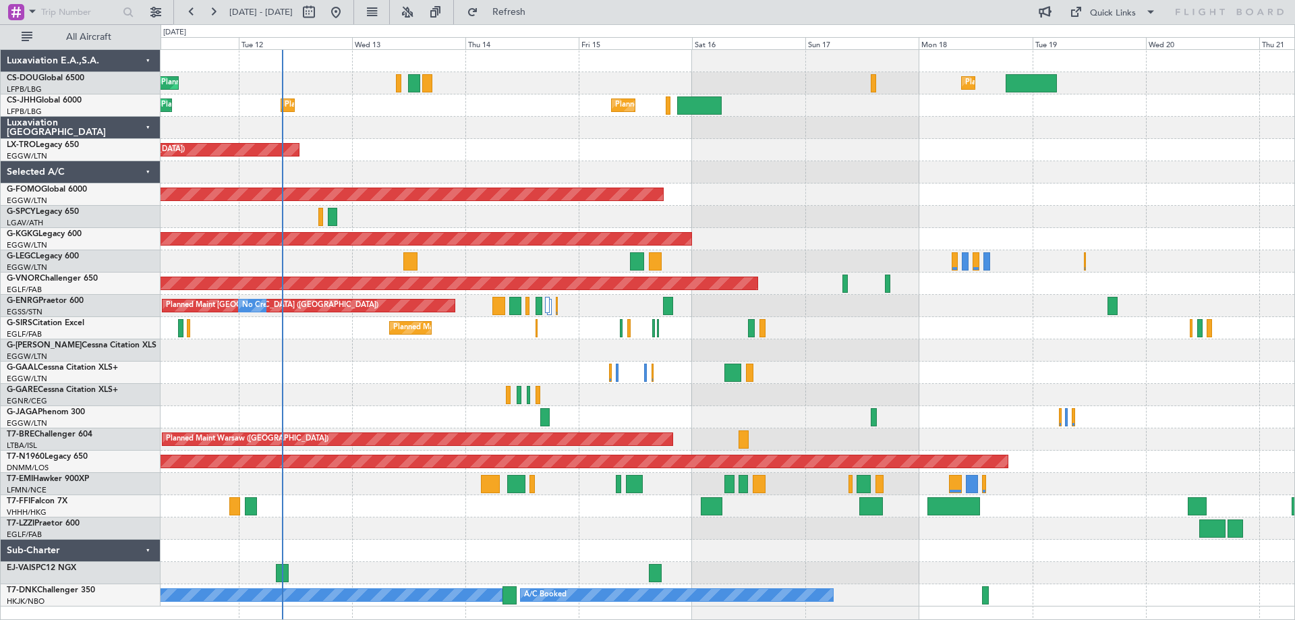
click at [527, 366] on div "Planned Maint [GEOGRAPHIC_DATA] ([GEOGRAPHIC_DATA]) Planned Maint [GEOGRAPHIC_D…" at bounding box center [728, 328] width 1134 height 556
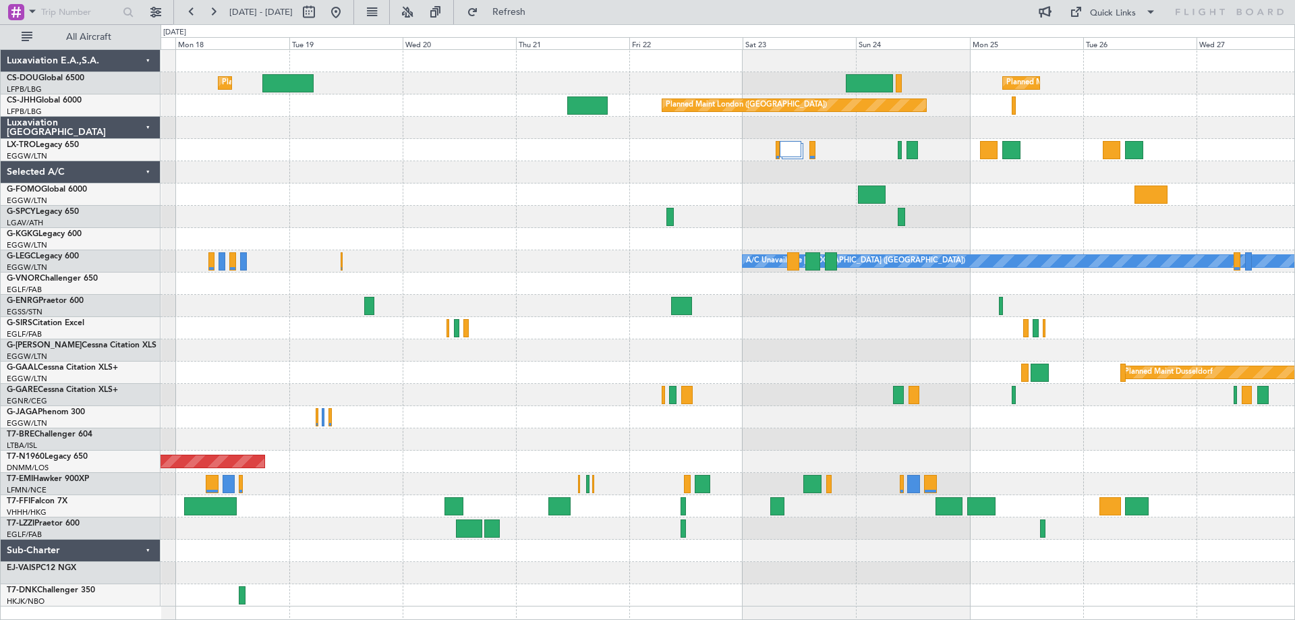
click at [393, 295] on div "Planned Maint [GEOGRAPHIC_DATA] ([GEOGRAPHIC_DATA]) Planned Maint [GEOGRAPHIC_D…" at bounding box center [728, 328] width 1134 height 556
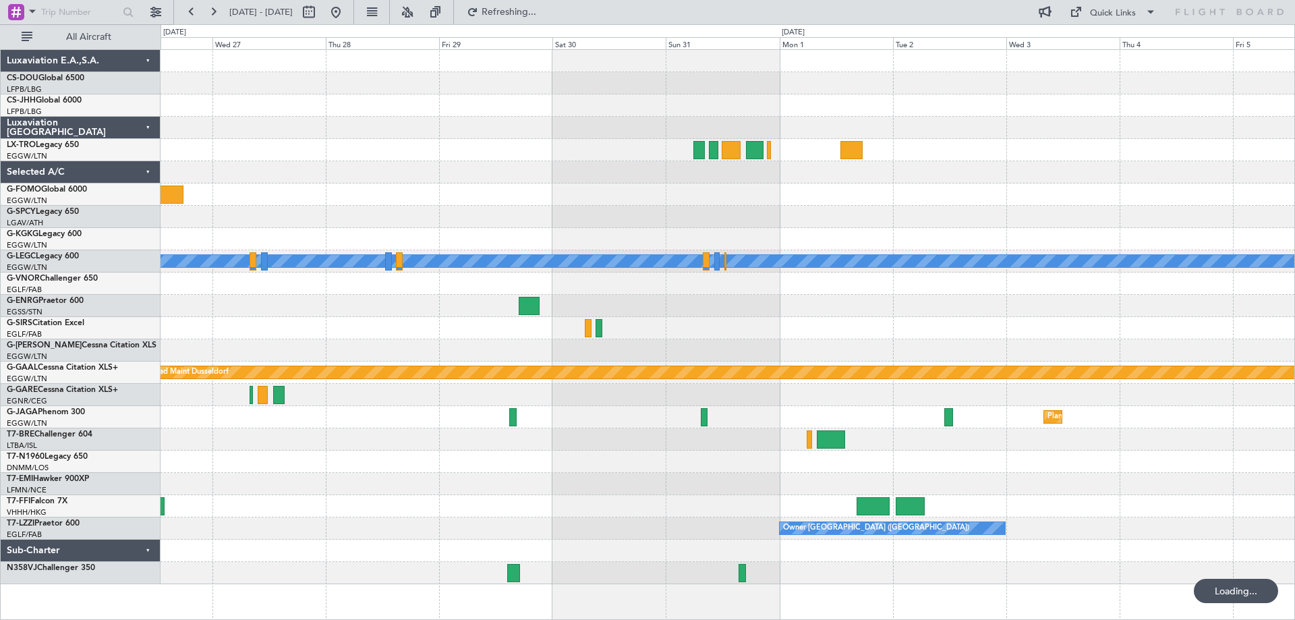
click at [399, 360] on div "Planned Maint [GEOGRAPHIC_DATA] ([GEOGRAPHIC_DATA]) Planned Maint [GEOGRAPHIC_D…" at bounding box center [728, 317] width 1134 height 534
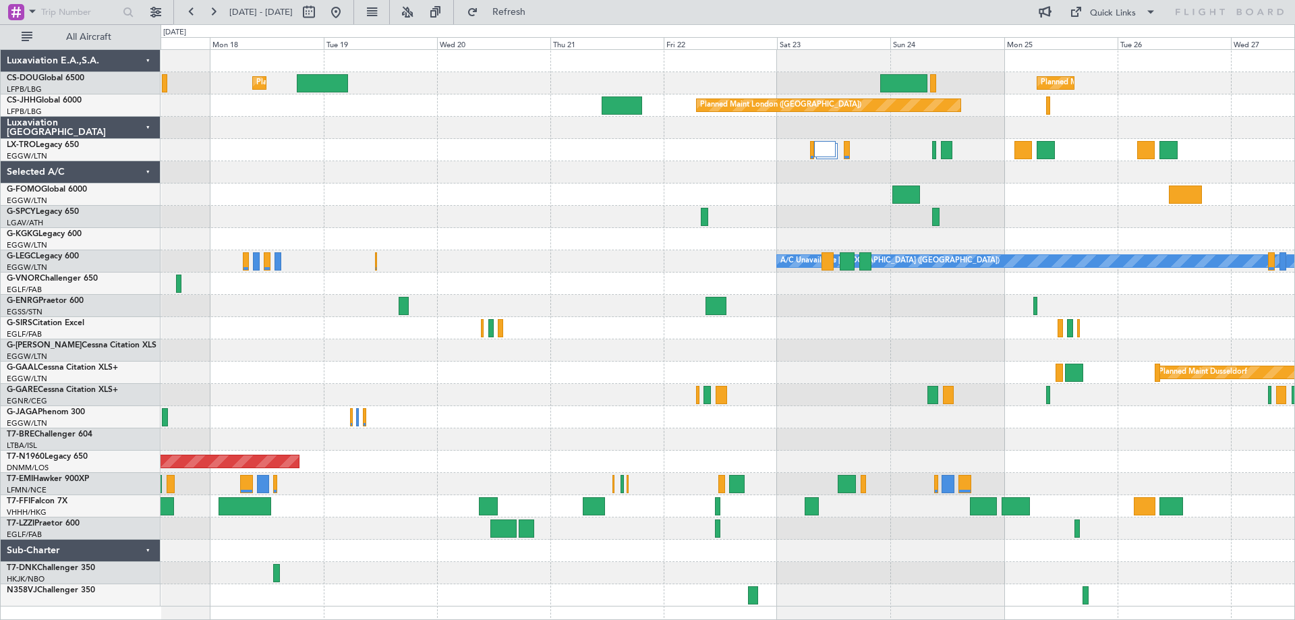
click at [329, 442] on div "Planned Maint [GEOGRAPHIC_DATA] ([GEOGRAPHIC_DATA]) Planned Maint [GEOGRAPHIC_D…" at bounding box center [728, 328] width 1134 height 556
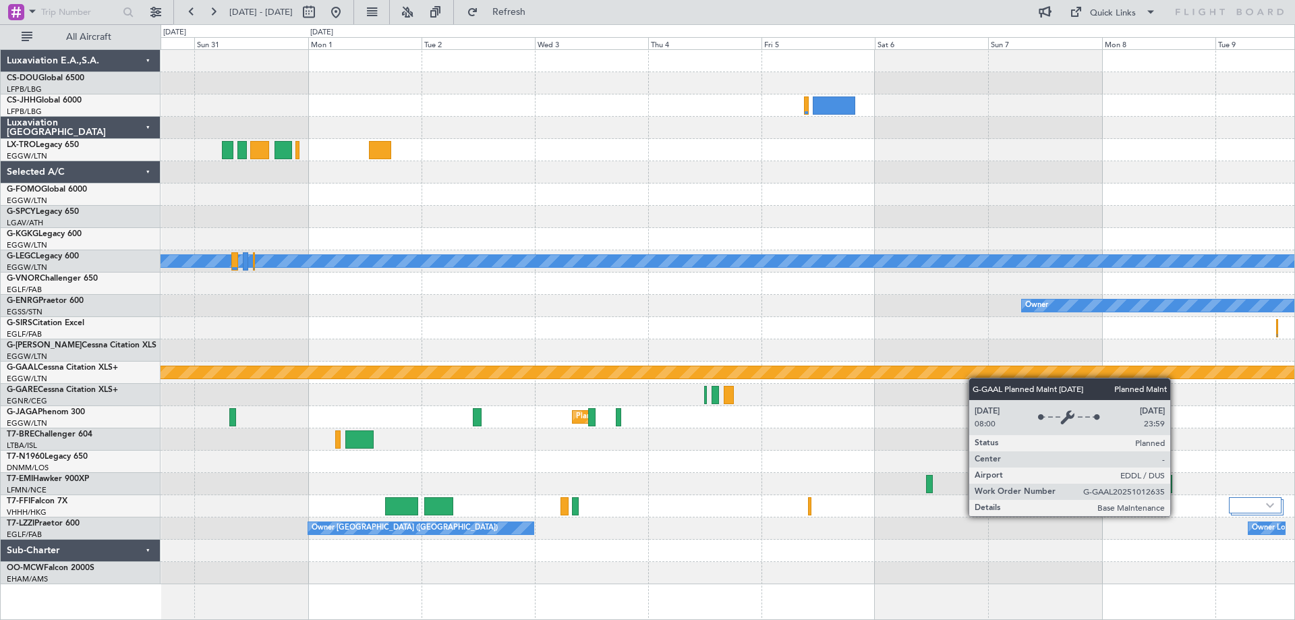
click at [1084, 371] on div "A/C Unavailable [GEOGRAPHIC_DATA] ([GEOGRAPHIC_DATA]) Owner Planned [GEOGRAPHIC…" at bounding box center [728, 317] width 1134 height 534
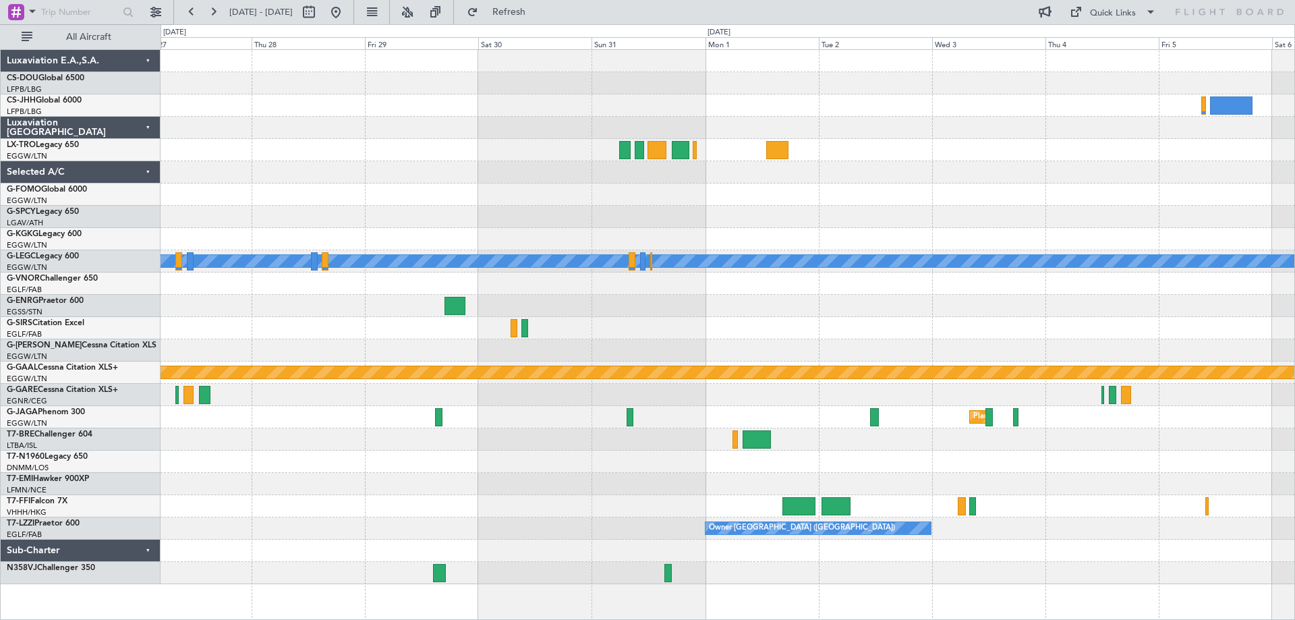
click at [901, 329] on div at bounding box center [728, 328] width 1134 height 22
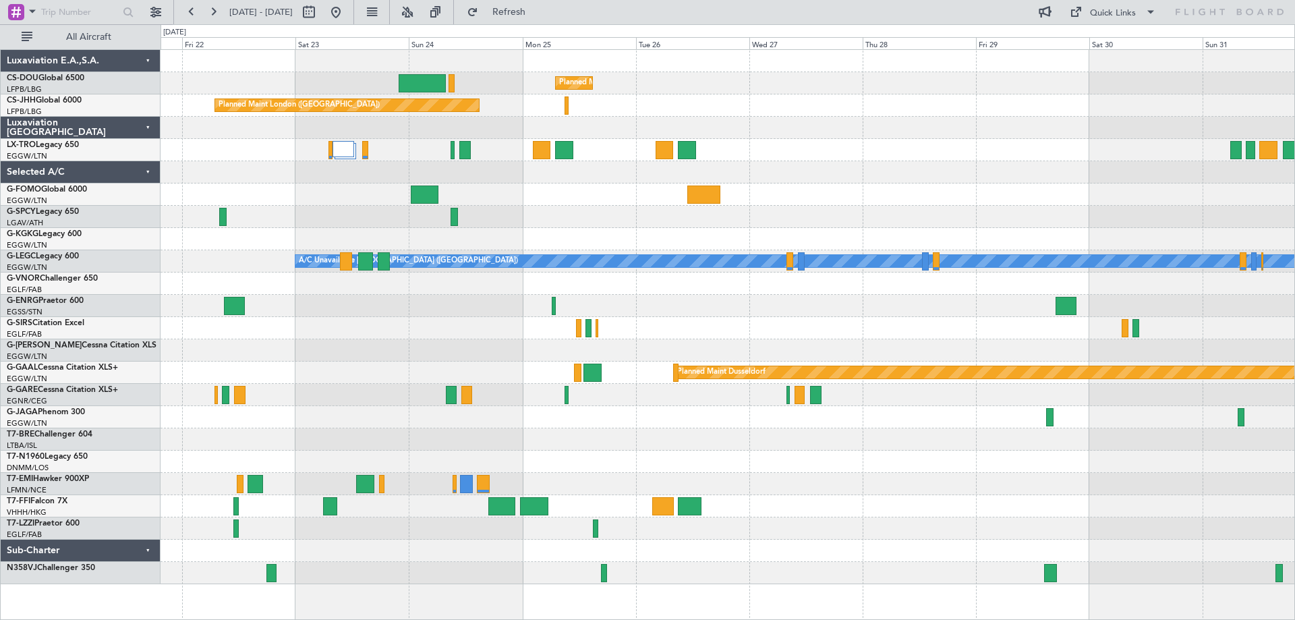
click at [959, 309] on div "Planned Maint [GEOGRAPHIC_DATA] ([GEOGRAPHIC_DATA]) Planned Maint [GEOGRAPHIC_D…" at bounding box center [728, 317] width 1134 height 534
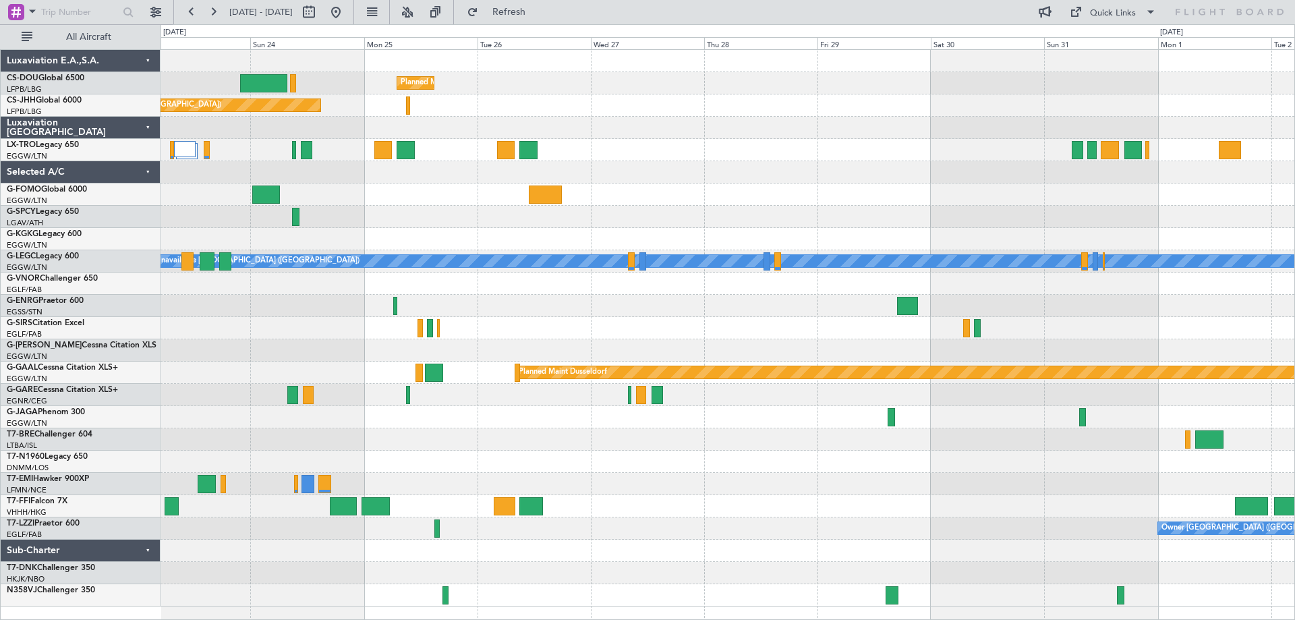
click at [509, 450] on div "Planned Maint [GEOGRAPHIC_DATA] ([GEOGRAPHIC_DATA]) Planned Maint [GEOGRAPHIC_D…" at bounding box center [728, 328] width 1134 height 556
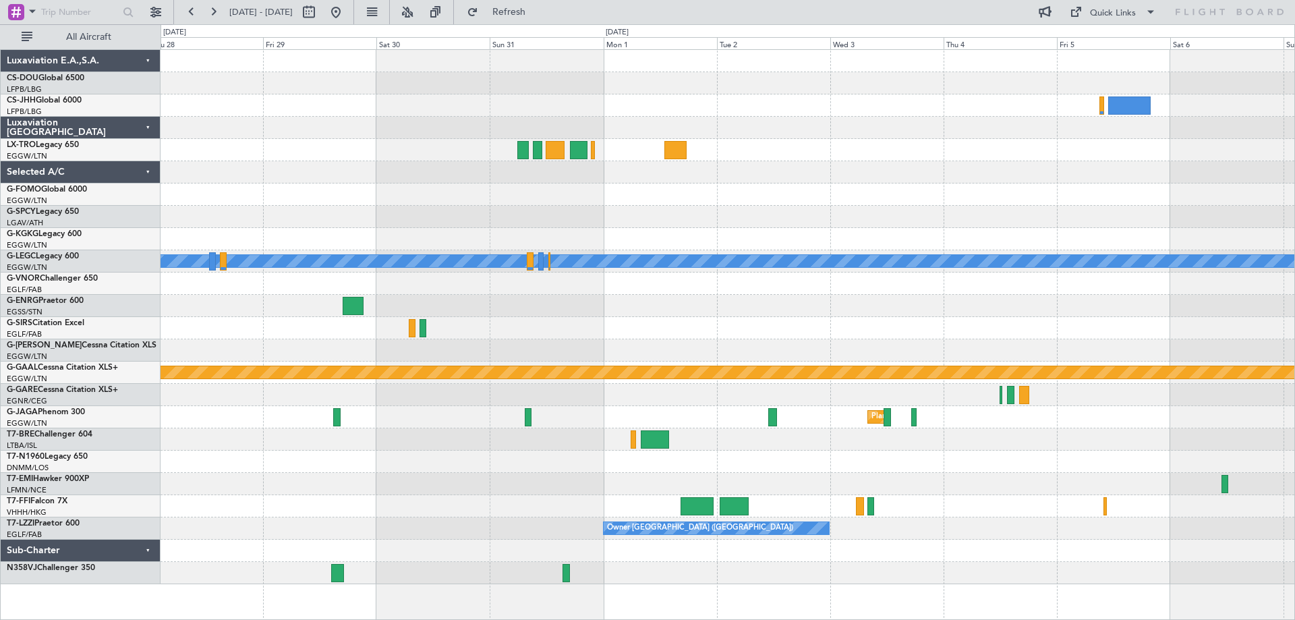
click at [502, 495] on div at bounding box center [728, 506] width 1134 height 22
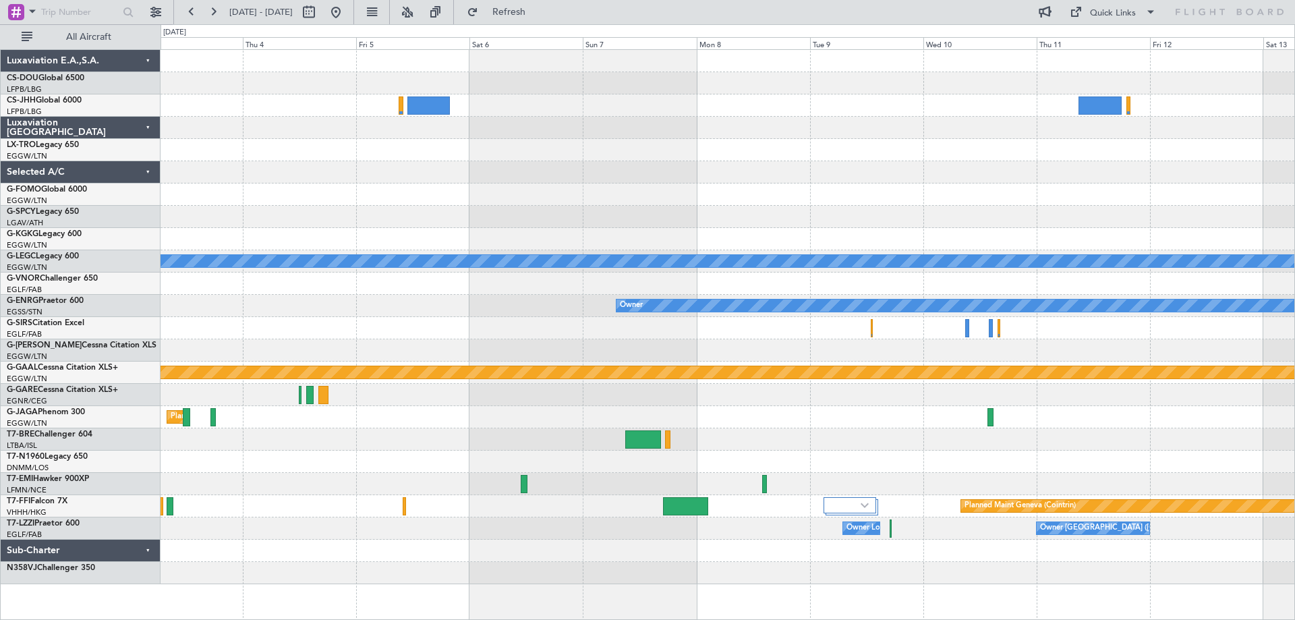
click at [297, 503] on div "A/C Unavailable [GEOGRAPHIC_DATA] ([GEOGRAPHIC_DATA]) Owner Planned [GEOGRAPHIC…" at bounding box center [728, 317] width 1134 height 534
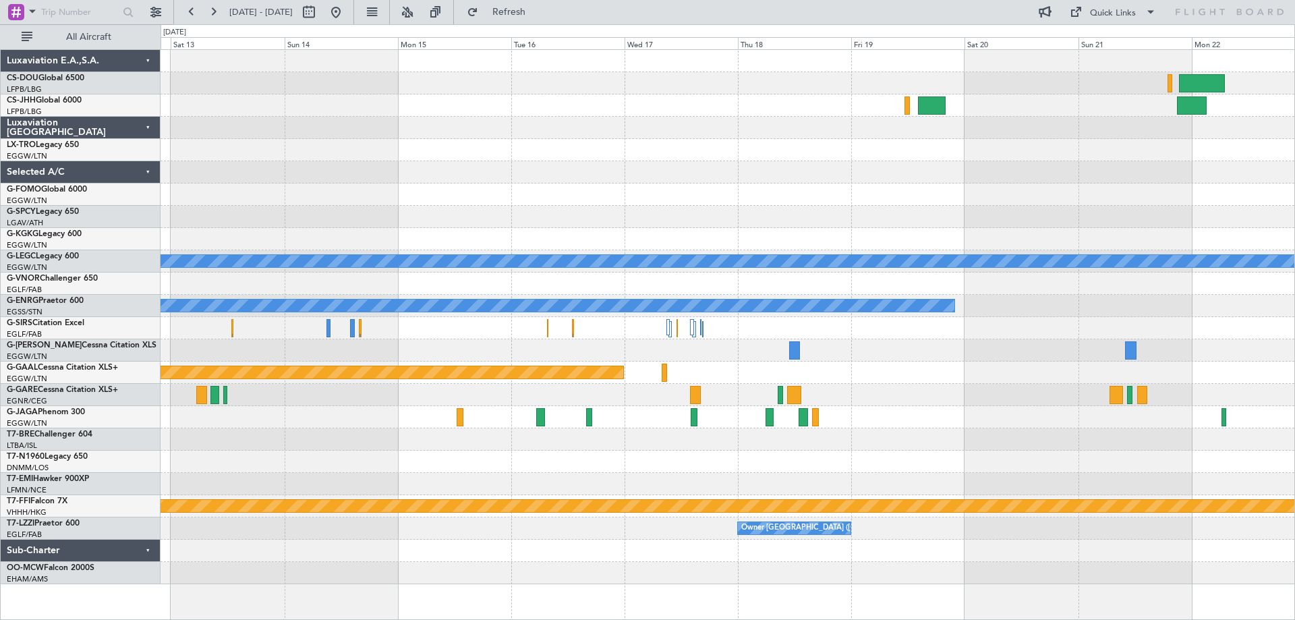
click at [431, 532] on div "Owner [GEOGRAPHIC_DATA] ([GEOGRAPHIC_DATA]) Owner [GEOGRAPHIC_DATA] ([GEOGRAPHI…" at bounding box center [728, 528] width 1134 height 22
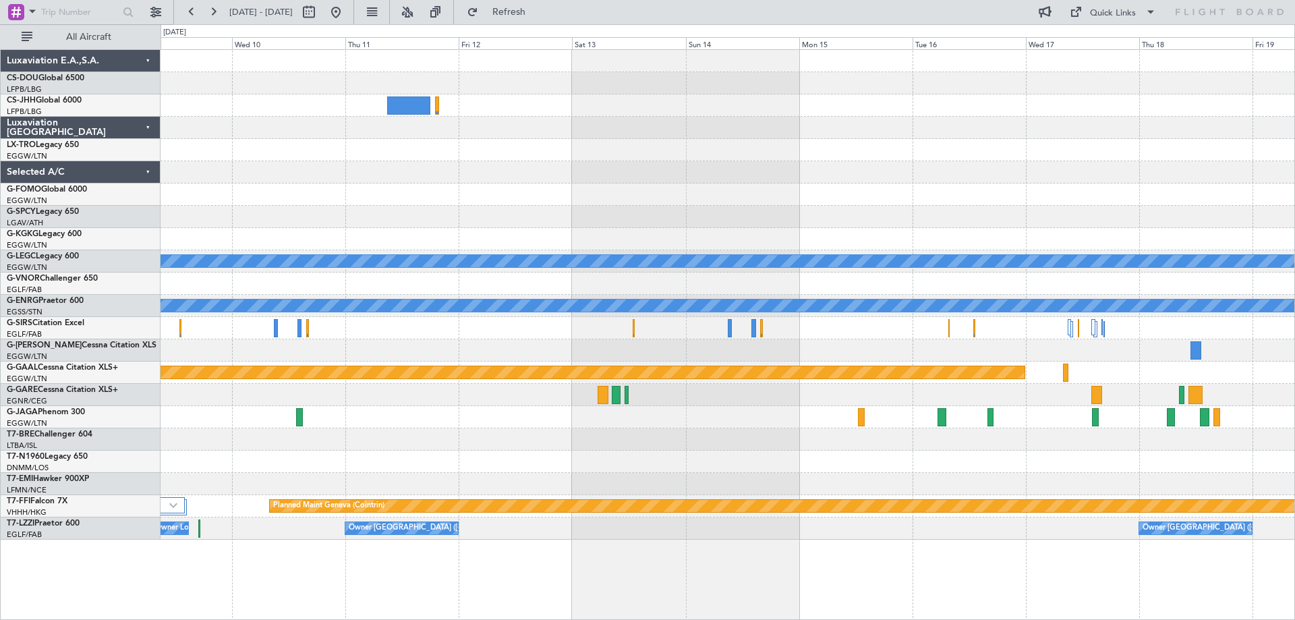
click at [751, 455] on div "A/C Unavailable [GEOGRAPHIC_DATA] ([GEOGRAPHIC_DATA]) Owner Planned [GEOGRAPHIC…" at bounding box center [728, 295] width 1134 height 490
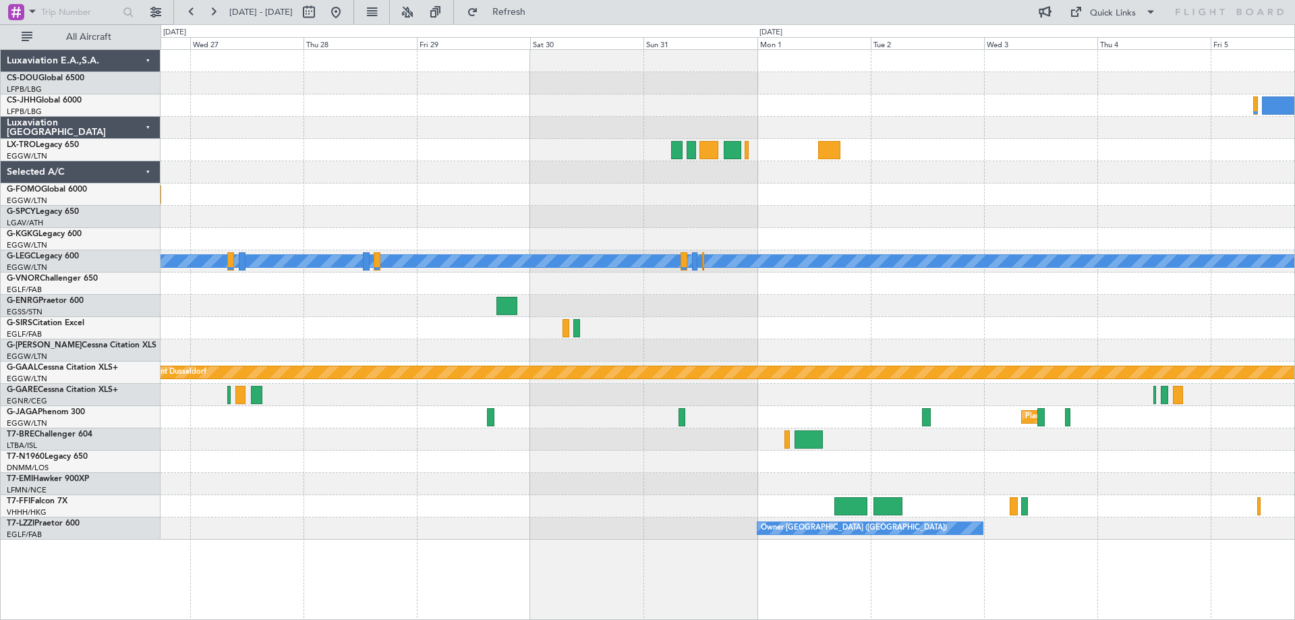
click at [973, 438] on div at bounding box center [728, 439] width 1134 height 22
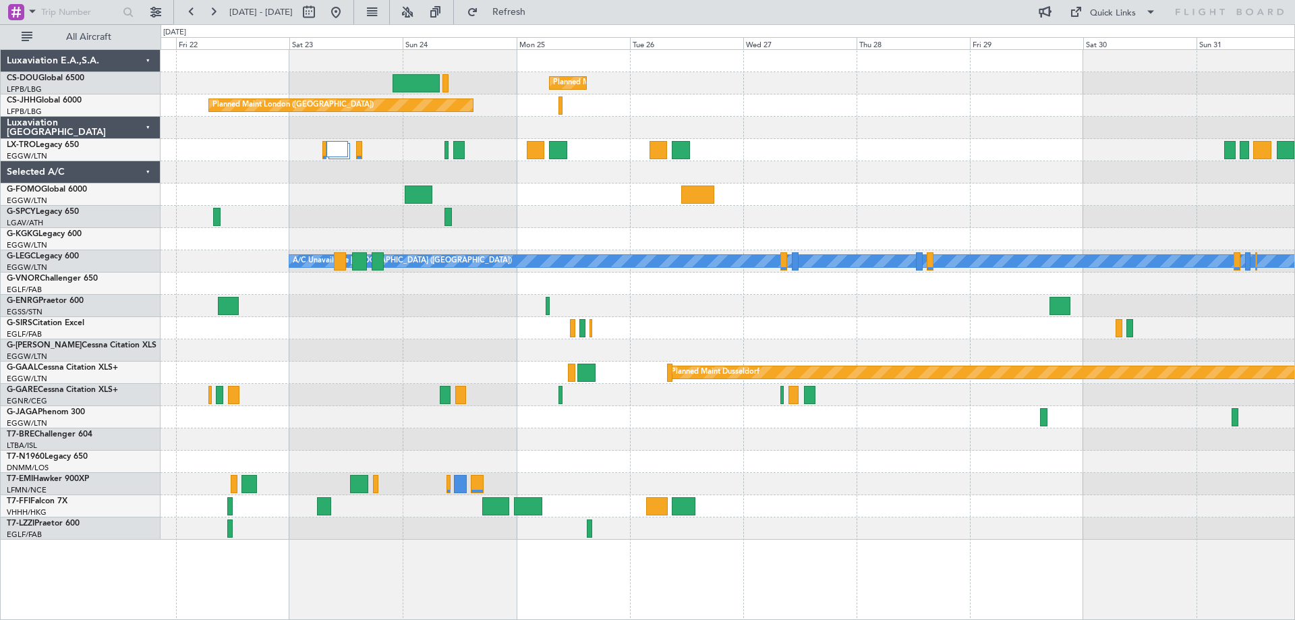
click at [940, 483] on div "Planned Maint [GEOGRAPHIC_DATA] ([GEOGRAPHIC_DATA]) Planned Maint [GEOGRAPHIC_D…" at bounding box center [728, 295] width 1134 height 490
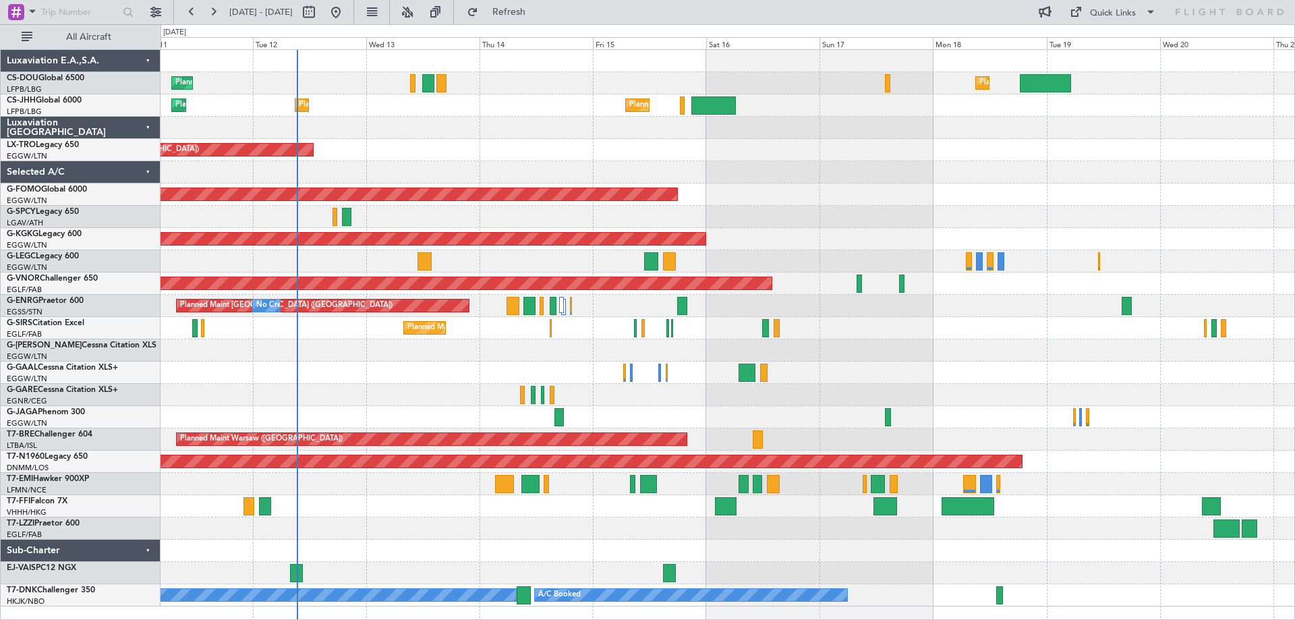
click at [702, 400] on div at bounding box center [728, 395] width 1134 height 22
click at [767, 185] on div "Planned Maint Windsor Locks ([PERSON_NAME] Intl)" at bounding box center [728, 194] width 1134 height 22
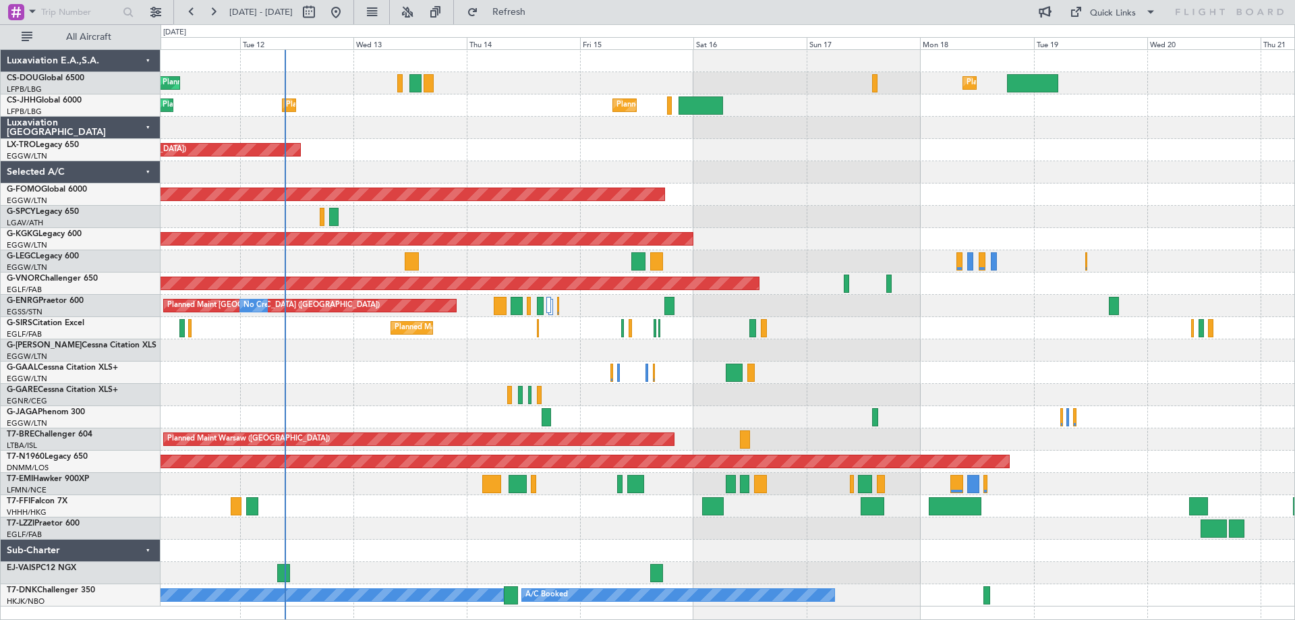
click at [805, 185] on div "Planned Maint [GEOGRAPHIC_DATA] ([GEOGRAPHIC_DATA]) Planned Maint [GEOGRAPHIC_D…" at bounding box center [728, 328] width 1134 height 556
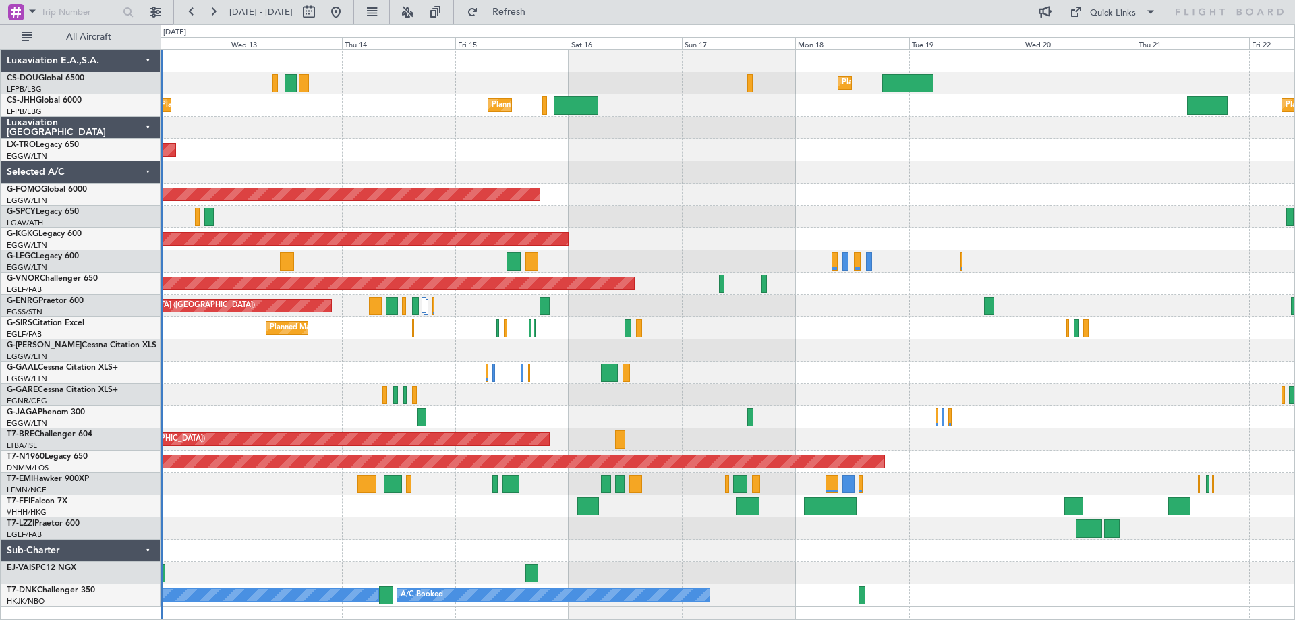
click at [644, 148] on div "Planned Maint [GEOGRAPHIC_DATA] ([GEOGRAPHIC_DATA]) Planned Maint [GEOGRAPHIC_D…" at bounding box center [728, 328] width 1134 height 556
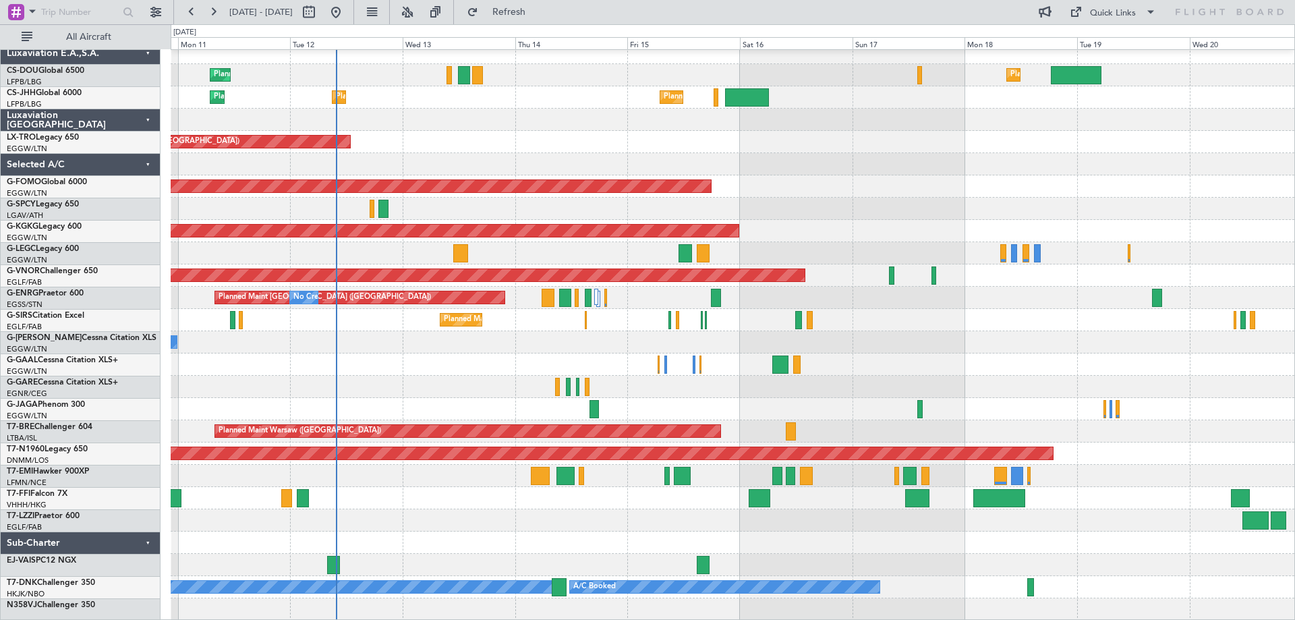
scroll to position [8, 0]
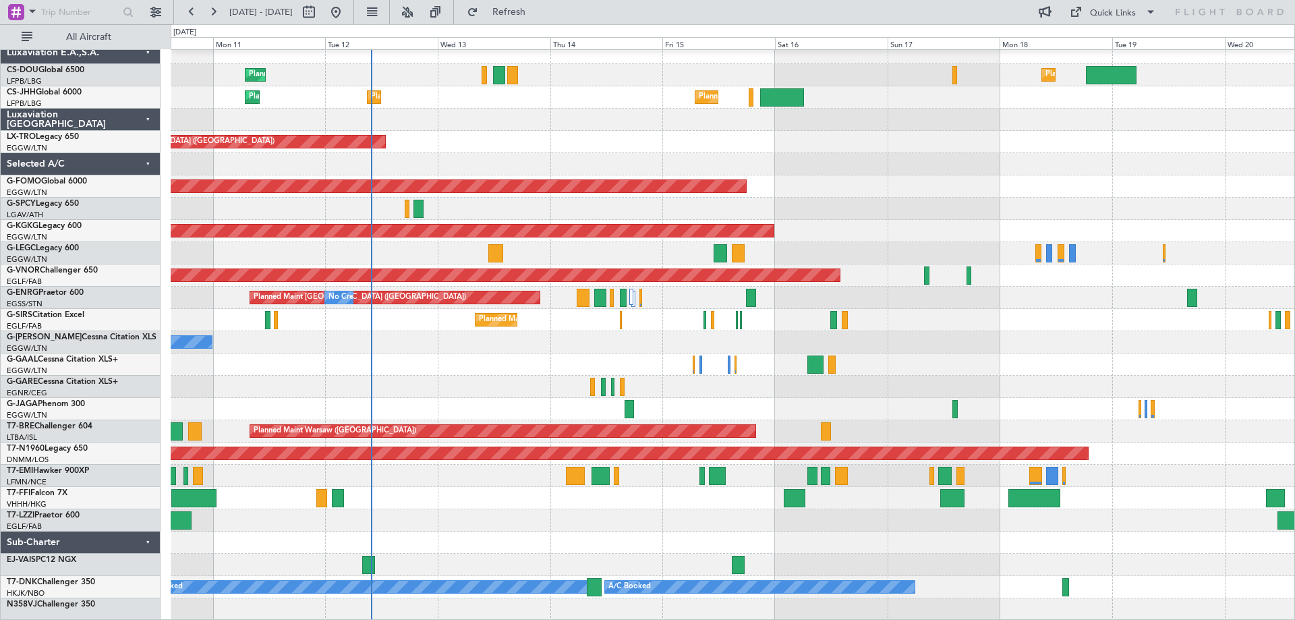
click at [594, 548] on div "Planned Maint [GEOGRAPHIC_DATA] ([GEOGRAPHIC_DATA]) Planned Maint [GEOGRAPHIC_D…" at bounding box center [733, 331] width 1124 height 579
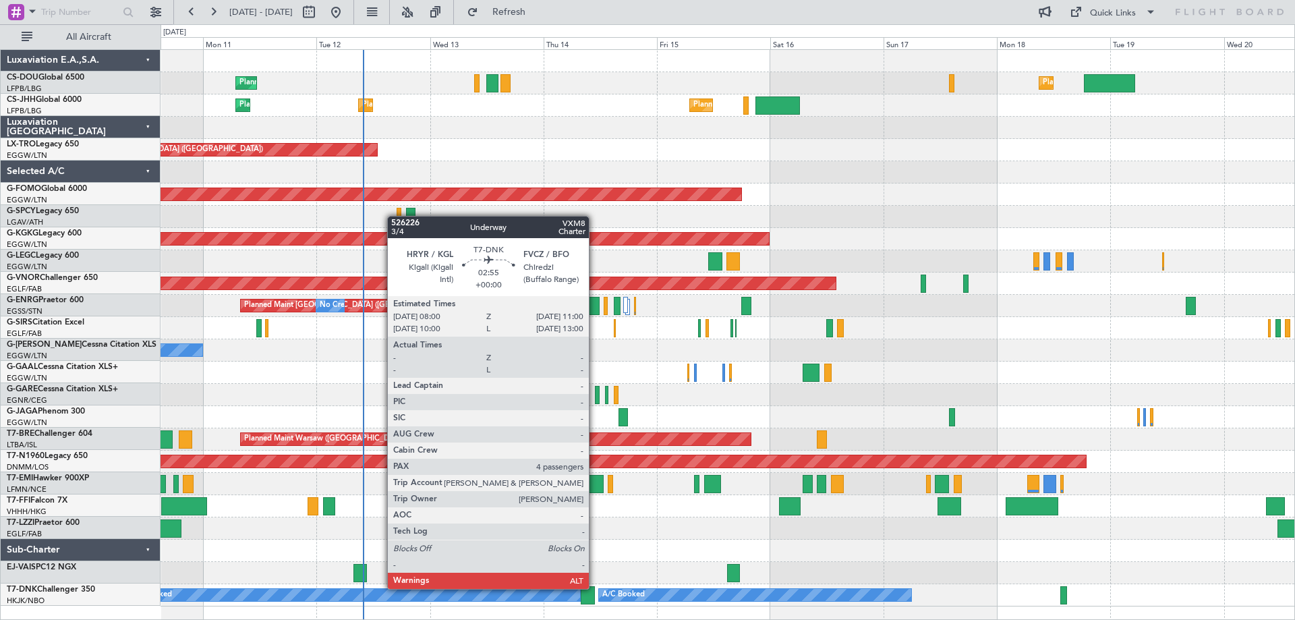
scroll to position [0, 0]
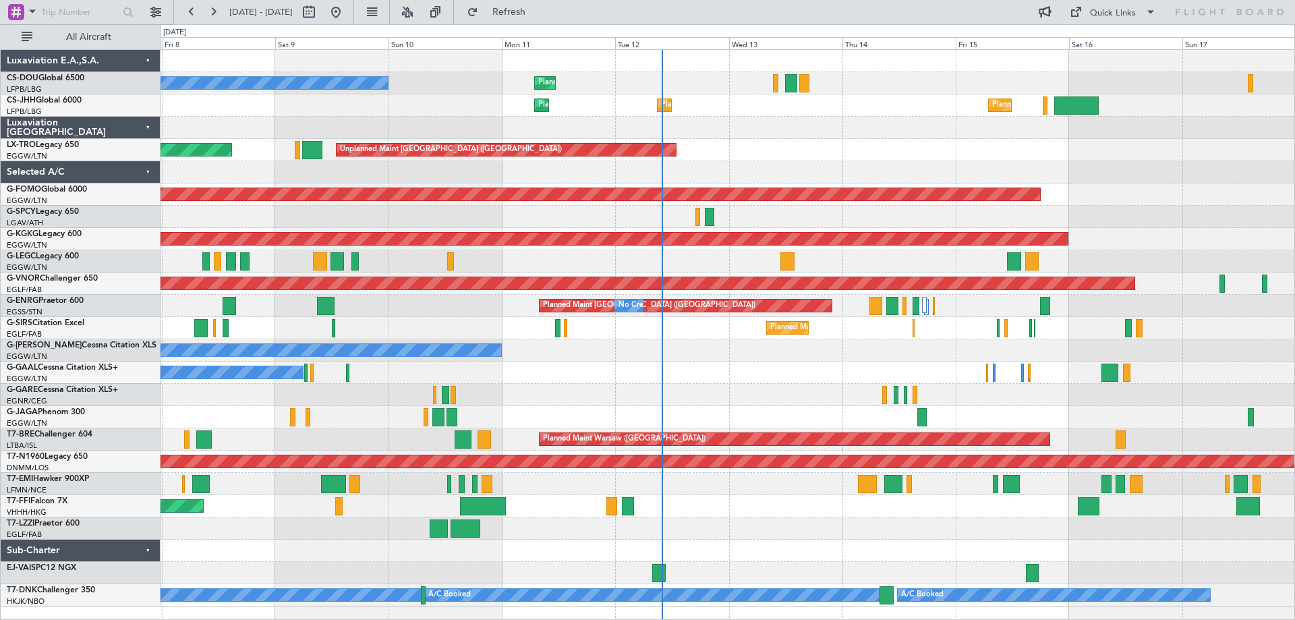
click at [847, 565] on div "Planned Maint [GEOGRAPHIC_DATA] ([GEOGRAPHIC_DATA]) No Crew Planned Maint [GEOG…" at bounding box center [728, 328] width 1134 height 556
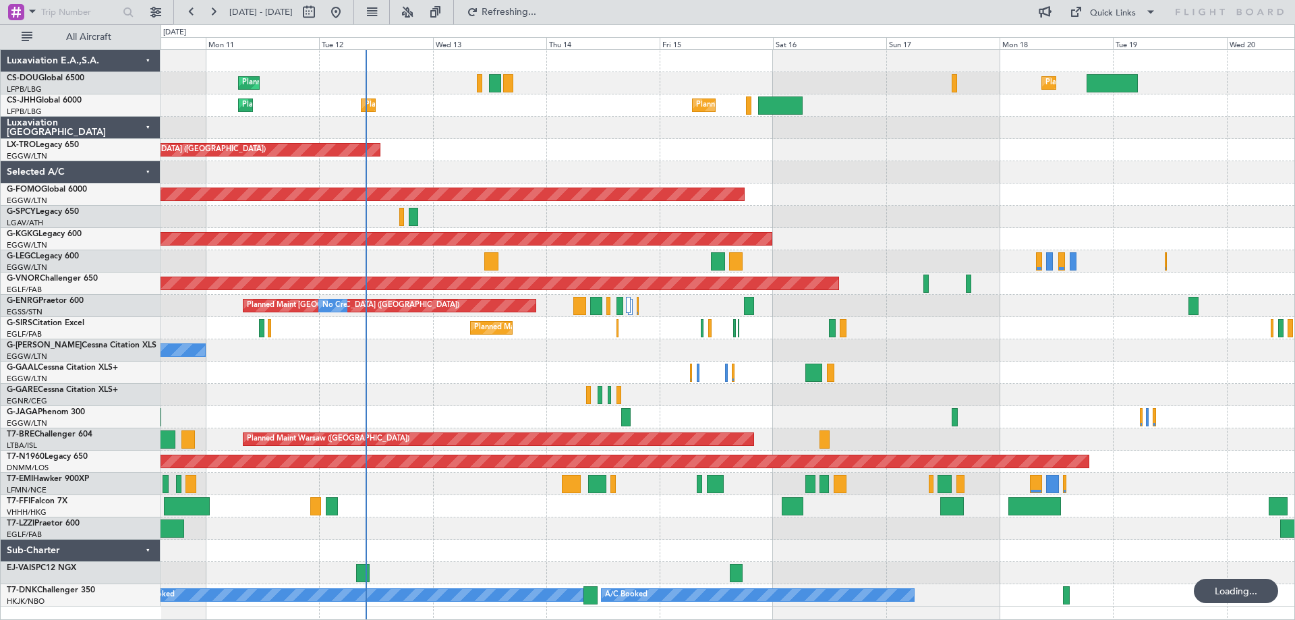
click at [567, 561] on div "Planned Maint [GEOGRAPHIC_DATA] ([GEOGRAPHIC_DATA]) Planned Maint [GEOGRAPHIC_D…" at bounding box center [728, 328] width 1134 height 556
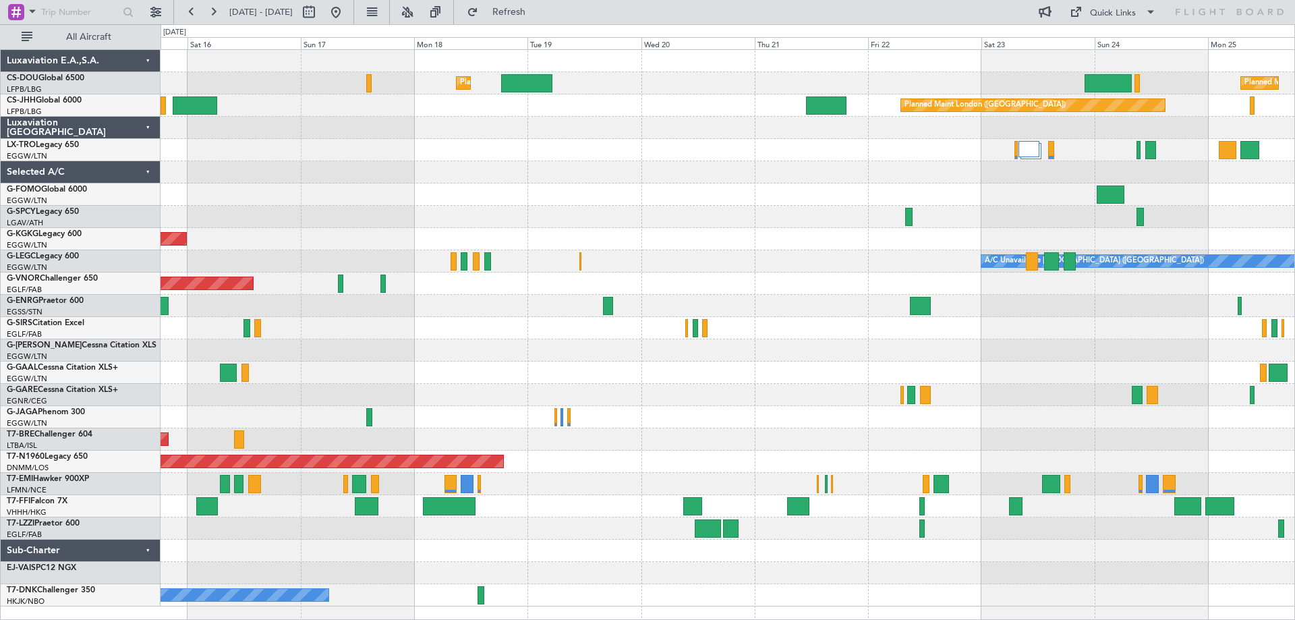
click at [478, 162] on div "Planned Maint [GEOGRAPHIC_DATA] ([GEOGRAPHIC_DATA]) Planned Maint [GEOGRAPHIC_D…" at bounding box center [728, 328] width 1134 height 556
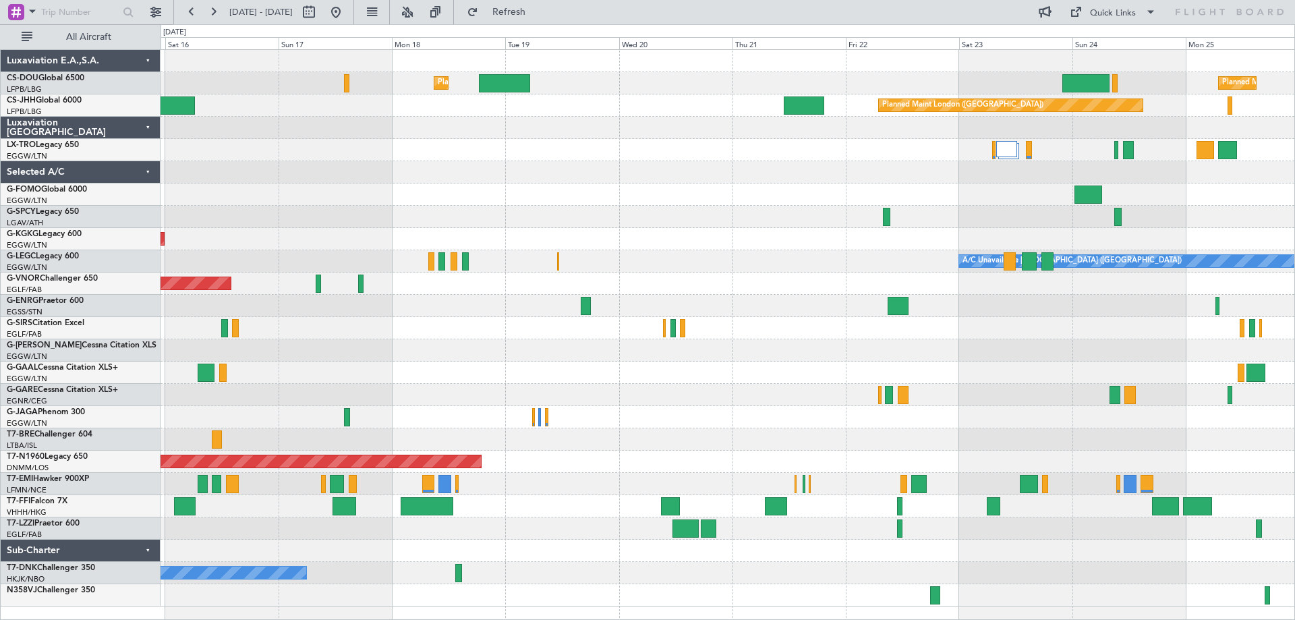
click at [708, 165] on div "Planned Maint [GEOGRAPHIC_DATA] ([GEOGRAPHIC_DATA]) Planned Maint [GEOGRAPHIC_D…" at bounding box center [728, 328] width 1134 height 556
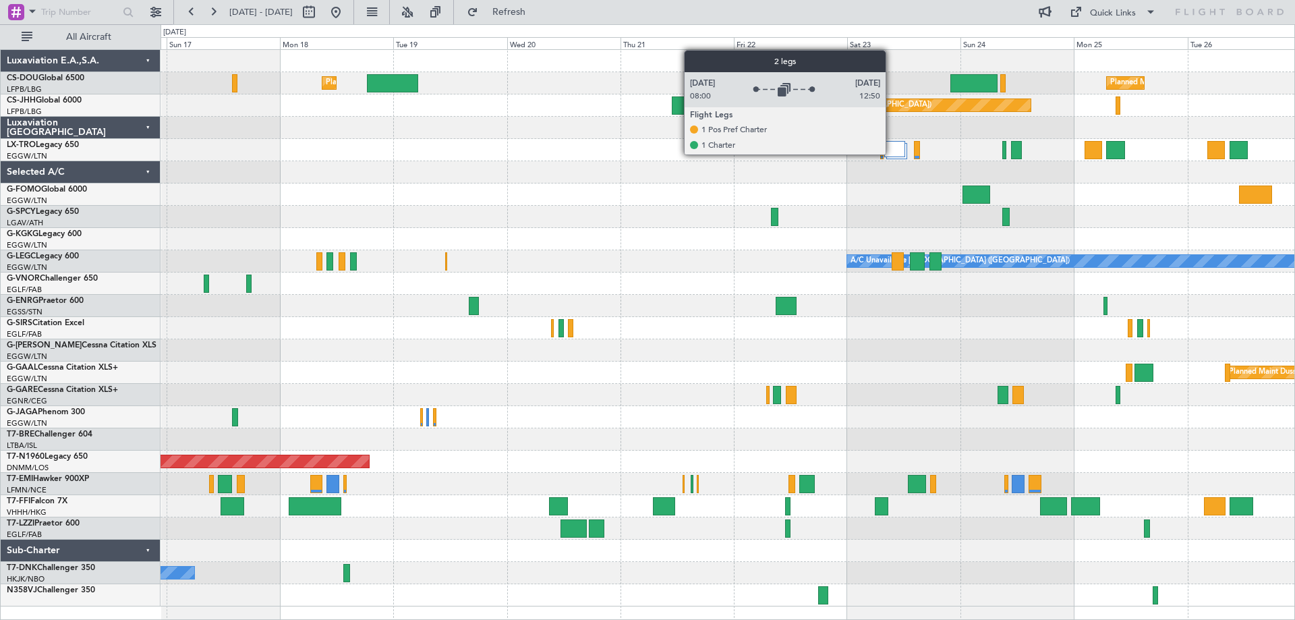
click at [892, 154] on div at bounding box center [894, 149] width 21 height 16
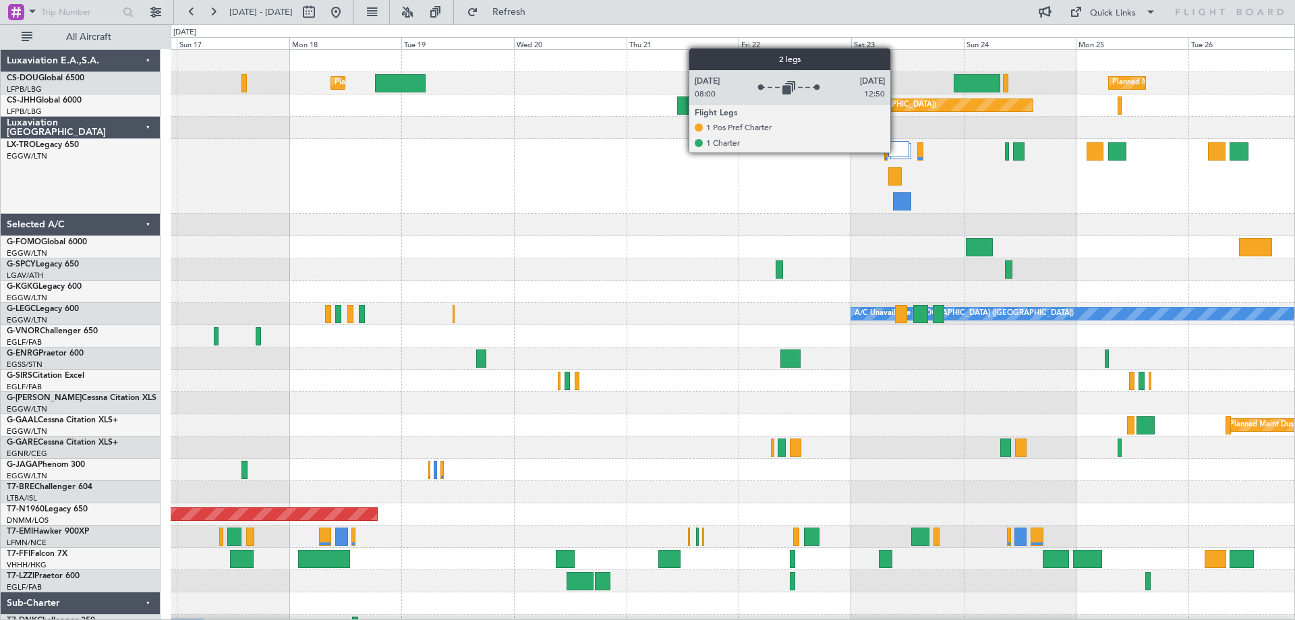
click at [896, 152] on div at bounding box center [898, 149] width 21 height 16
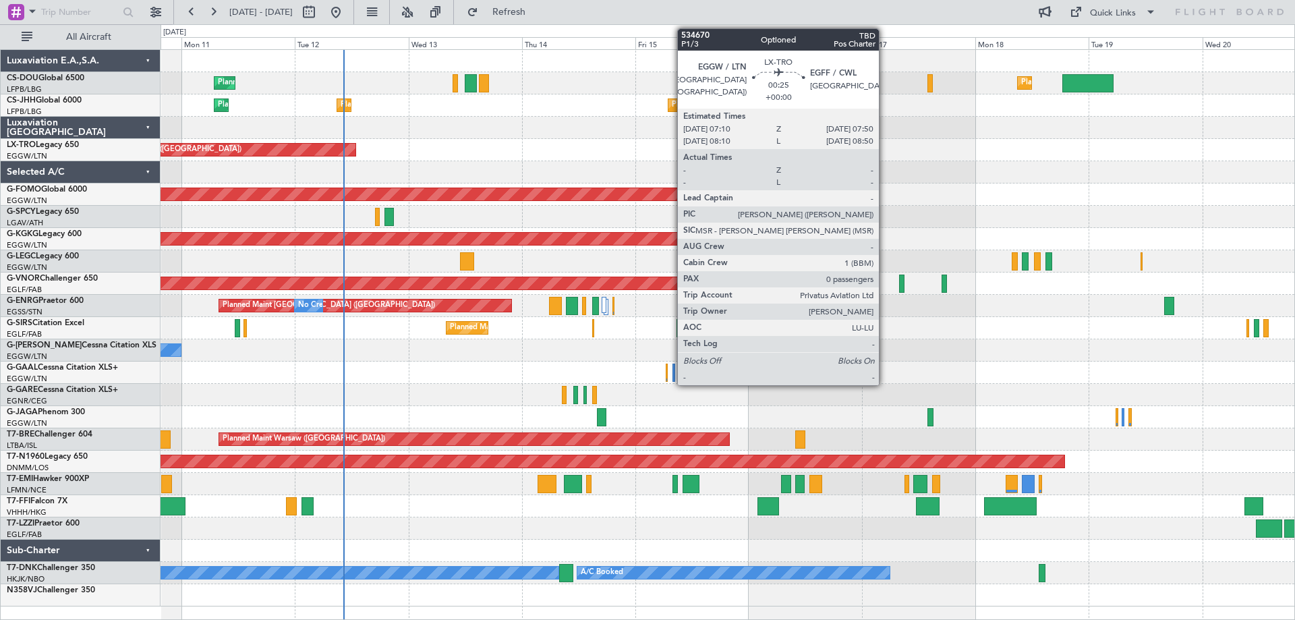
click at [945, 172] on div "Planned Maint [GEOGRAPHIC_DATA] ([GEOGRAPHIC_DATA]) Planned Maint [GEOGRAPHIC_D…" at bounding box center [728, 328] width 1134 height 556
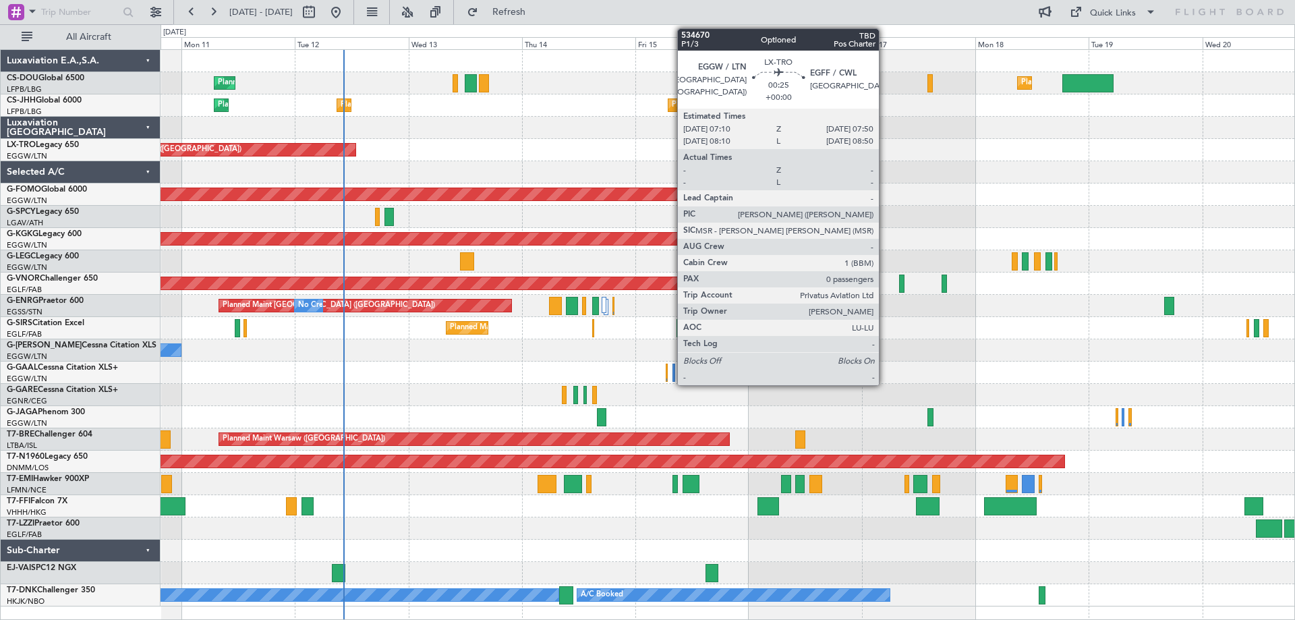
click at [610, 158] on div "Unplanned Maint [GEOGRAPHIC_DATA] ([GEOGRAPHIC_DATA]) Planned Maint" at bounding box center [728, 150] width 1134 height 22
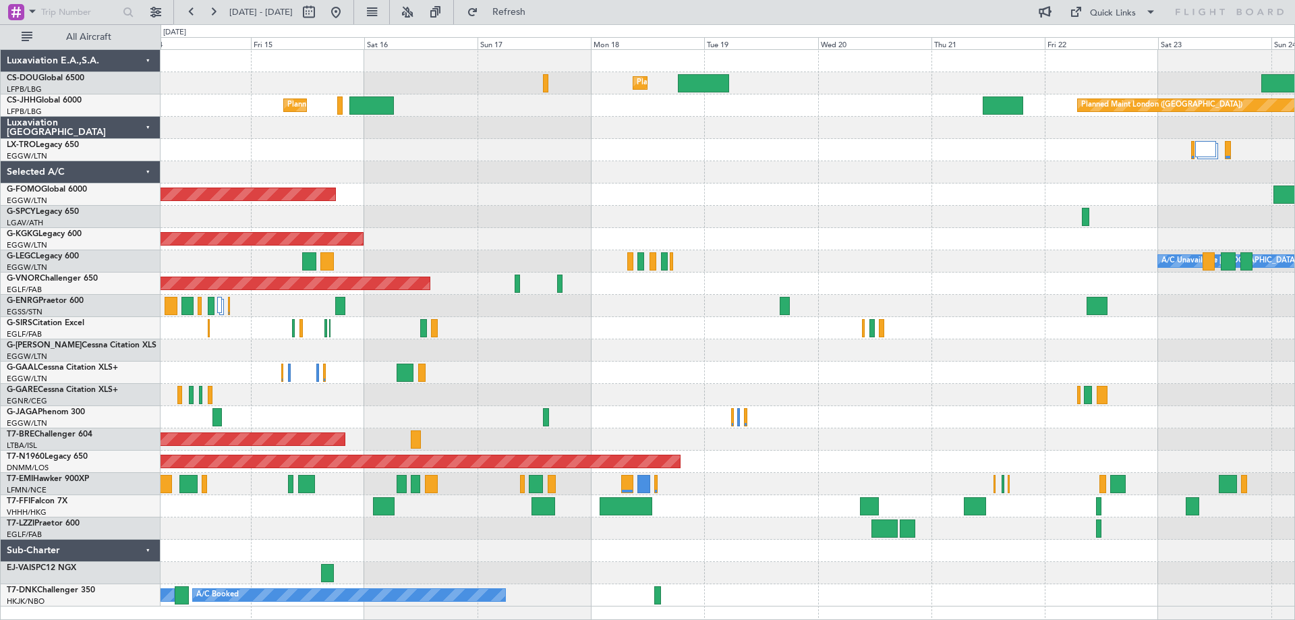
click at [777, 247] on div "AOG Maint [GEOGRAPHIC_DATA] (Ataturk)" at bounding box center [728, 239] width 1134 height 22
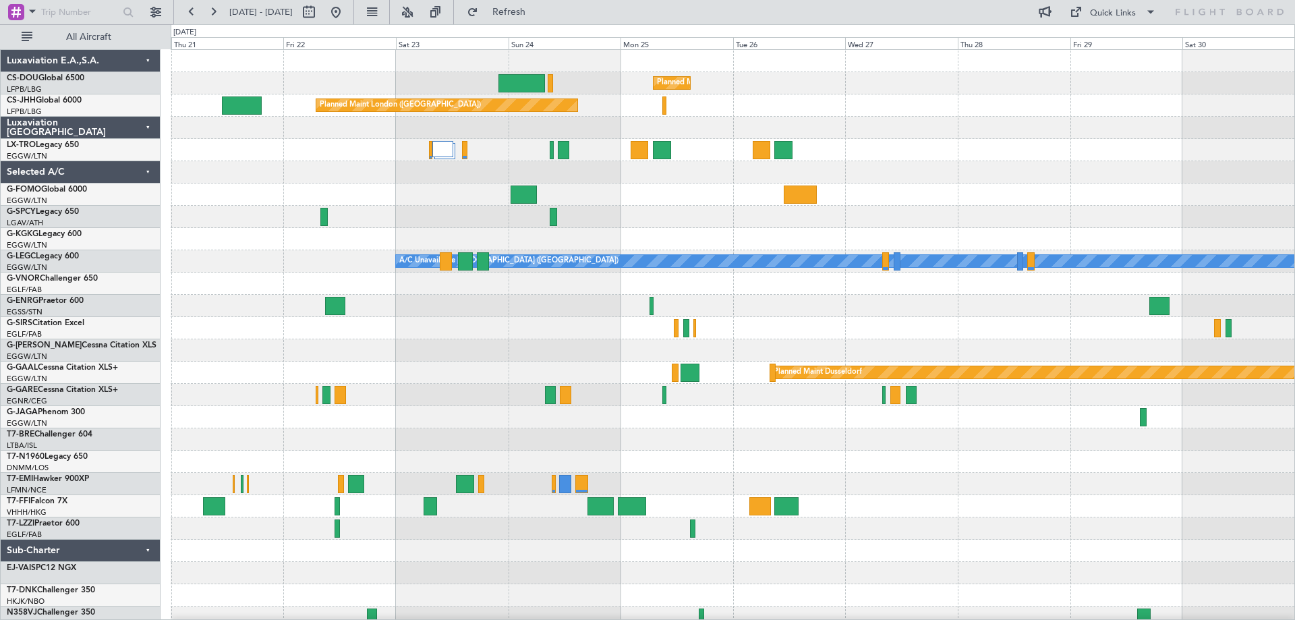
click at [425, 286] on div "Planned Maint [GEOGRAPHIC_DATA] ([GEOGRAPHIC_DATA]) Planned Maint [GEOGRAPHIC_D…" at bounding box center [733, 339] width 1124 height 579
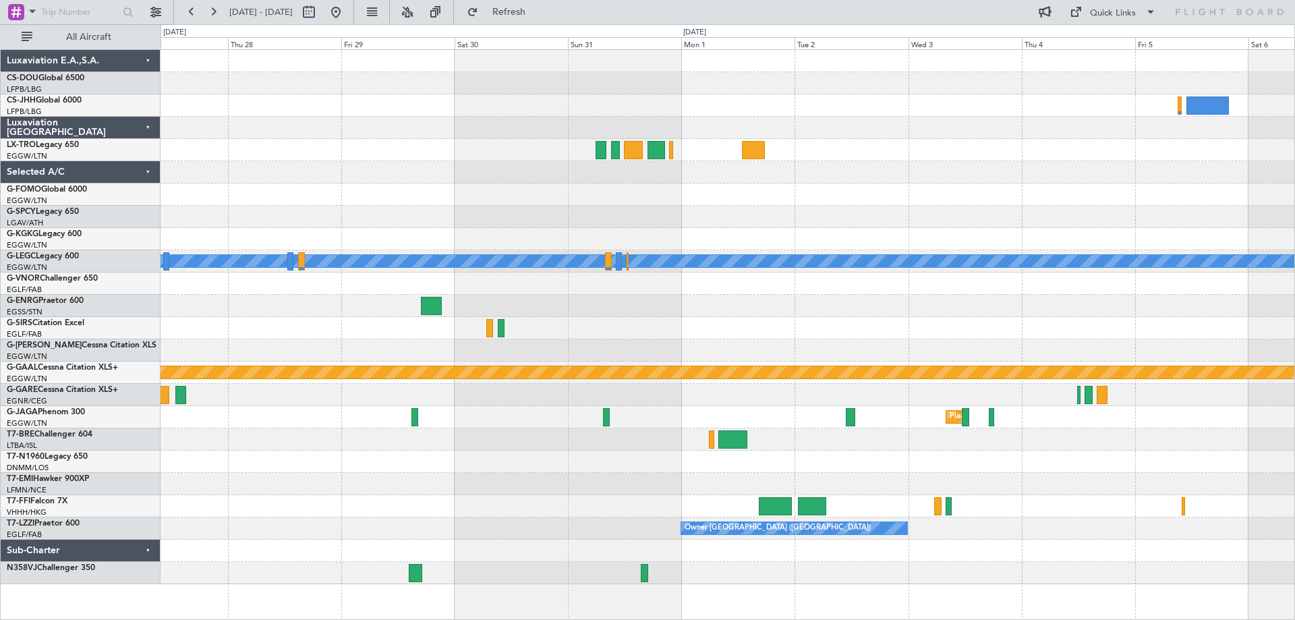
click at [372, 233] on div "Planned Maint [GEOGRAPHIC_DATA] ([GEOGRAPHIC_DATA]) A/C Unavailable [GEOGRAPHIC…" at bounding box center [728, 317] width 1134 height 534
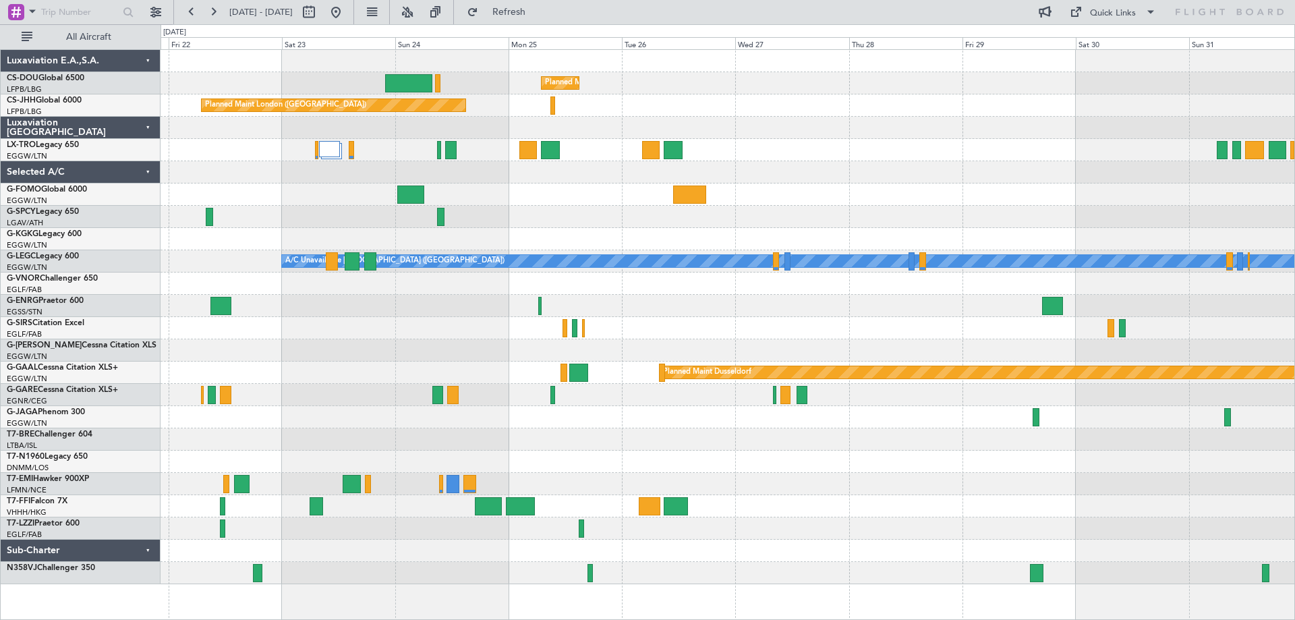
click at [947, 275] on div "Planned Maint [GEOGRAPHIC_DATA] ([GEOGRAPHIC_DATA]) Planned Maint [GEOGRAPHIC_D…" at bounding box center [728, 317] width 1134 height 534
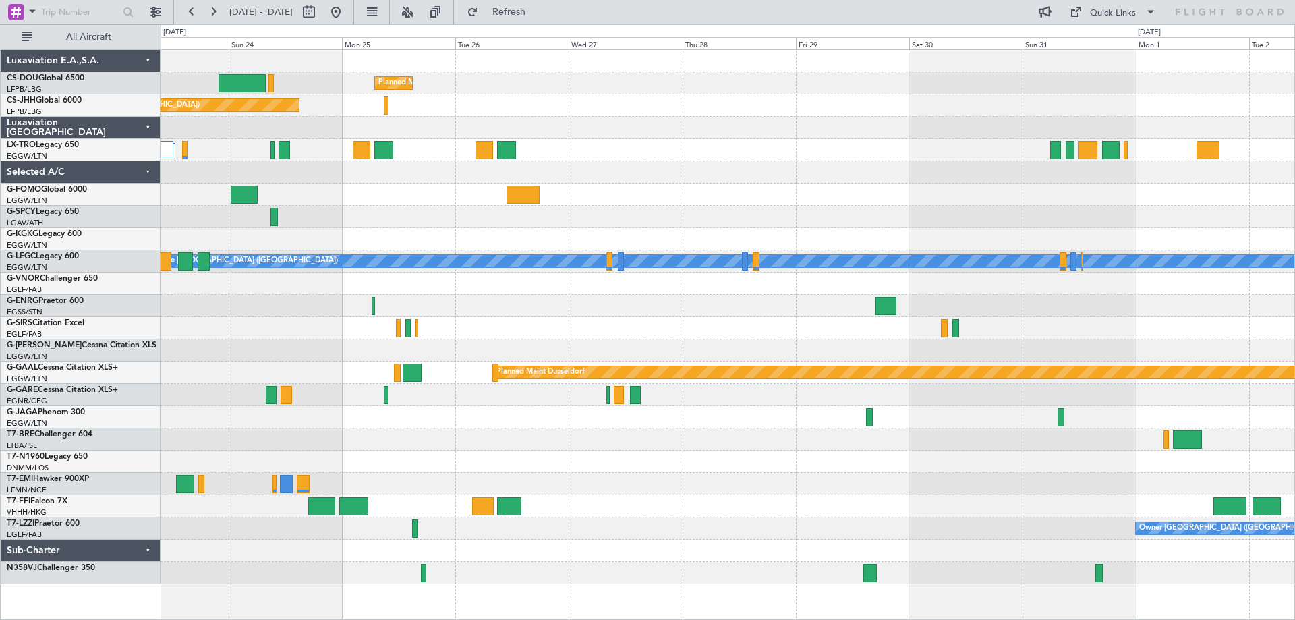
click at [999, 216] on div at bounding box center [728, 217] width 1134 height 22
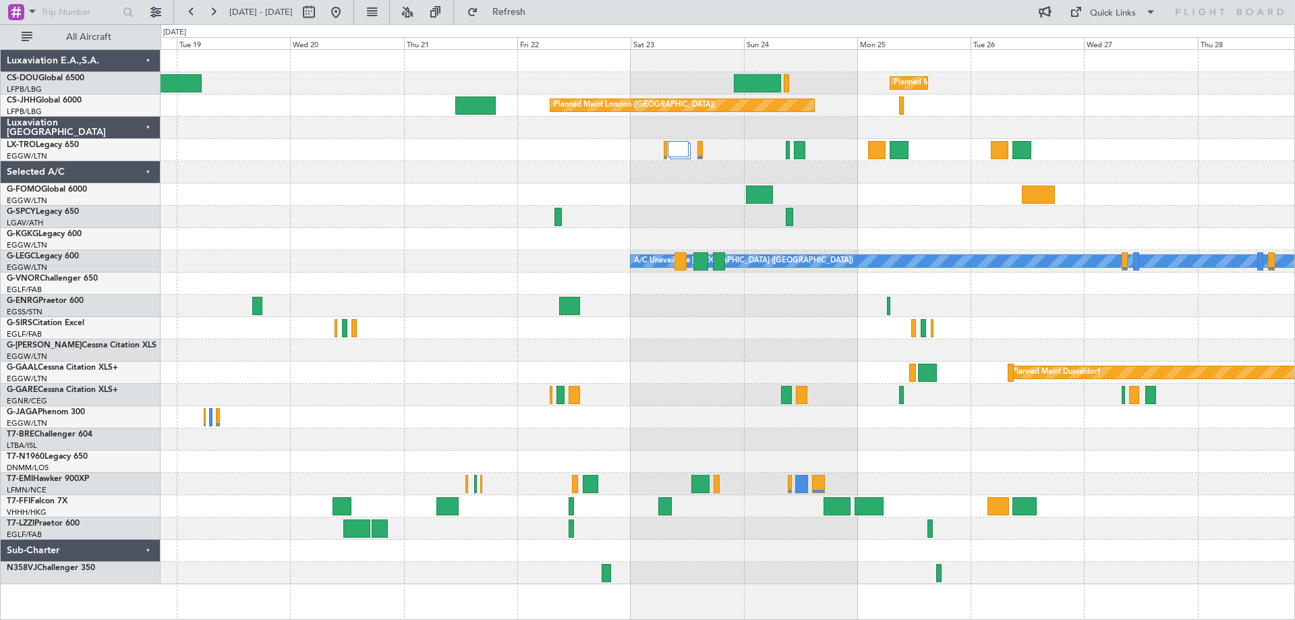
click at [946, 208] on div "Planned Maint [GEOGRAPHIC_DATA] ([GEOGRAPHIC_DATA]) Planned Maint [GEOGRAPHIC_D…" at bounding box center [728, 317] width 1134 height 534
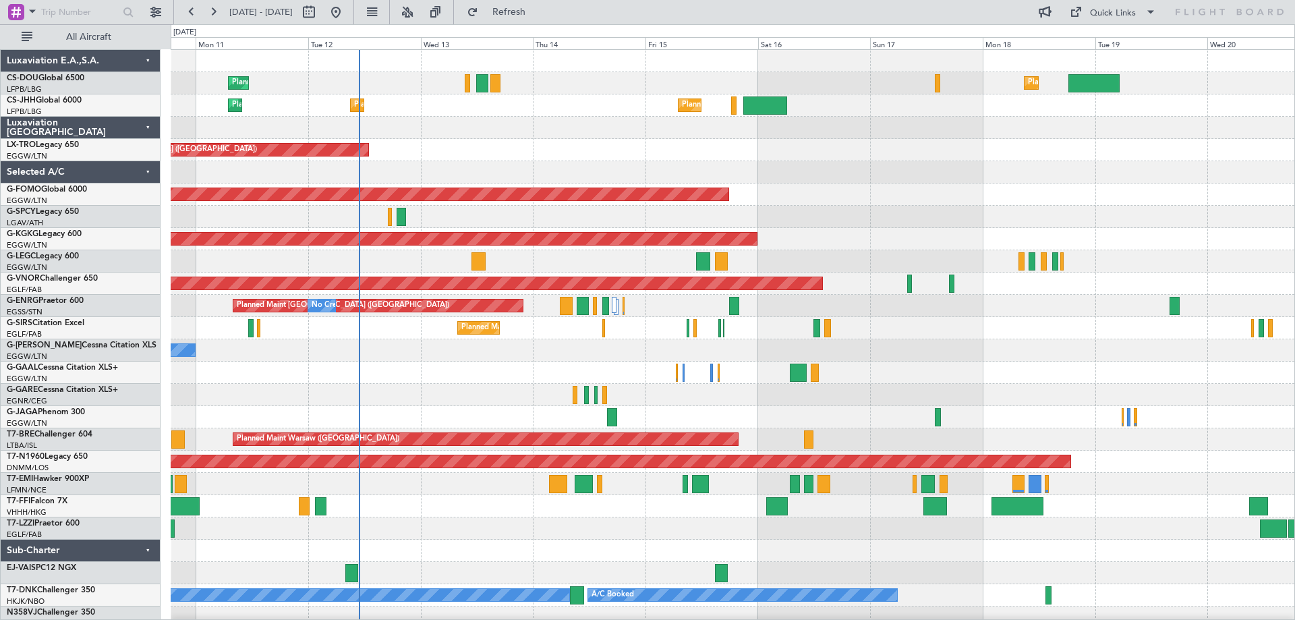
click at [772, 266] on div "Planned Maint [GEOGRAPHIC_DATA] ([GEOGRAPHIC_DATA]) Planned Maint [GEOGRAPHIC_D…" at bounding box center [733, 339] width 1124 height 579
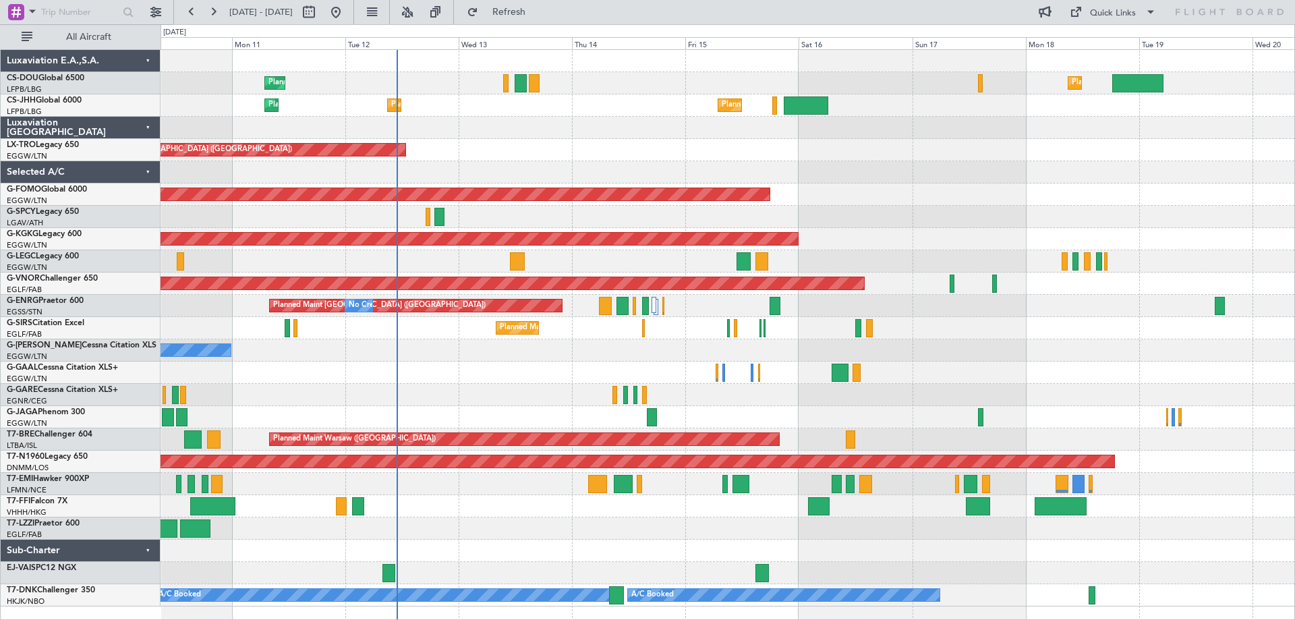
click at [385, 391] on div at bounding box center [728, 395] width 1134 height 22
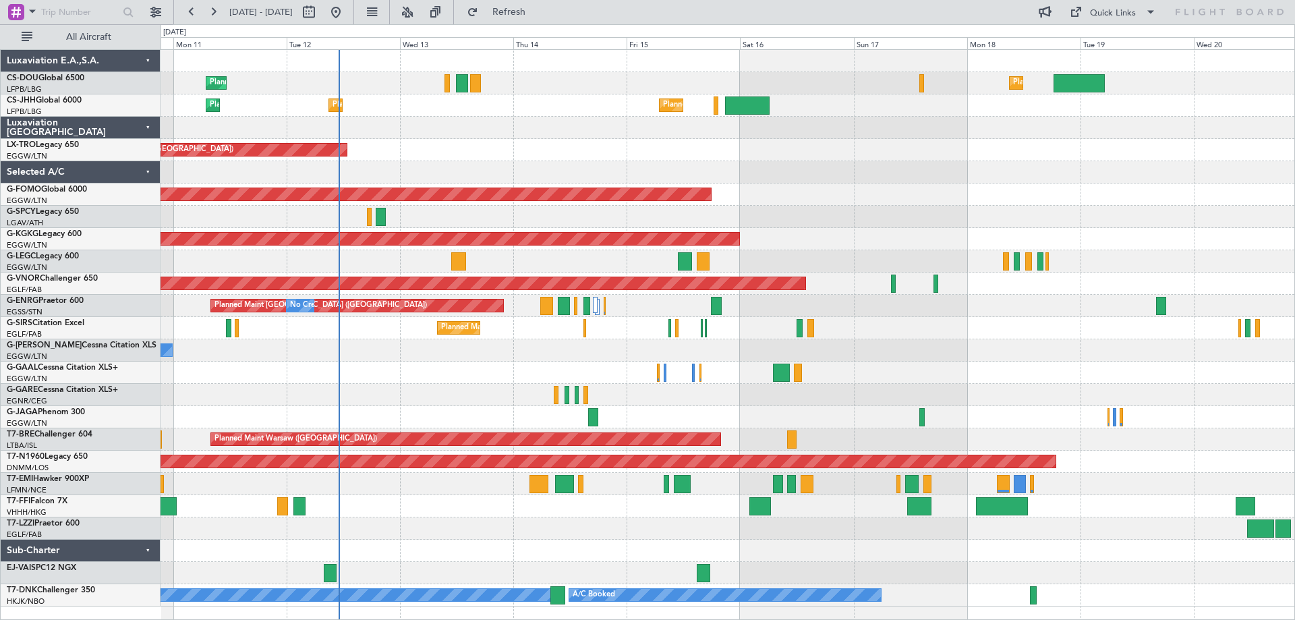
click at [904, 190] on div "Planned Maint Windsor Locks ([PERSON_NAME] Intl)" at bounding box center [728, 194] width 1134 height 22
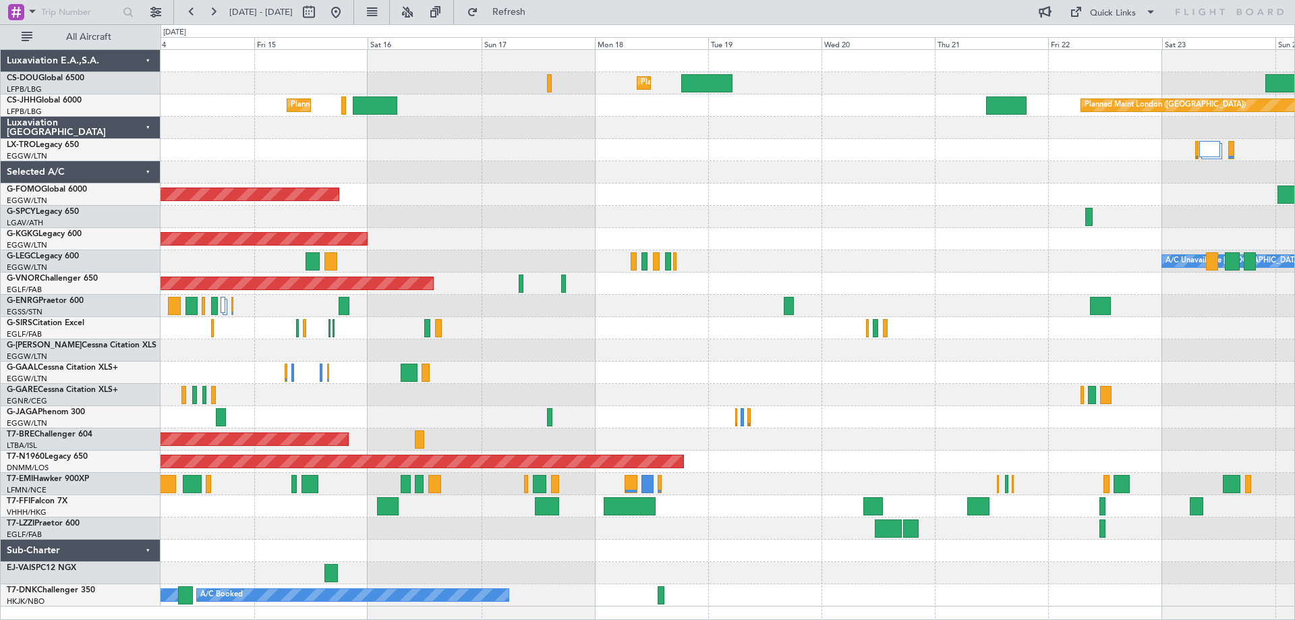
click at [718, 192] on div "Planned Maint Windsor Locks ([PERSON_NAME] Intl)" at bounding box center [728, 194] width 1134 height 22
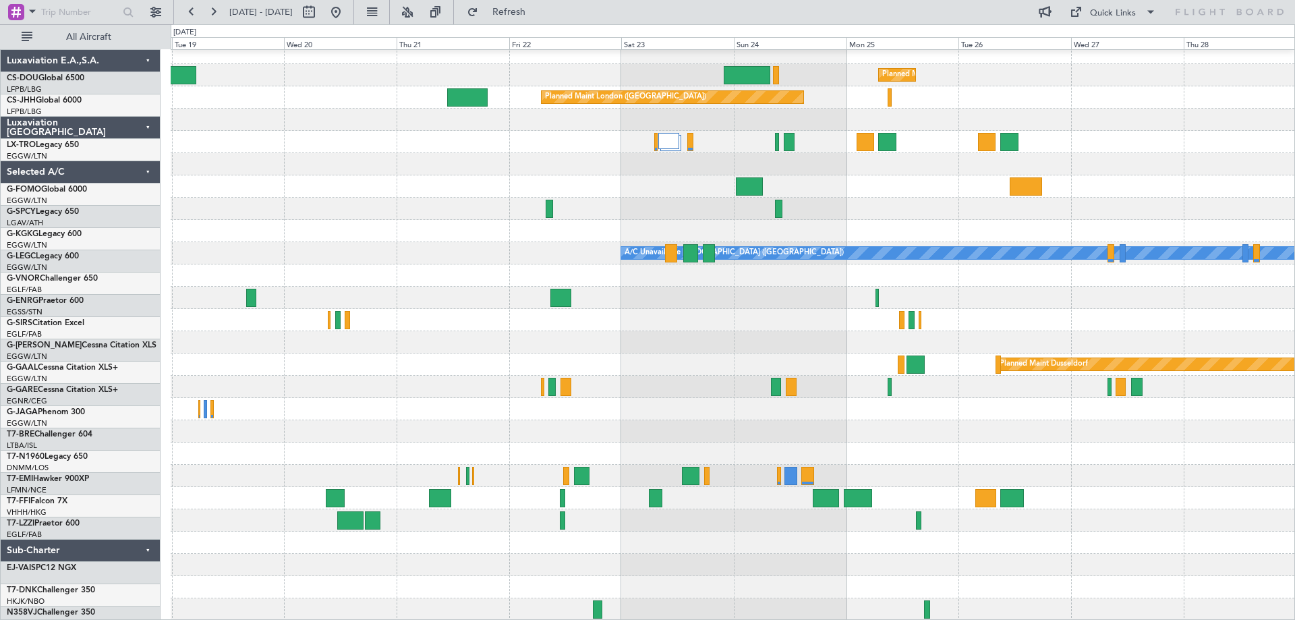
scroll to position [8, 0]
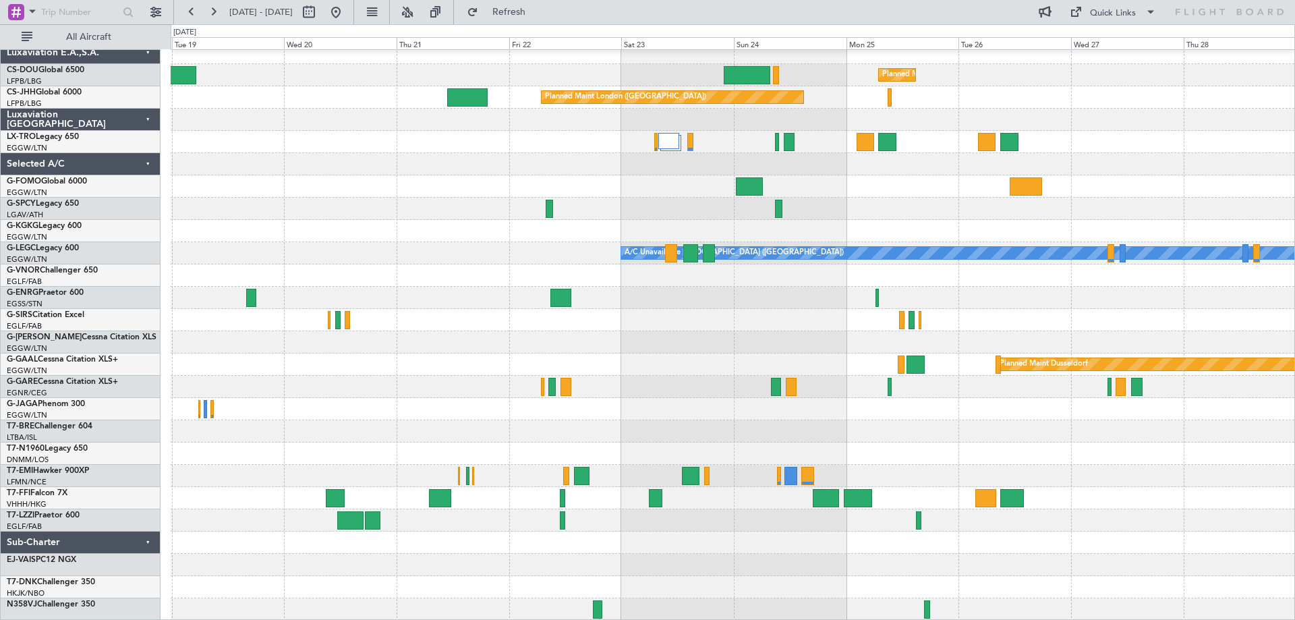
click at [559, 185] on div at bounding box center [733, 186] width 1124 height 22
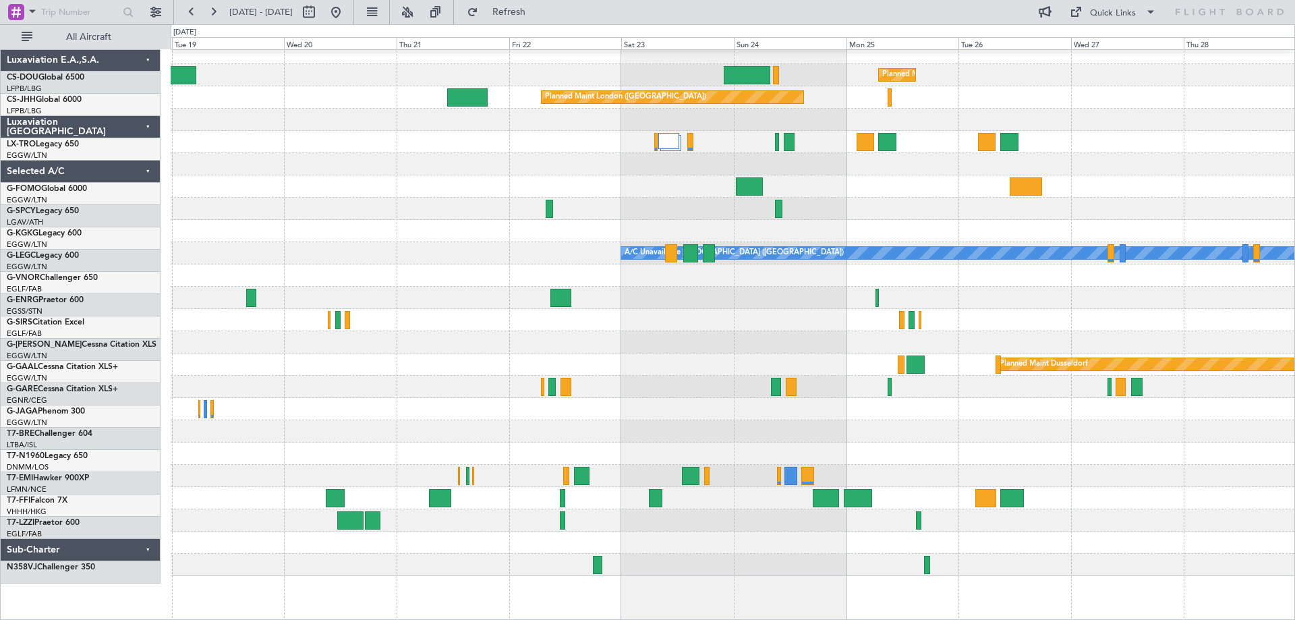
scroll to position [0, 0]
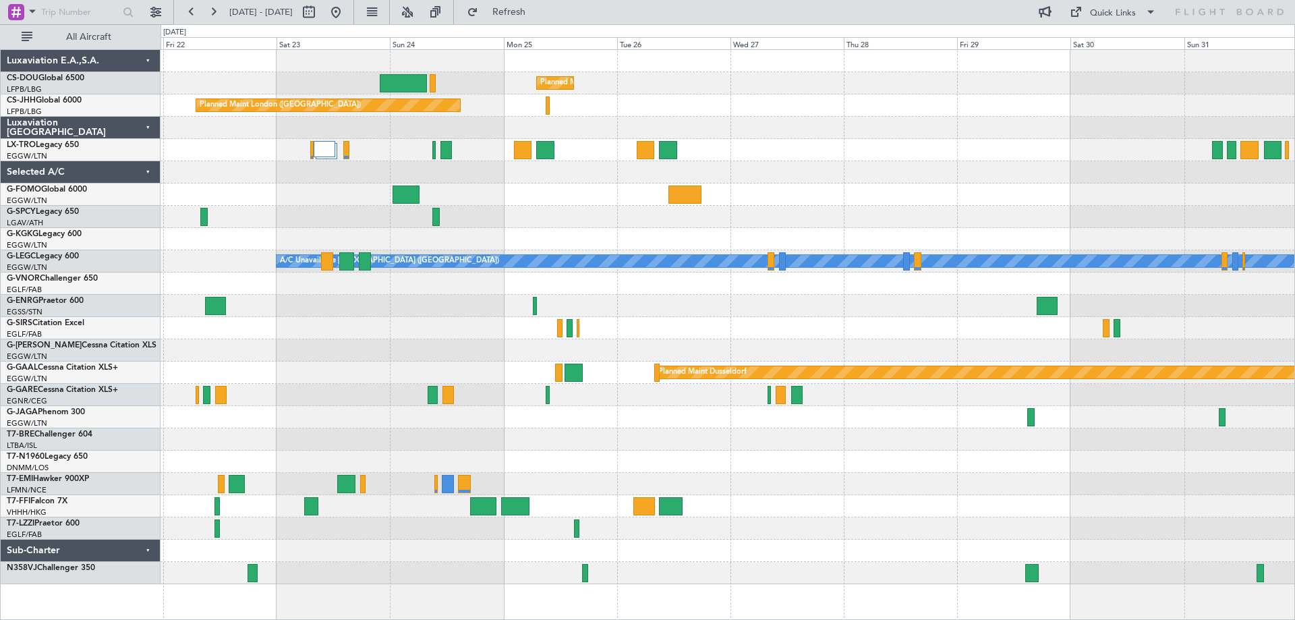
click at [763, 168] on div at bounding box center [728, 172] width 1134 height 22
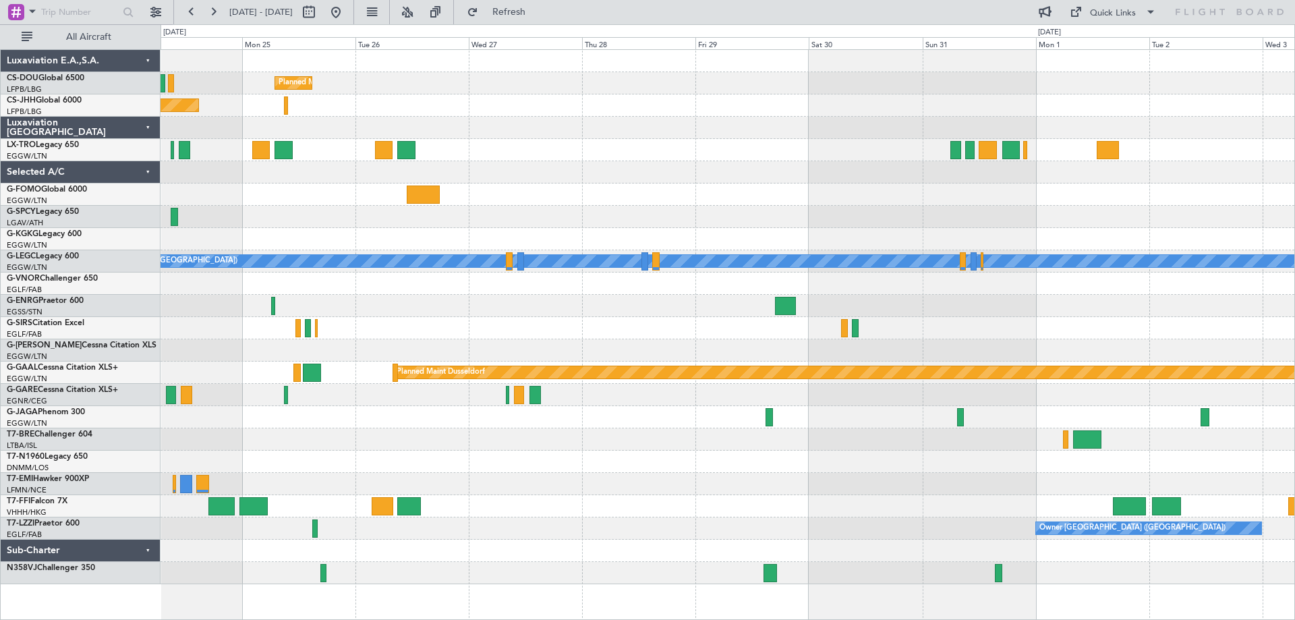
click at [632, 160] on div at bounding box center [728, 150] width 1134 height 22
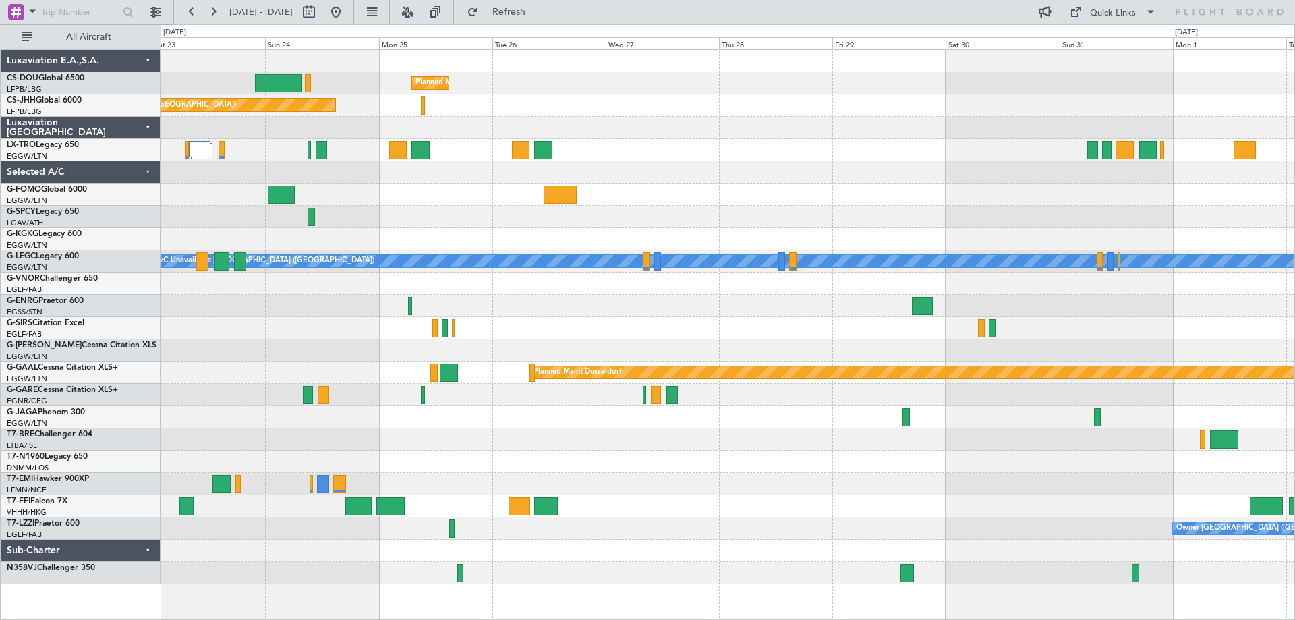
click at [590, 181] on div at bounding box center [728, 172] width 1134 height 22
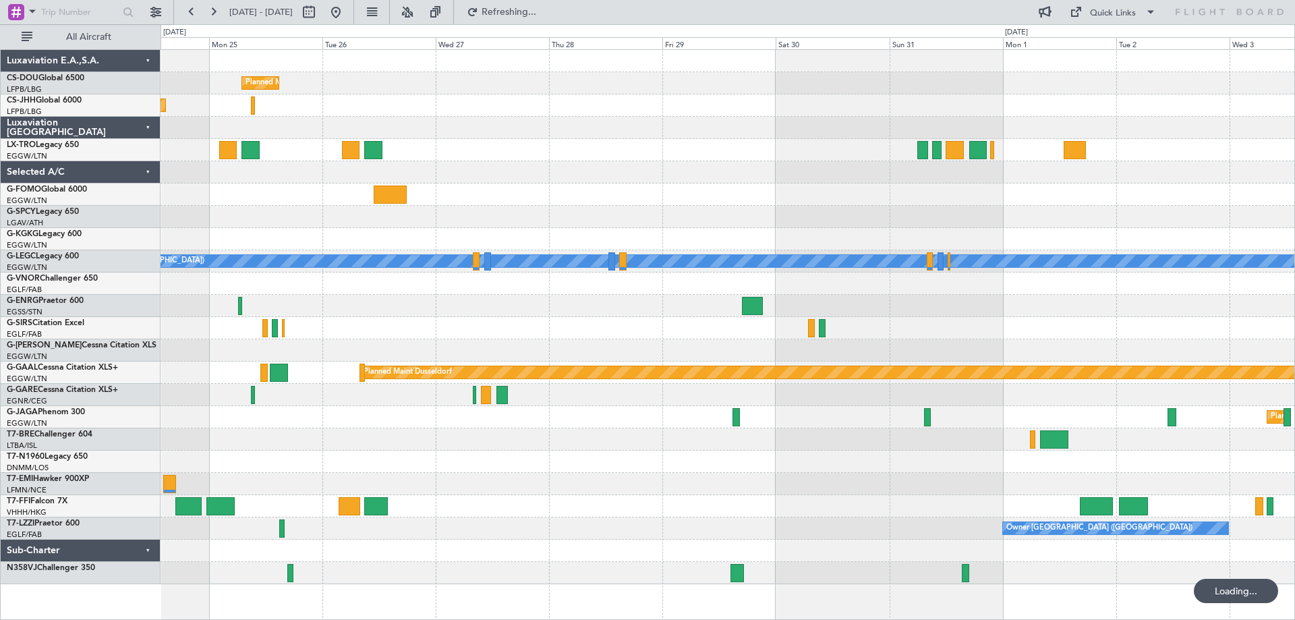
click at [583, 168] on div at bounding box center [728, 172] width 1134 height 22
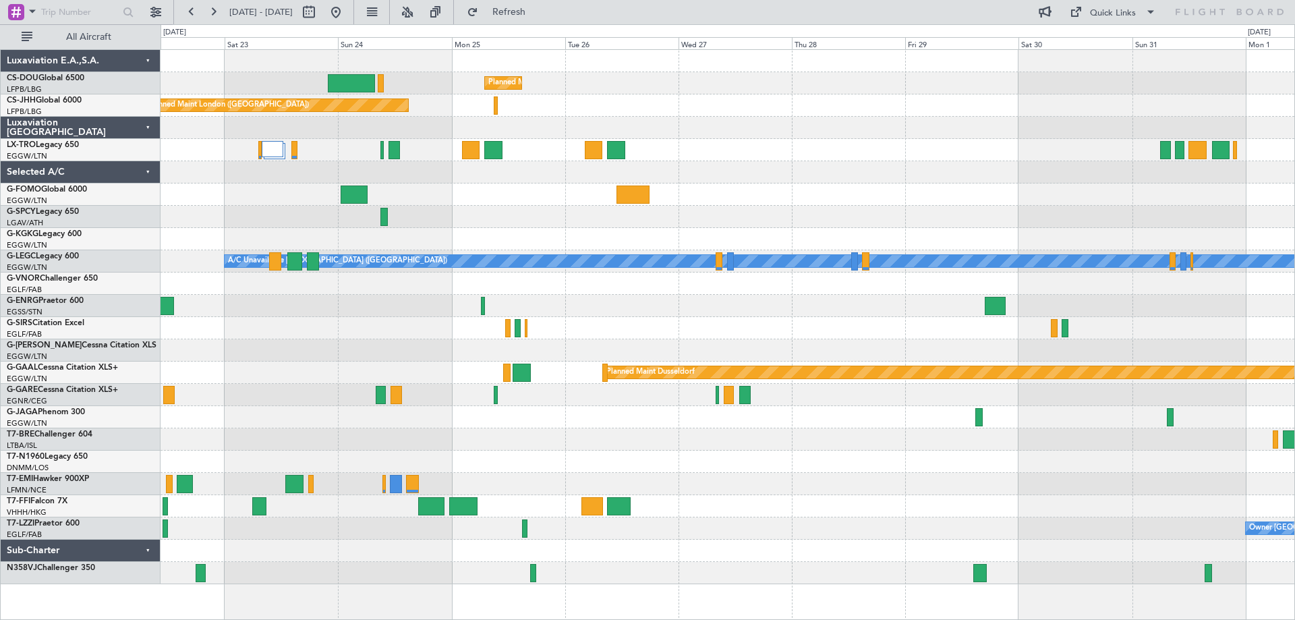
click at [824, 231] on div "Planned Maint [GEOGRAPHIC_DATA] ([GEOGRAPHIC_DATA]) Planned Maint [GEOGRAPHIC_D…" at bounding box center [728, 317] width 1134 height 534
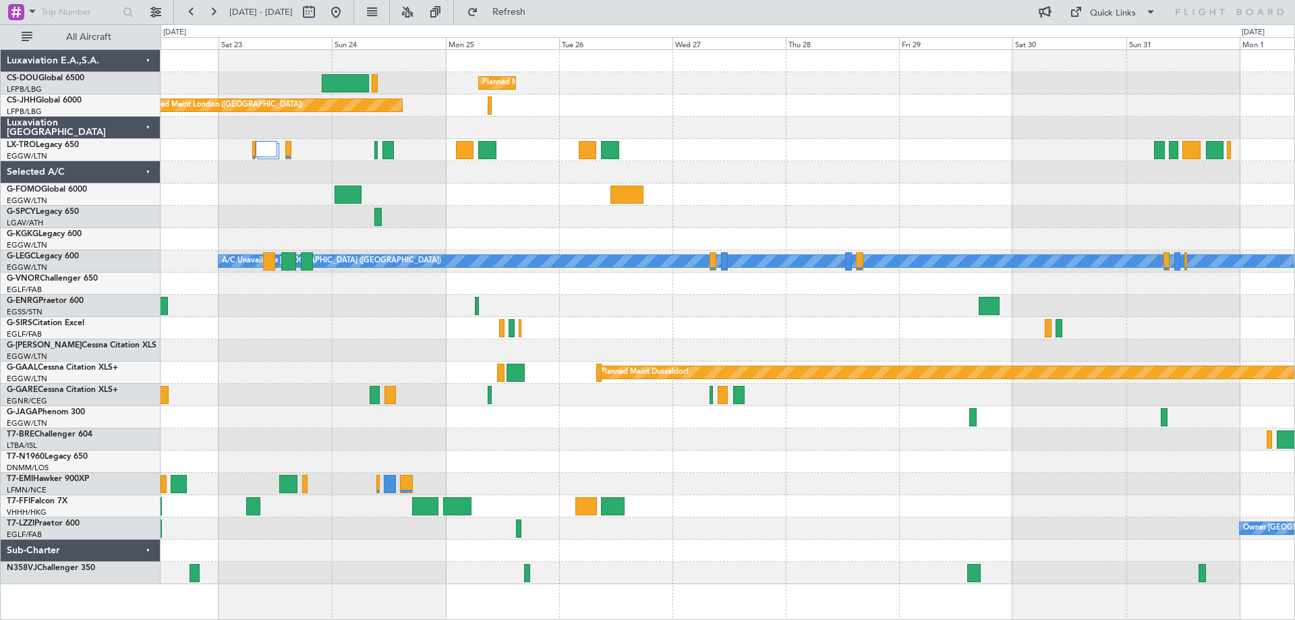
click at [827, 162] on div "Planned Maint [GEOGRAPHIC_DATA] ([GEOGRAPHIC_DATA]) Planned Maint [GEOGRAPHIC_D…" at bounding box center [728, 317] width 1134 height 534
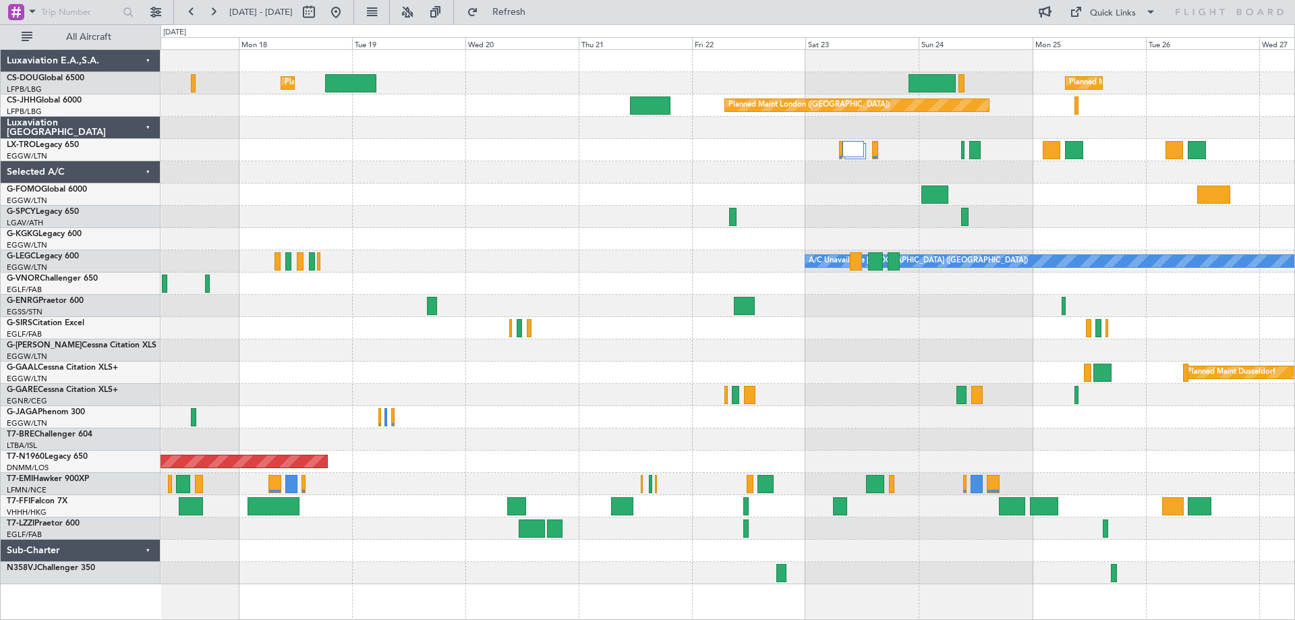
click at [1059, 225] on div "Planned Maint [GEOGRAPHIC_DATA] ([GEOGRAPHIC_DATA]) Planned Maint [GEOGRAPHIC_D…" at bounding box center [728, 317] width 1134 height 534
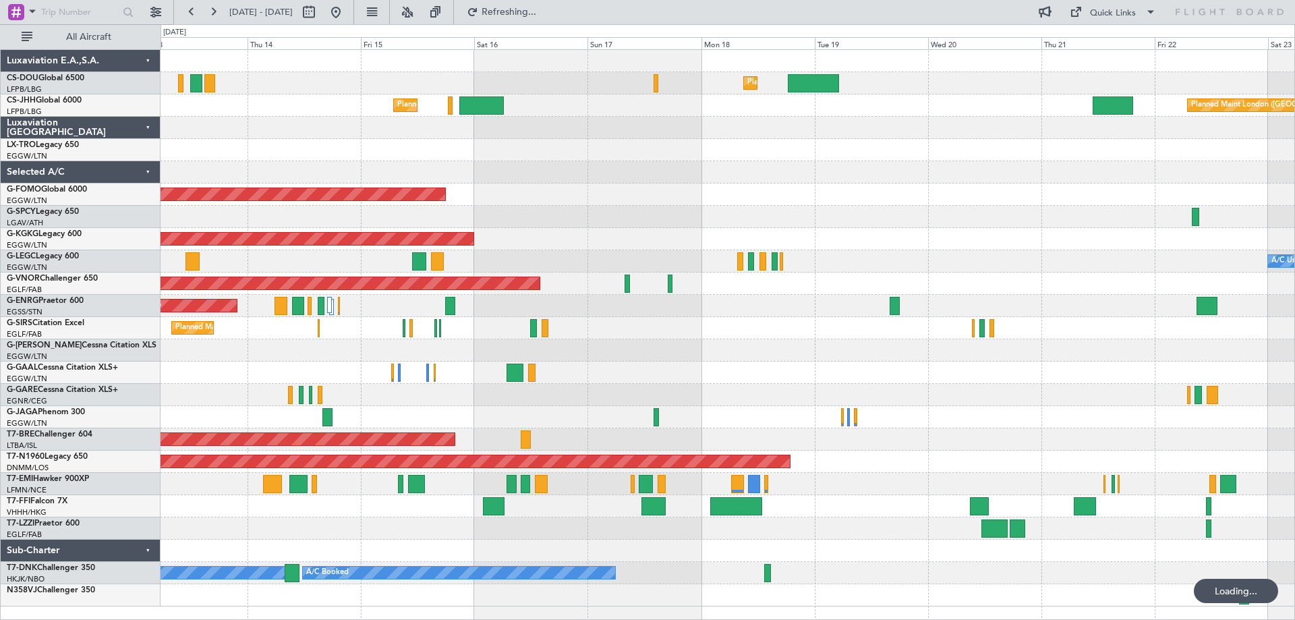
click at [939, 201] on div "Planned Maint Windsor Locks ([PERSON_NAME] Intl)" at bounding box center [728, 194] width 1134 height 22
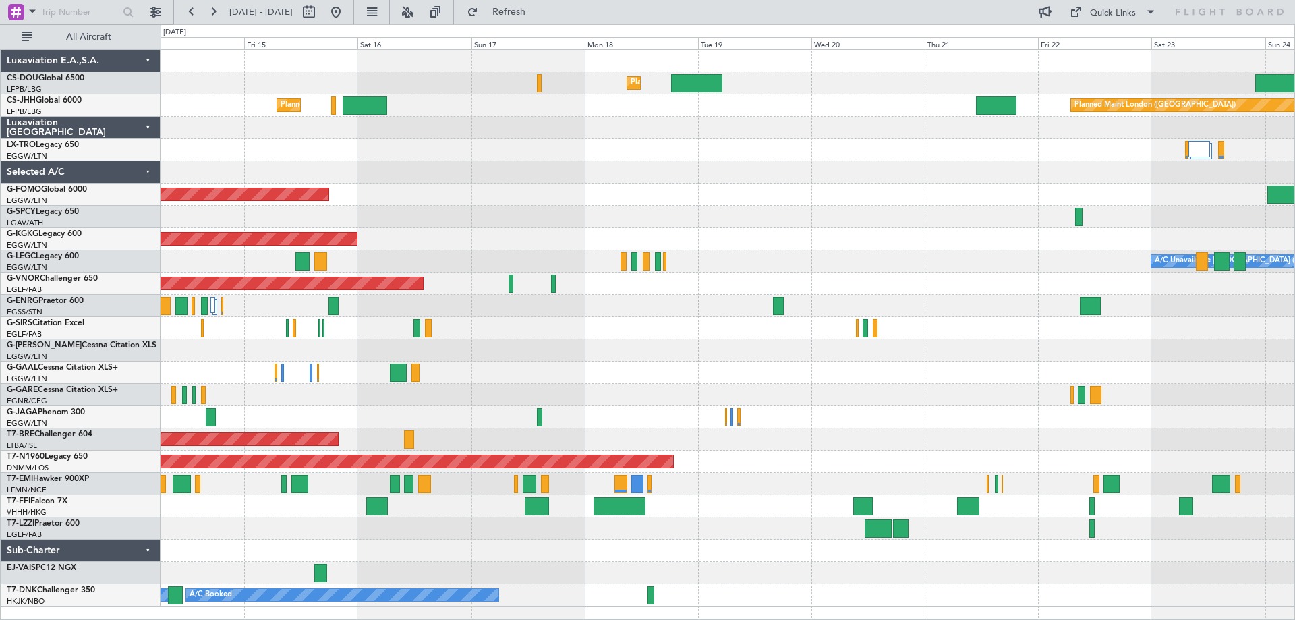
click at [614, 198] on div "Planned Maint Windsor Locks ([PERSON_NAME] Intl)" at bounding box center [728, 194] width 1134 height 22
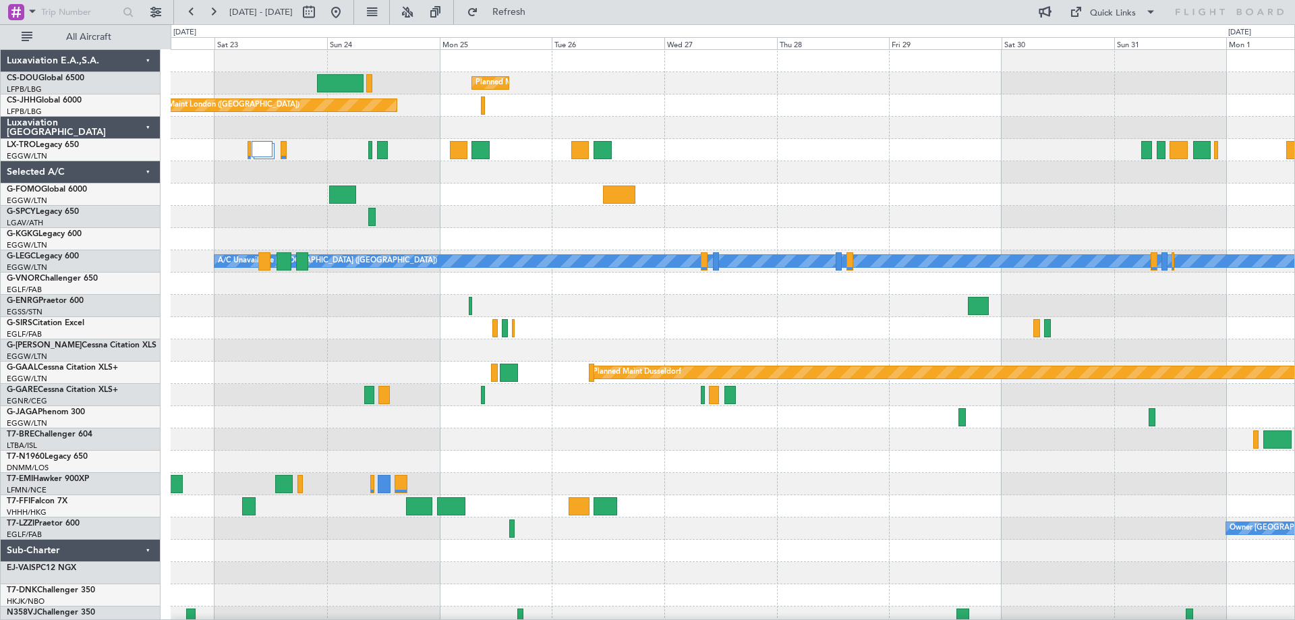
click at [556, 205] on div at bounding box center [733, 194] width 1124 height 22
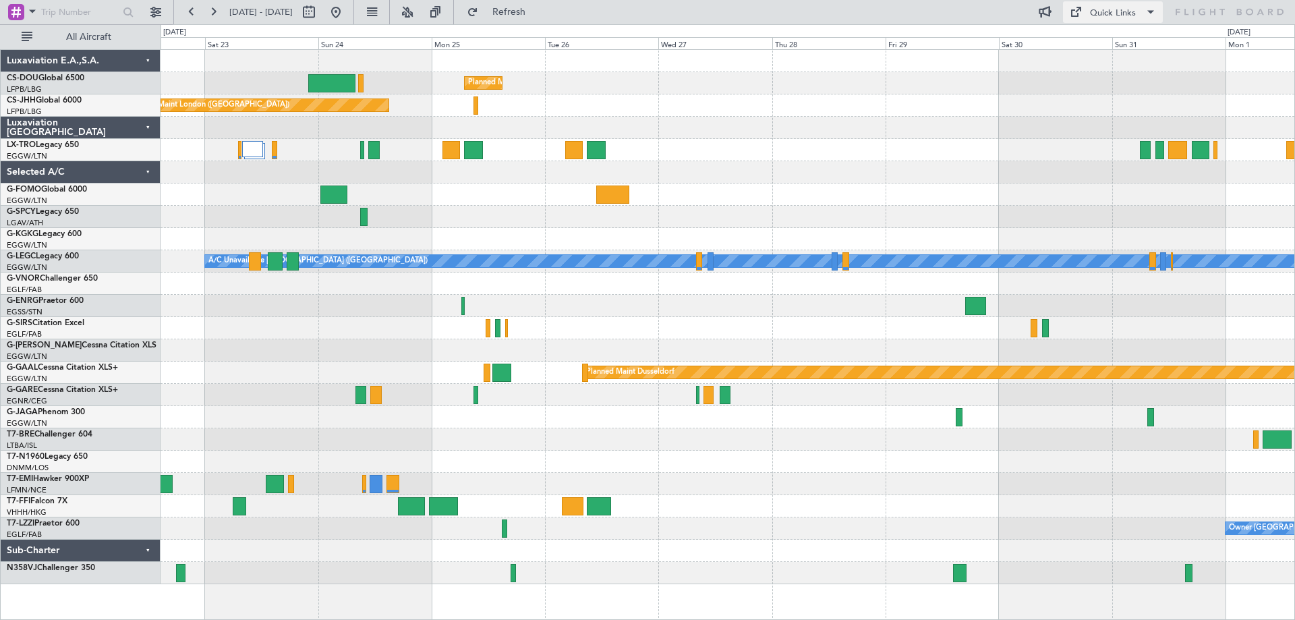
click at [1120, 16] on div "Quick Links" at bounding box center [1113, 13] width 46 height 13
click at [1112, 49] on button "Trip Builder" at bounding box center [1113, 44] width 101 height 32
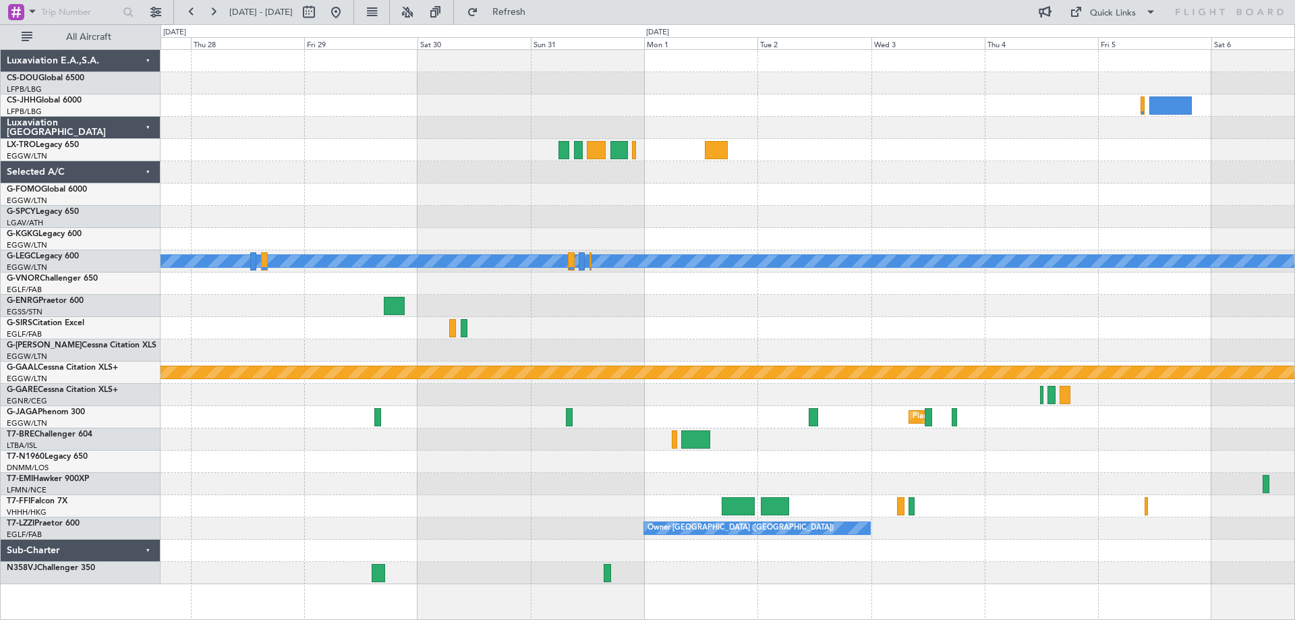
click at [517, 209] on div at bounding box center [728, 217] width 1134 height 22
